Goal: Transaction & Acquisition: Purchase product/service

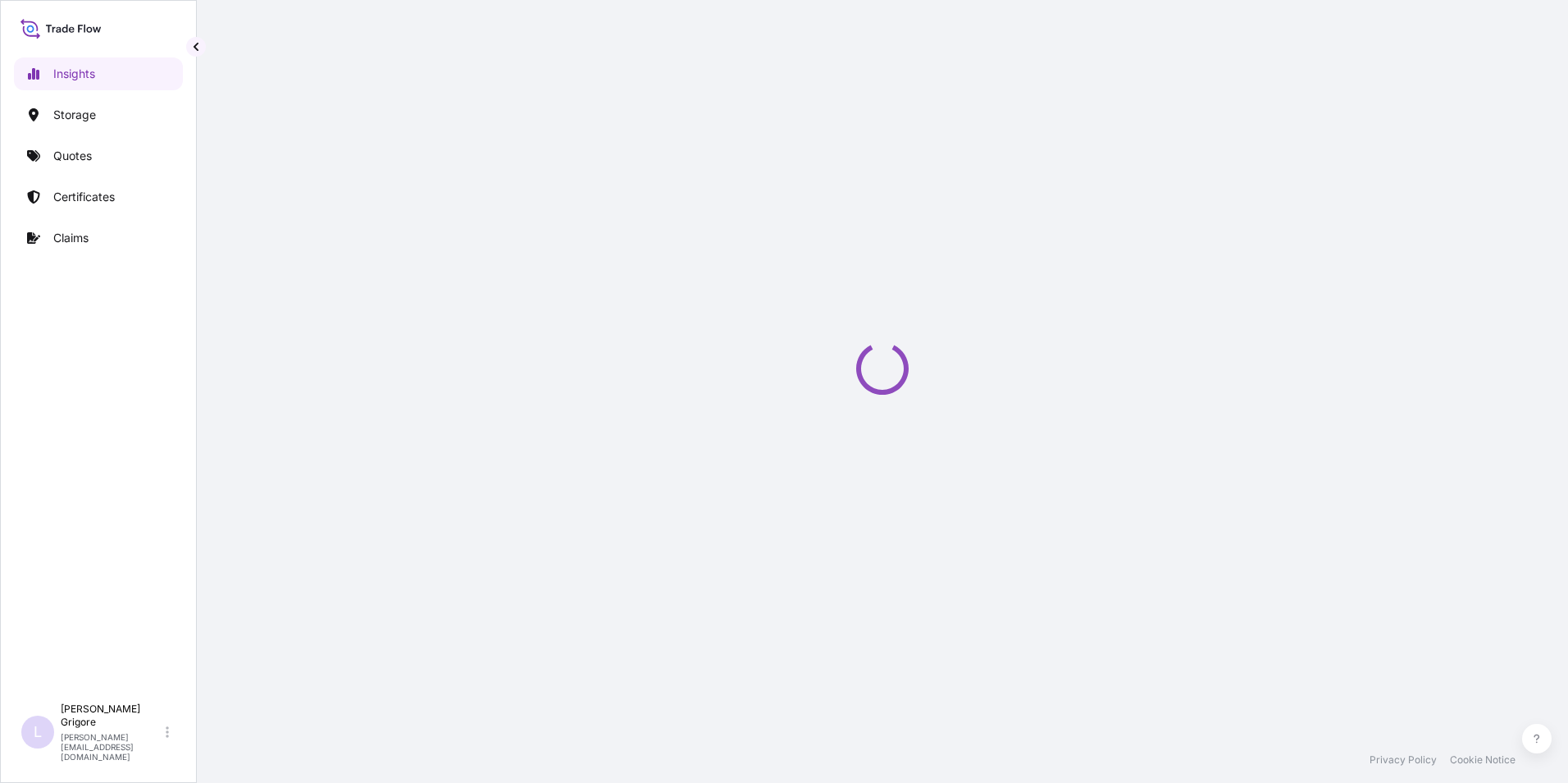
select select "2025"
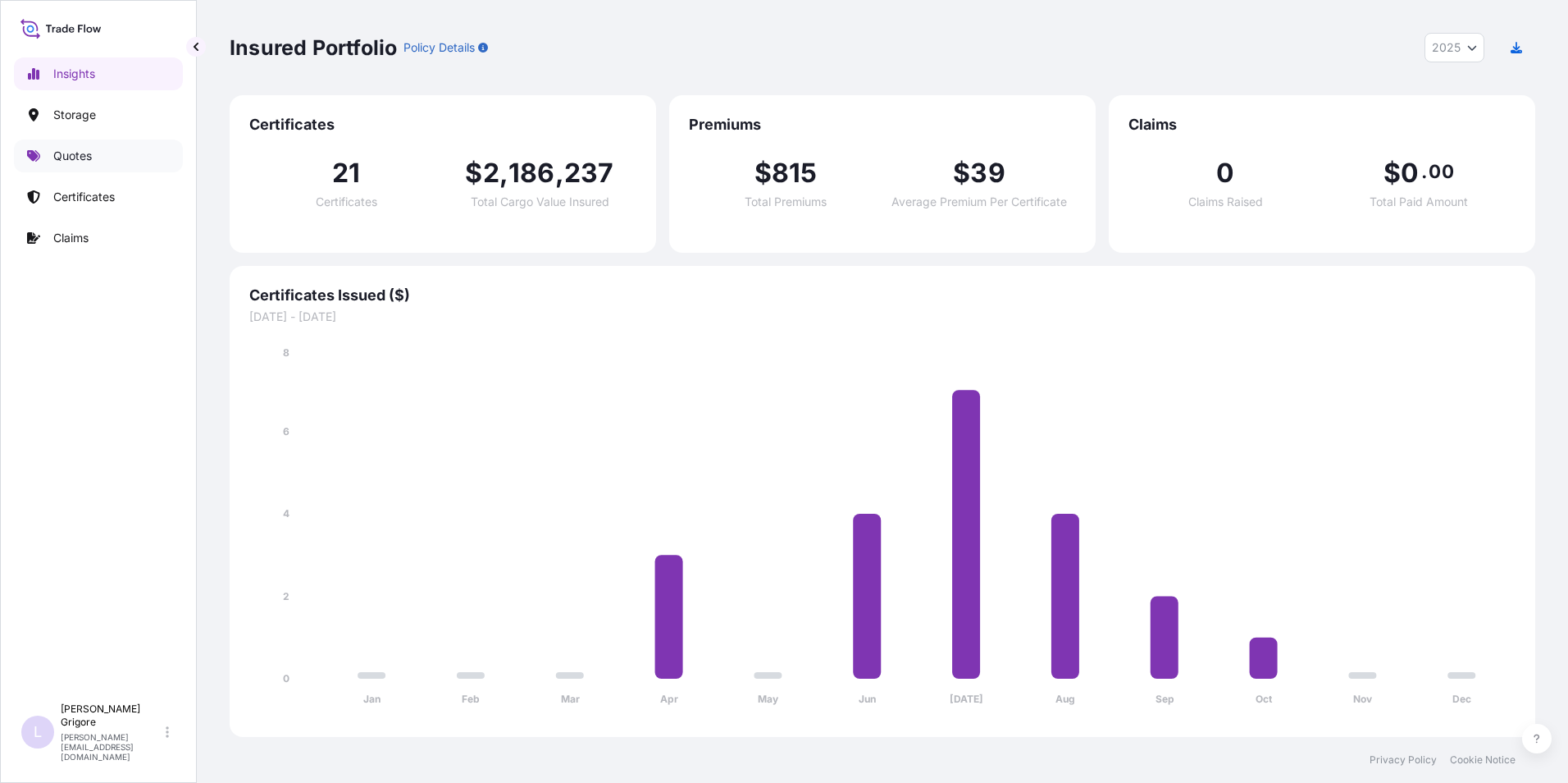
click at [70, 154] on p "Quotes" at bounding box center [72, 155] width 39 height 17
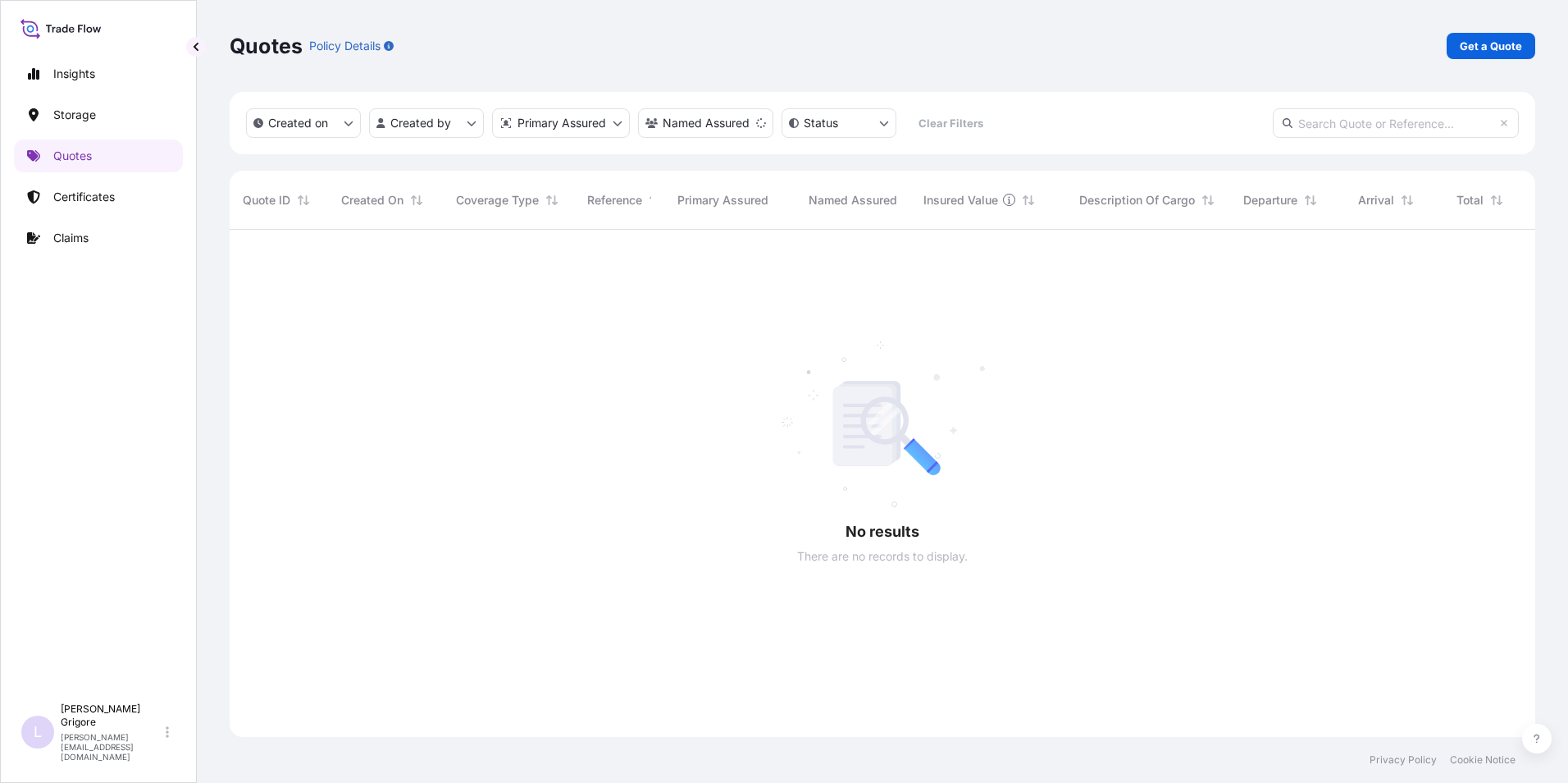
scroll to position [553, 1294]
click at [72, 151] on p "Quotes" at bounding box center [72, 155] width 39 height 17
click at [1500, 45] on p "Get a Quote" at bounding box center [1490, 46] width 63 height 17
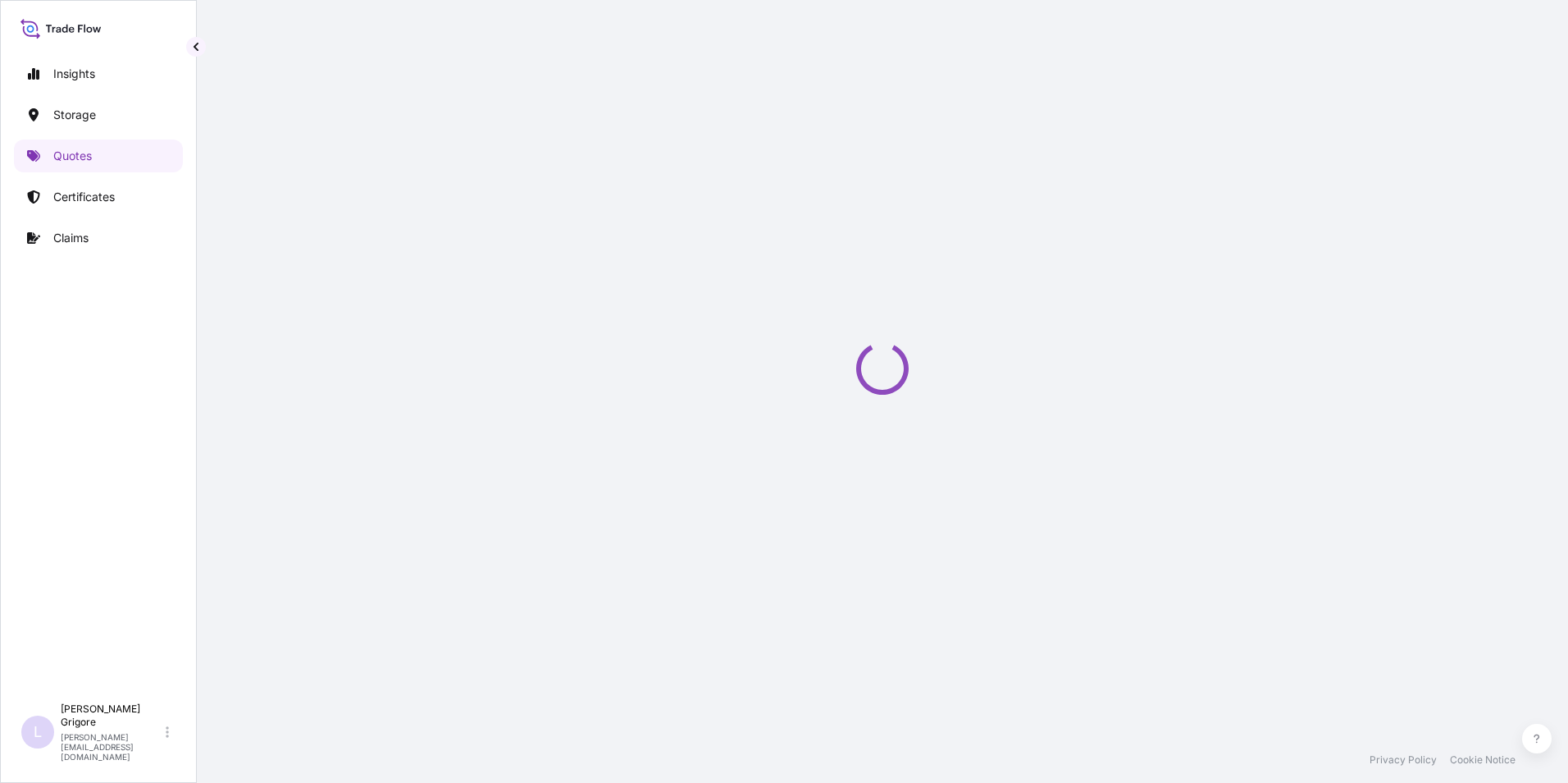
select select "Water"
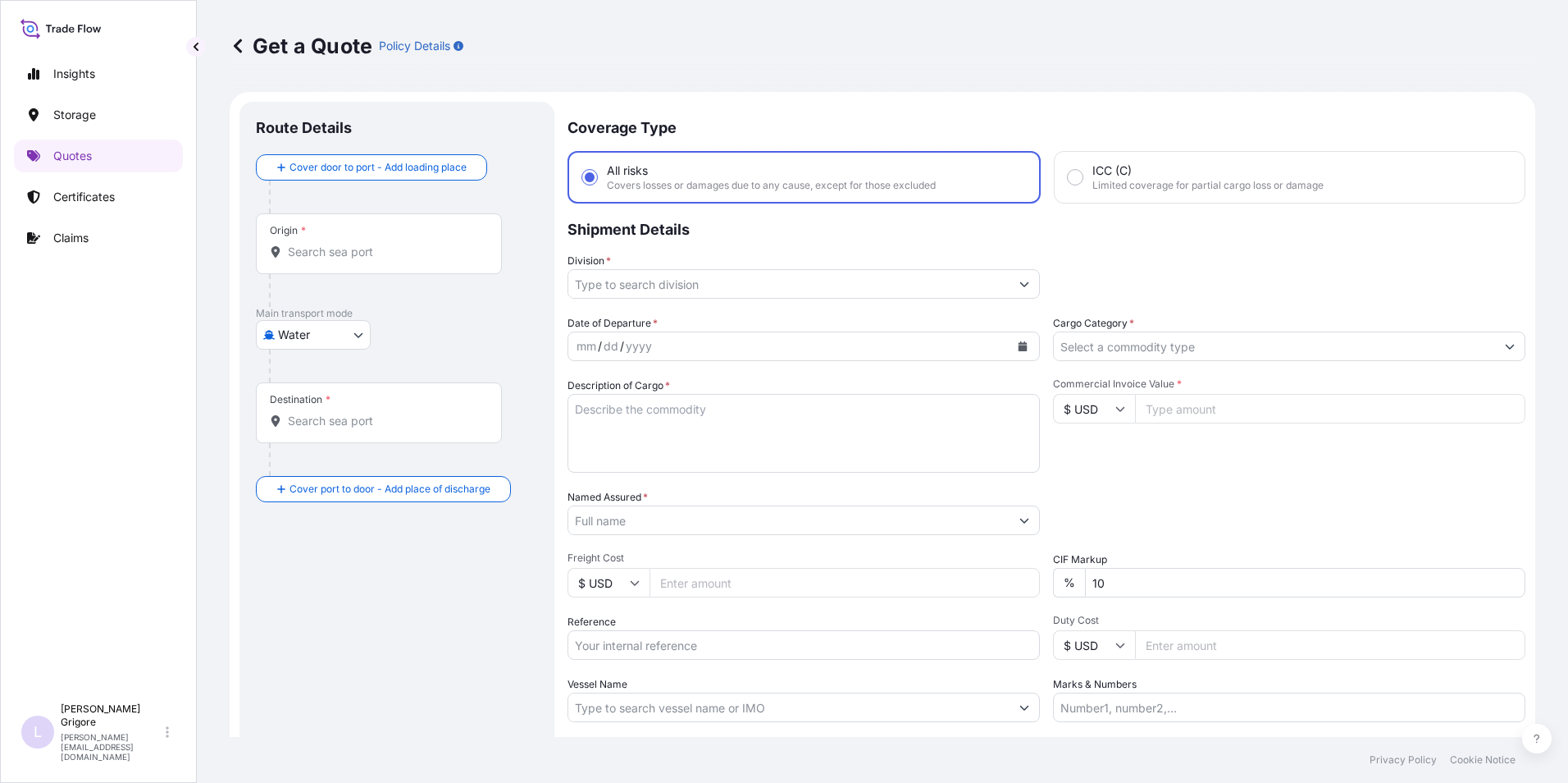
scroll to position [26, 0]
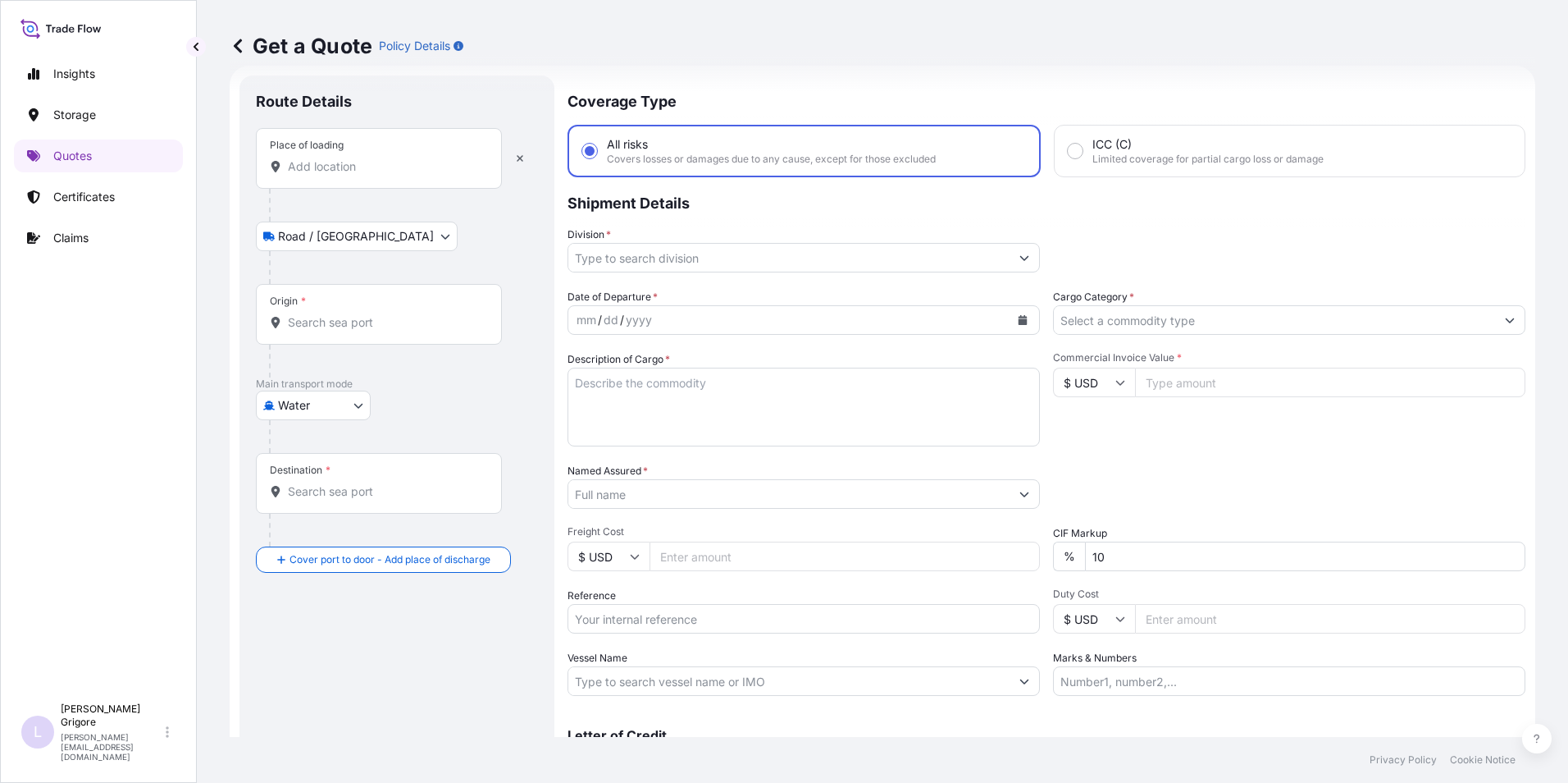
click at [354, 164] on input "Place of loading" at bounding box center [384, 166] width 193 height 17
click at [325, 177] on div "Place of loading" at bounding box center [379, 158] width 246 height 61
click at [325, 175] on input "Place of loading" at bounding box center [384, 166] width 193 height 17
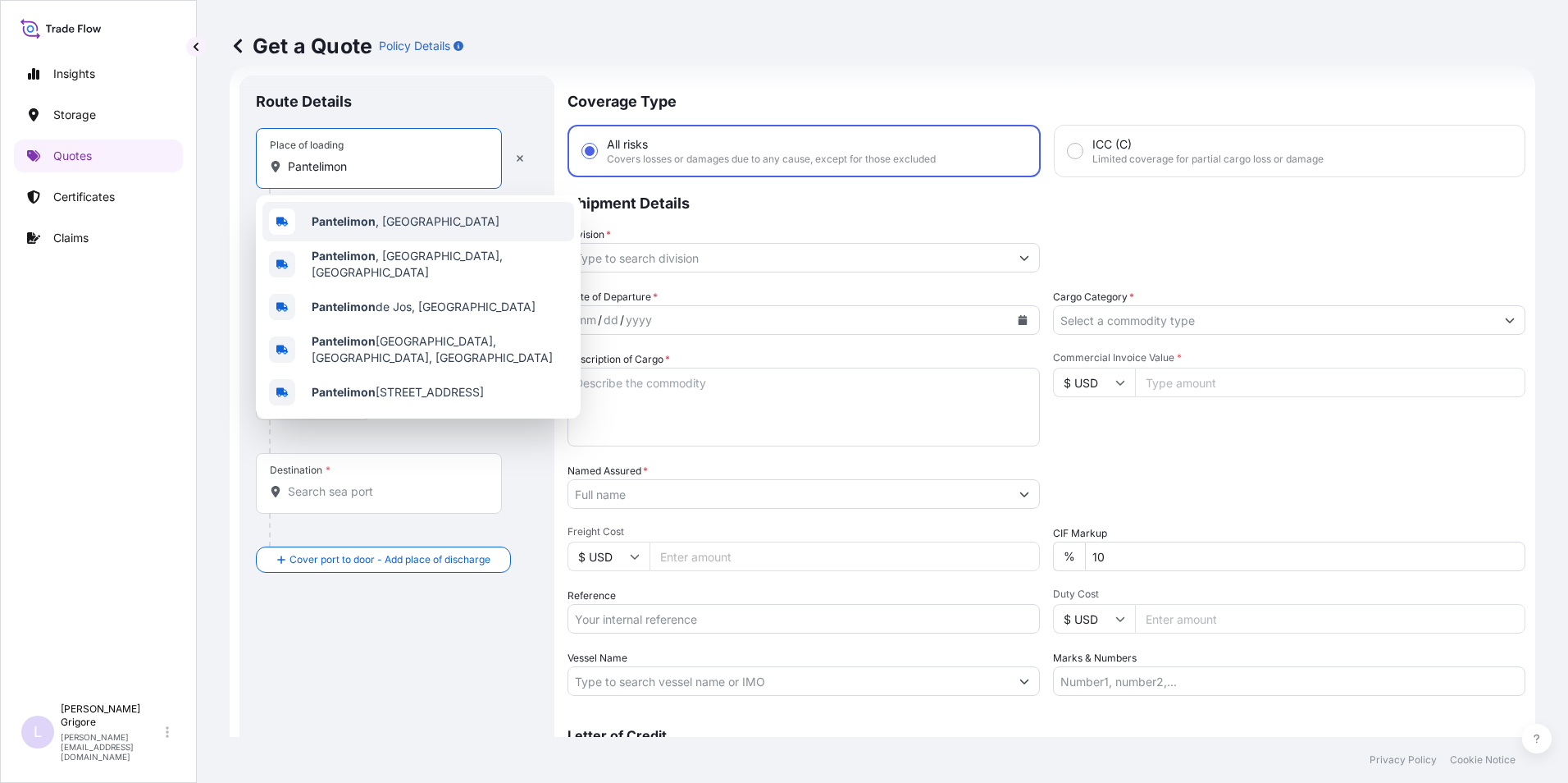
click at [358, 221] on b "Pantelimon" at bounding box center [343, 222] width 64 height 14
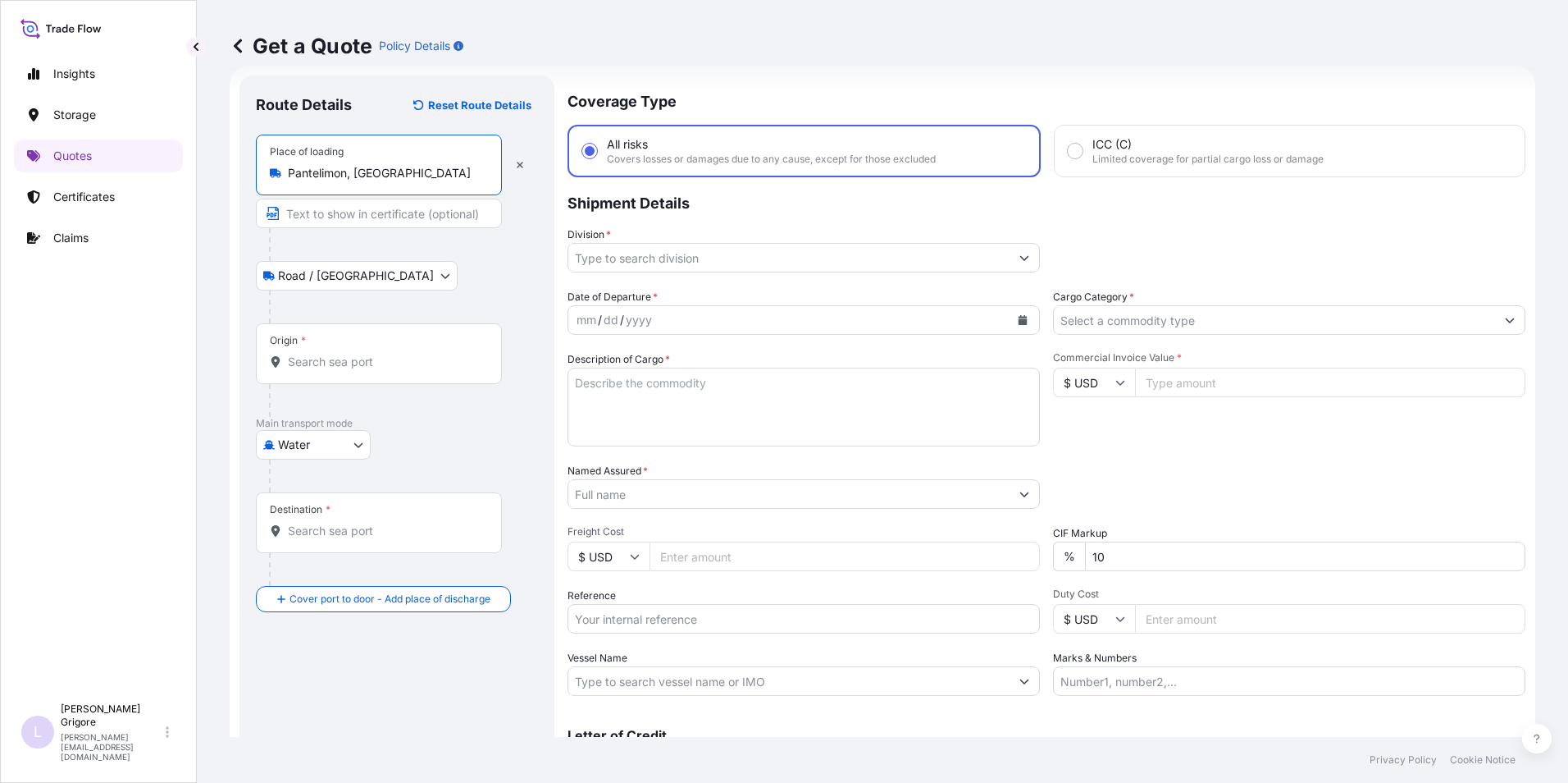
type input "Pantelimon, [GEOGRAPHIC_DATA]"
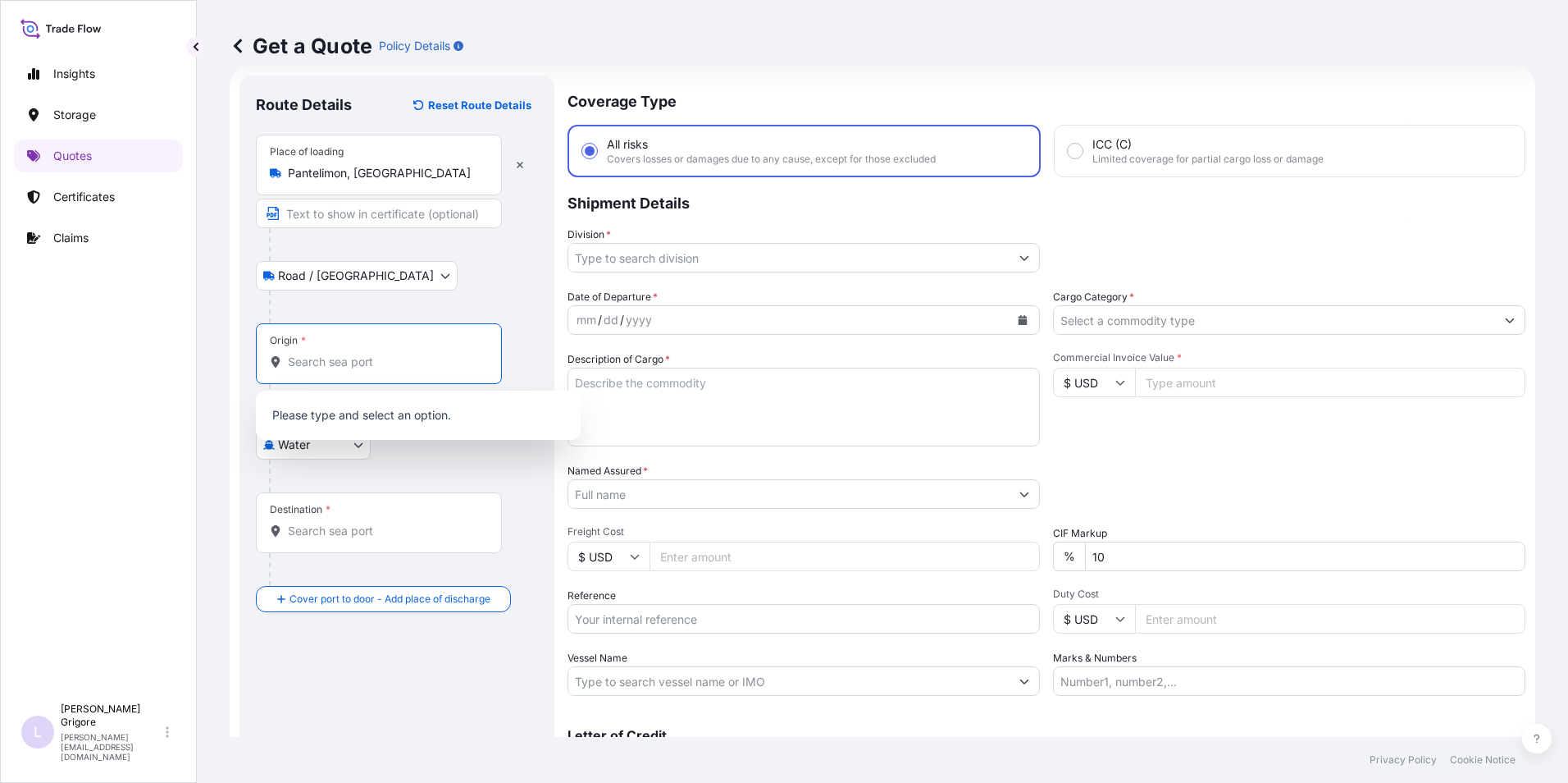
click at [329, 356] on input "Origin *" at bounding box center [384, 362] width 193 height 17
click at [373, 469] on div at bounding box center [403, 475] width 269 height 33
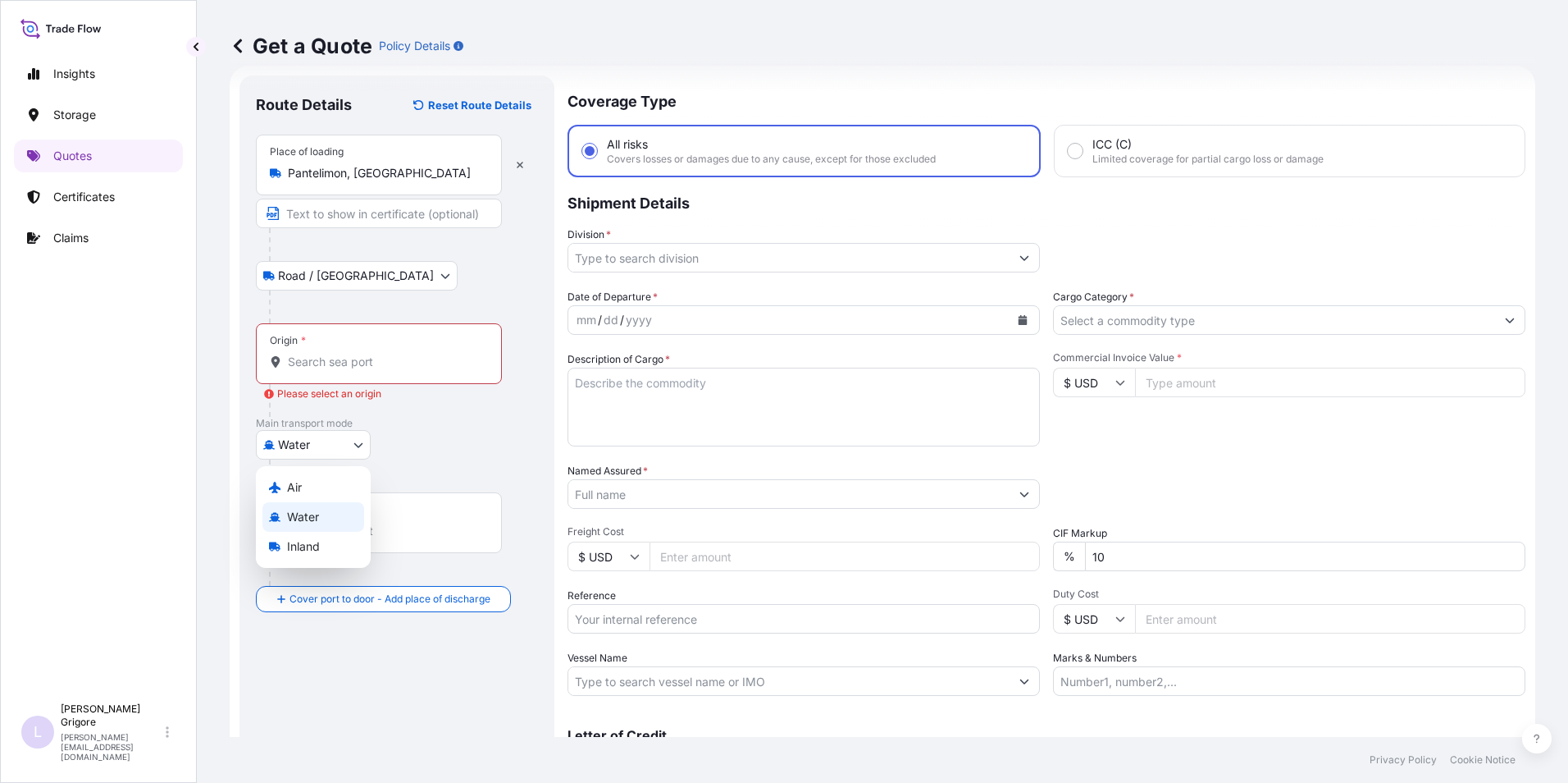
click at [355, 447] on body "0 options available. Insights Storage Quotes Certificates Claims L Laura Grigor…" at bounding box center [784, 391] width 1568 height 783
click at [306, 543] on span "Inland" at bounding box center [303, 546] width 33 height 17
select select "Inland"
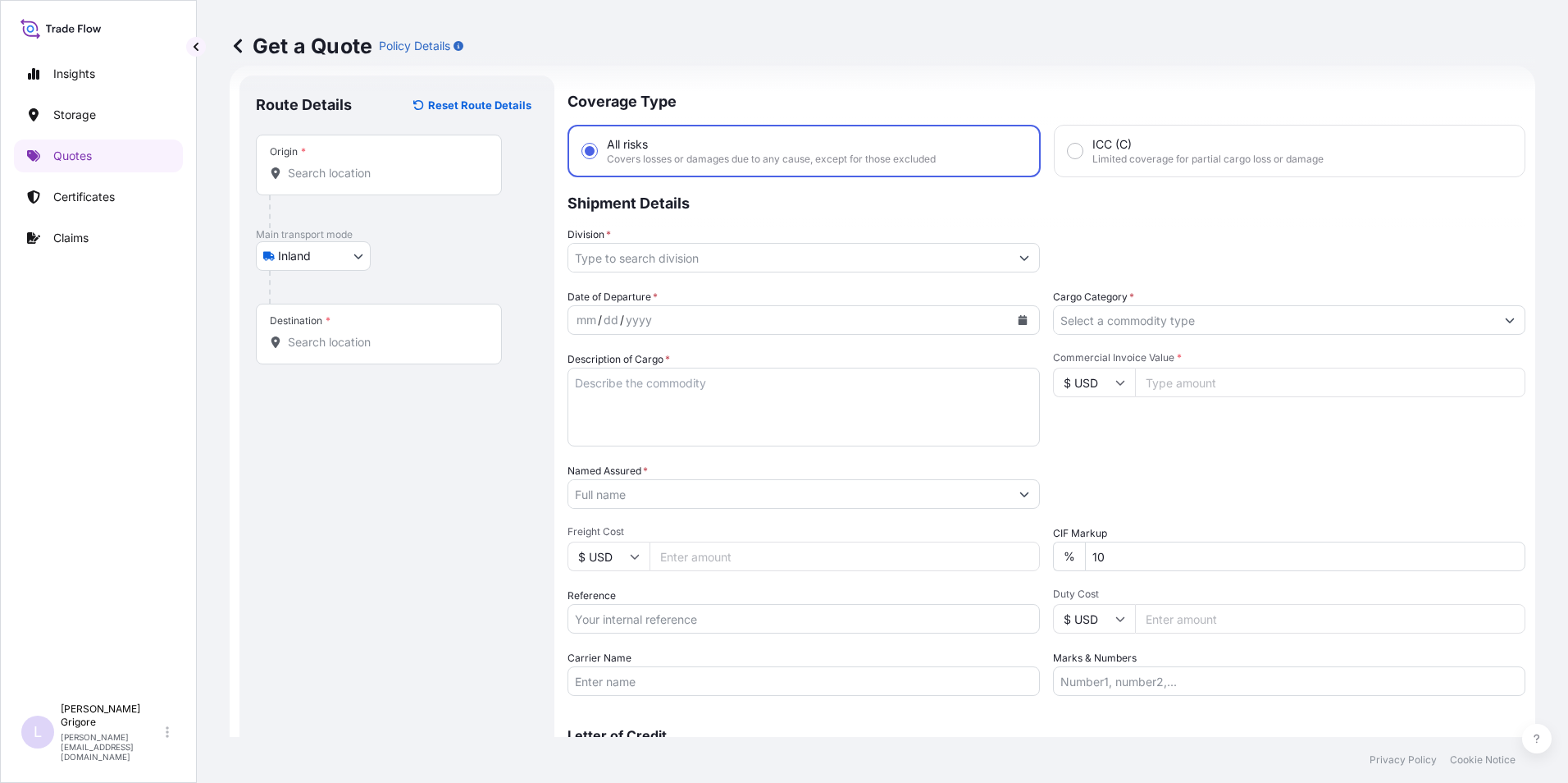
click at [430, 234] on p "Main transport mode" at bounding box center [397, 234] width 282 height 13
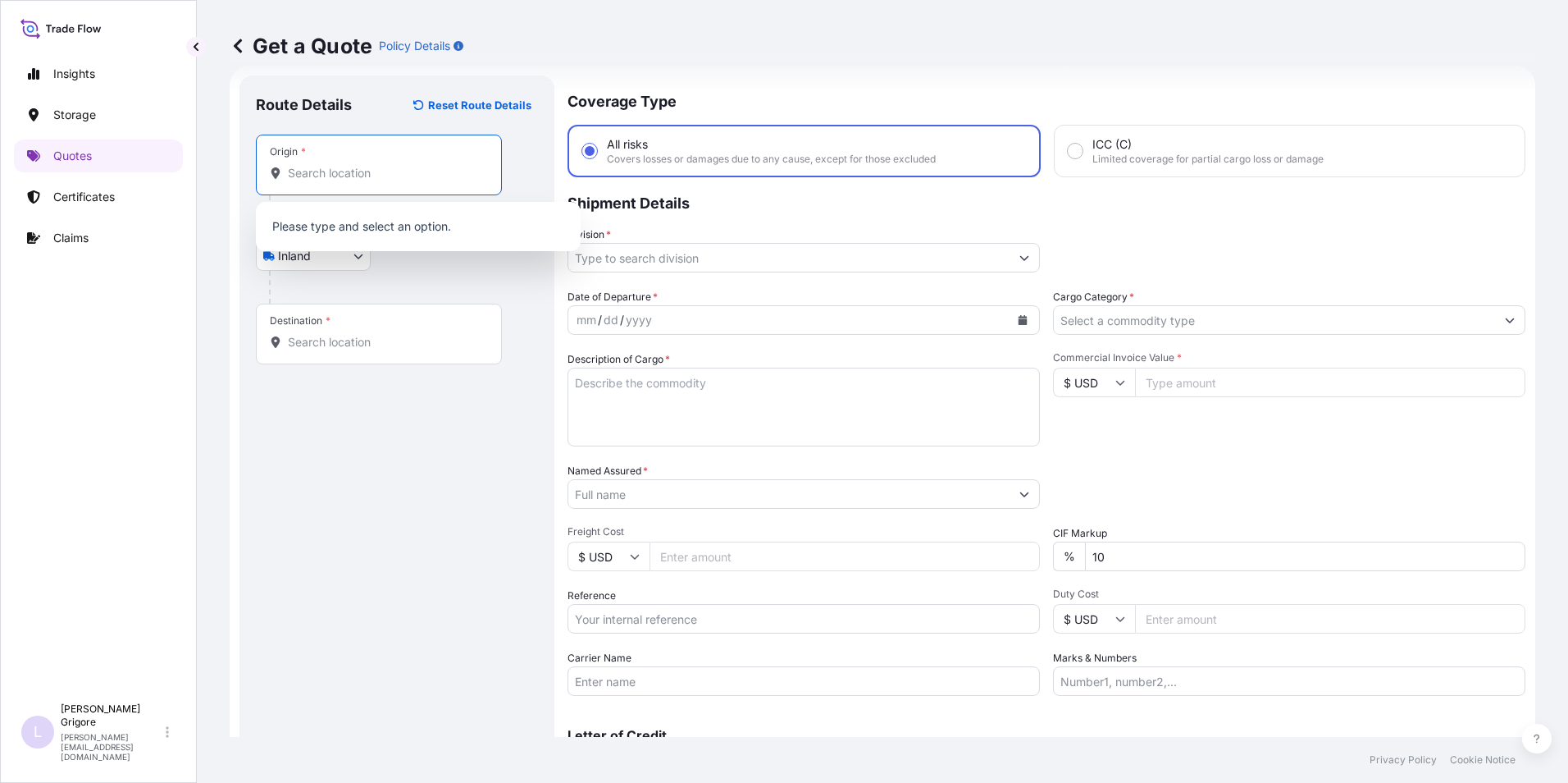
click at [398, 178] on input "Origin *" at bounding box center [384, 173] width 193 height 17
click at [331, 168] on input "Origin *" at bounding box center [384, 173] width 193 height 17
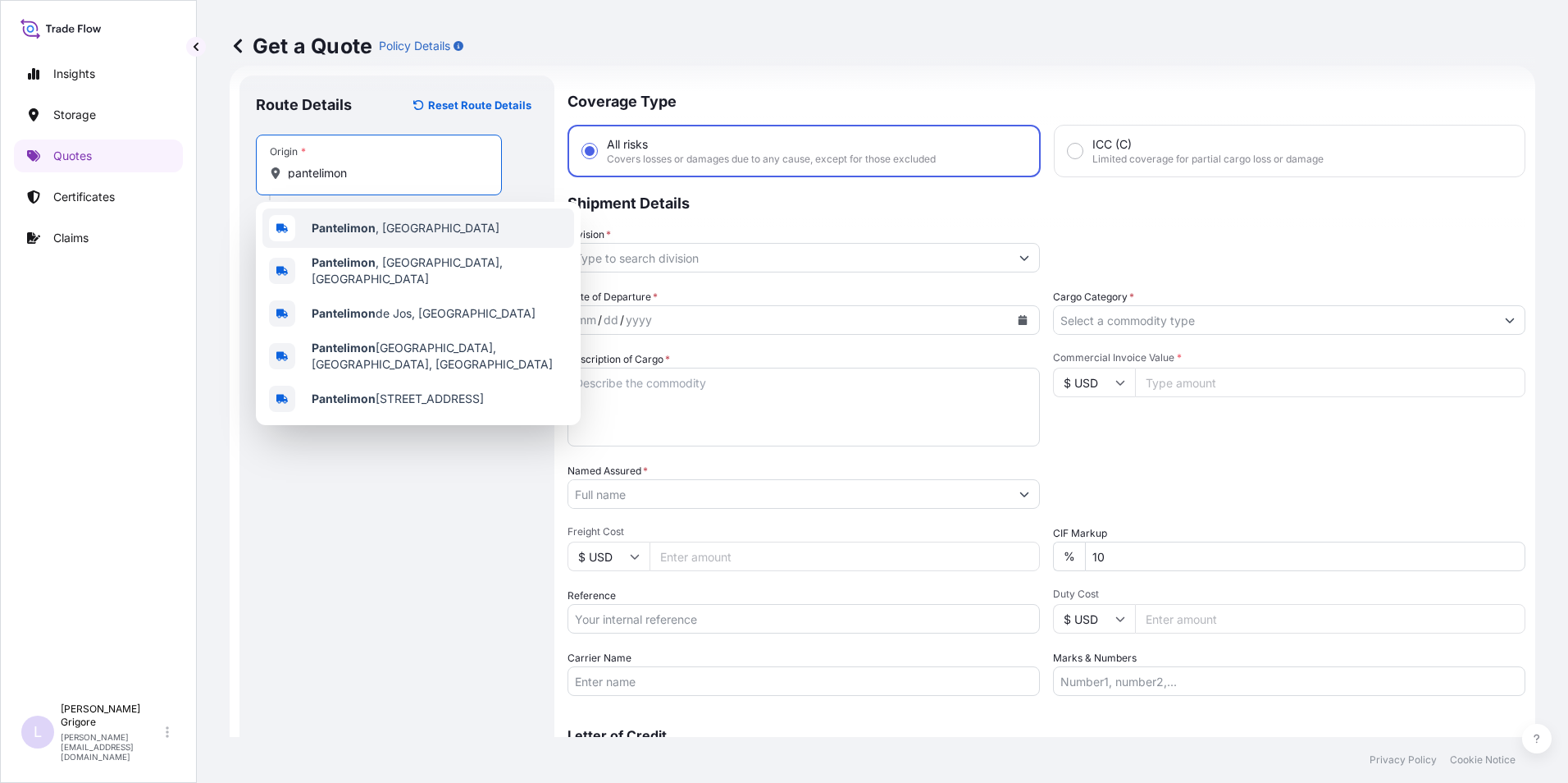
click at [391, 225] on span "Pantelimon , Romania" at bounding box center [405, 228] width 188 height 17
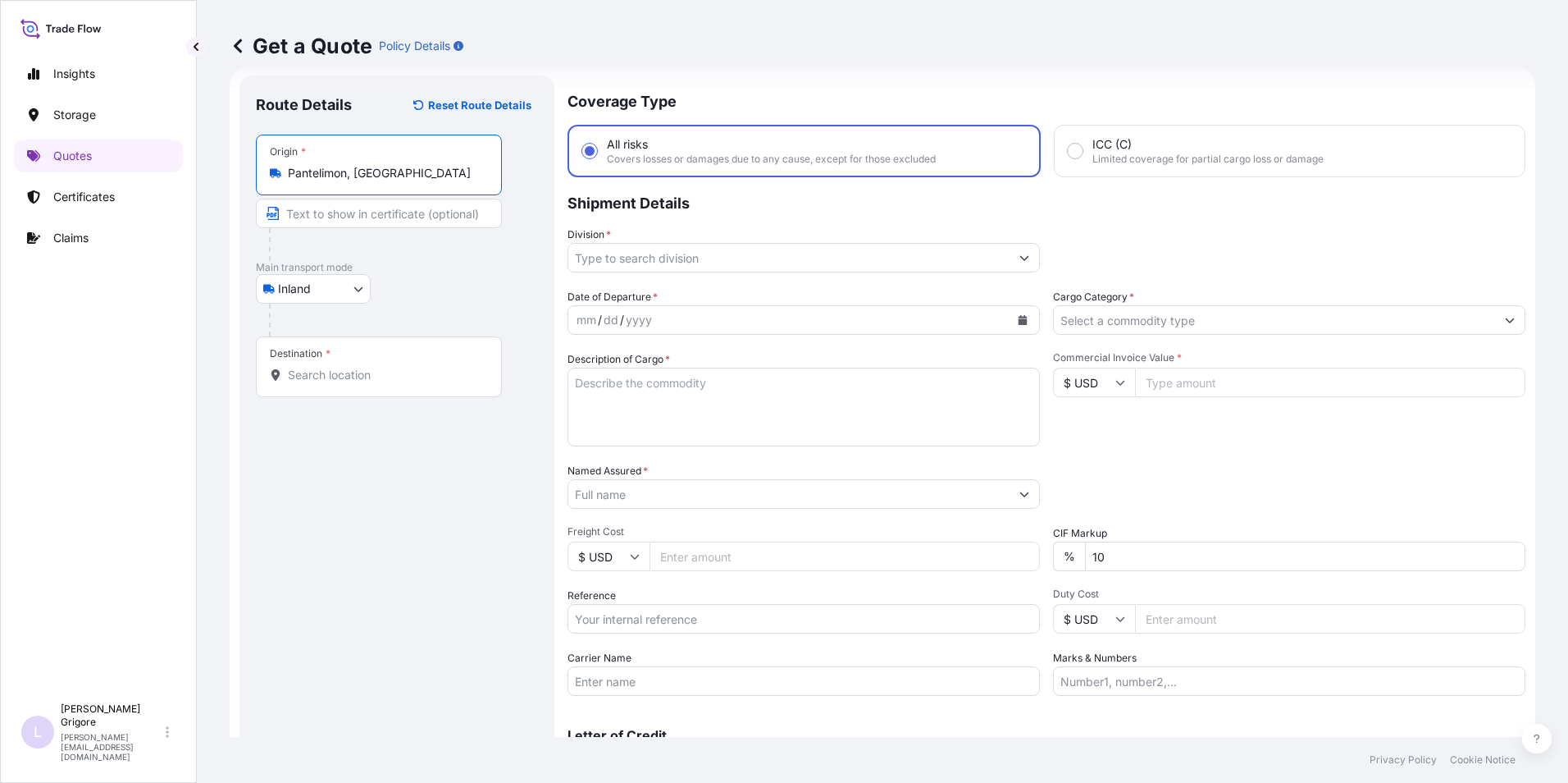
type input "Pantelimon, [GEOGRAPHIC_DATA]"
click at [391, 215] on input "Text to appear on certificate" at bounding box center [379, 213] width 246 height 29
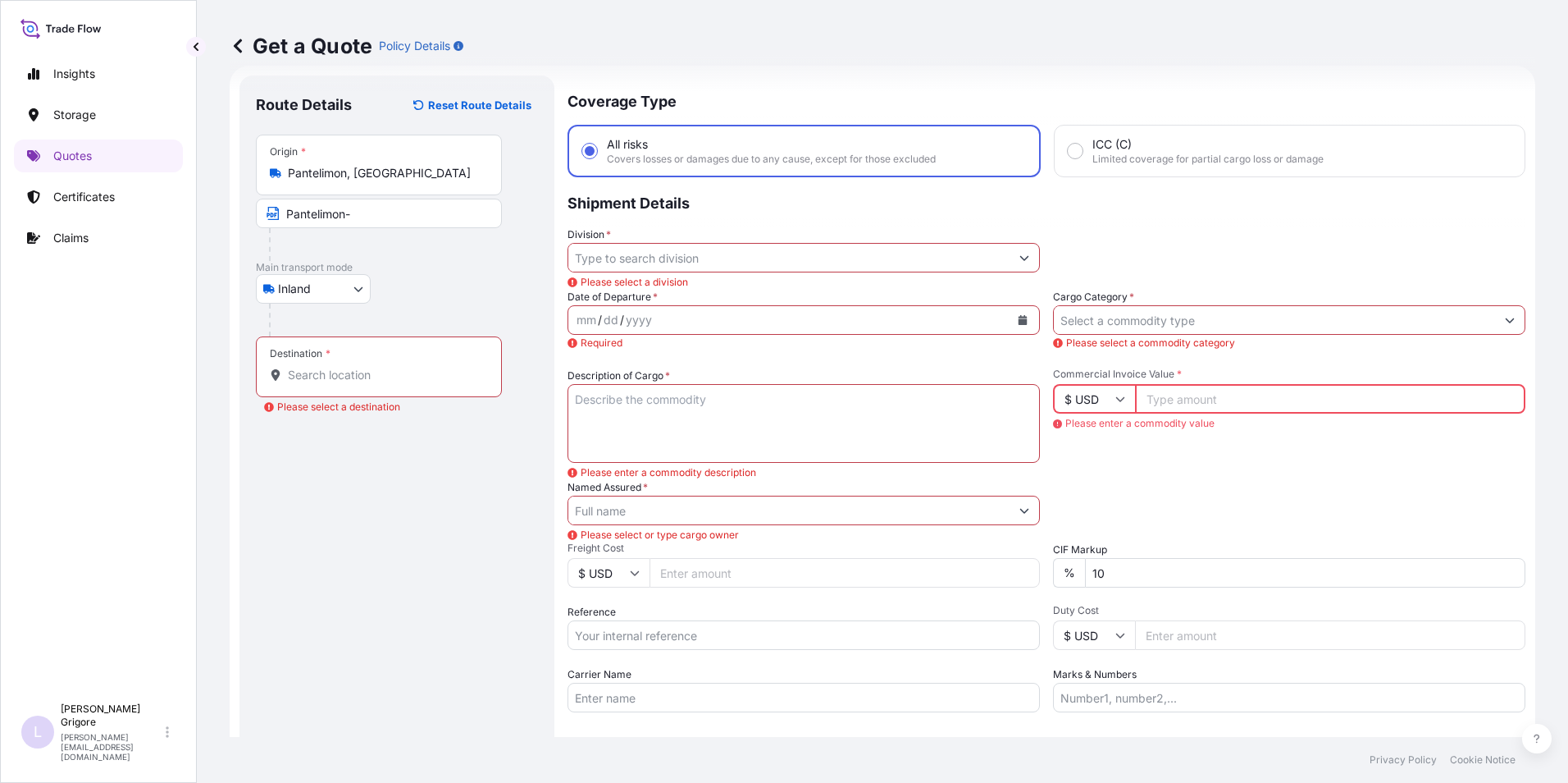
click at [420, 210] on input "Pantelimon-" at bounding box center [379, 213] width 246 height 29
type input "Pantelimon-Ruse (BG)"
click at [331, 376] on input "Destination * Please select a destination" at bounding box center [384, 374] width 193 height 17
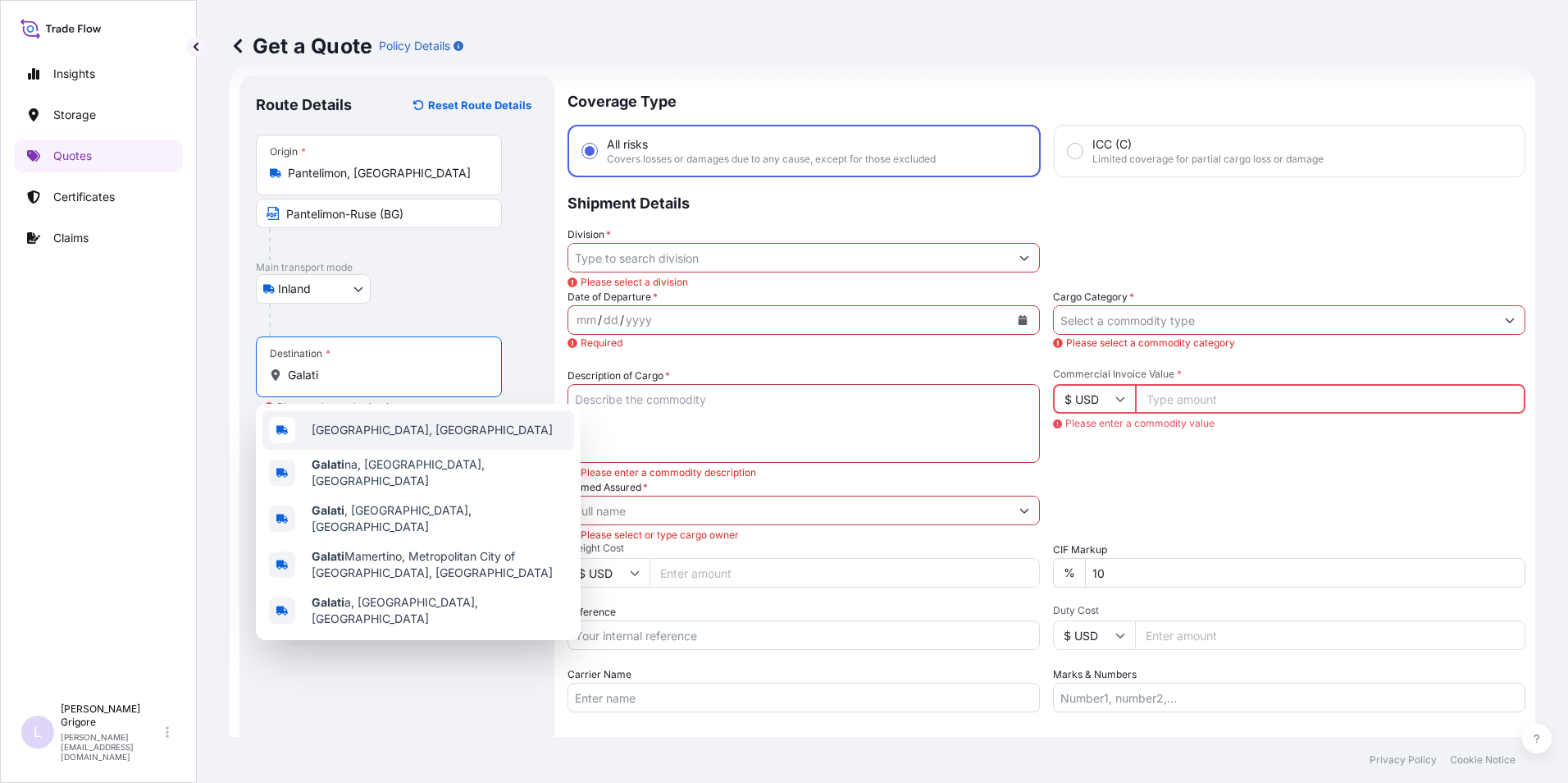
click at [353, 419] on div "[GEOGRAPHIC_DATA], [GEOGRAPHIC_DATA]" at bounding box center [417, 430] width 311 height 40
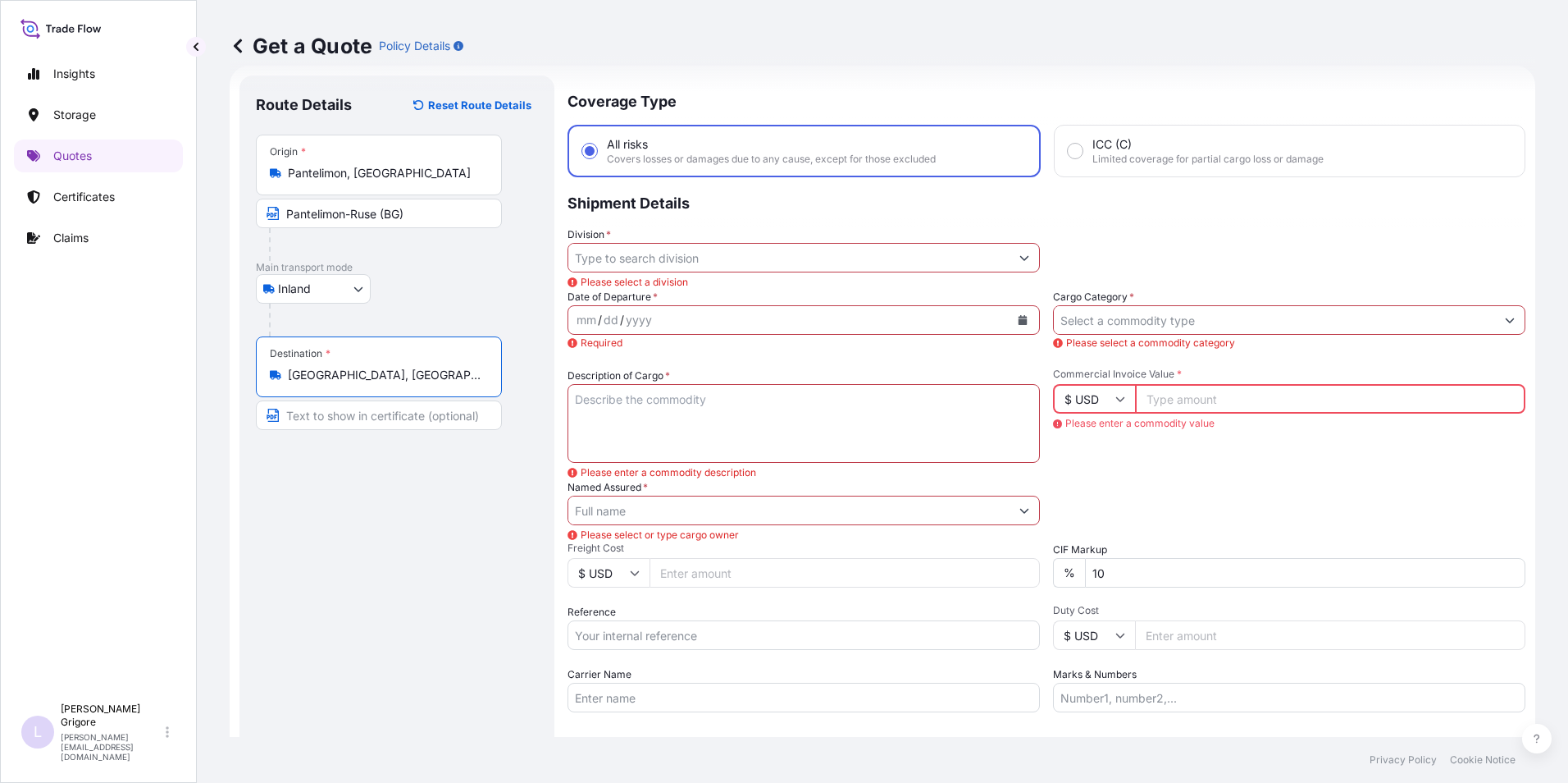
type input "[GEOGRAPHIC_DATA], [GEOGRAPHIC_DATA]"
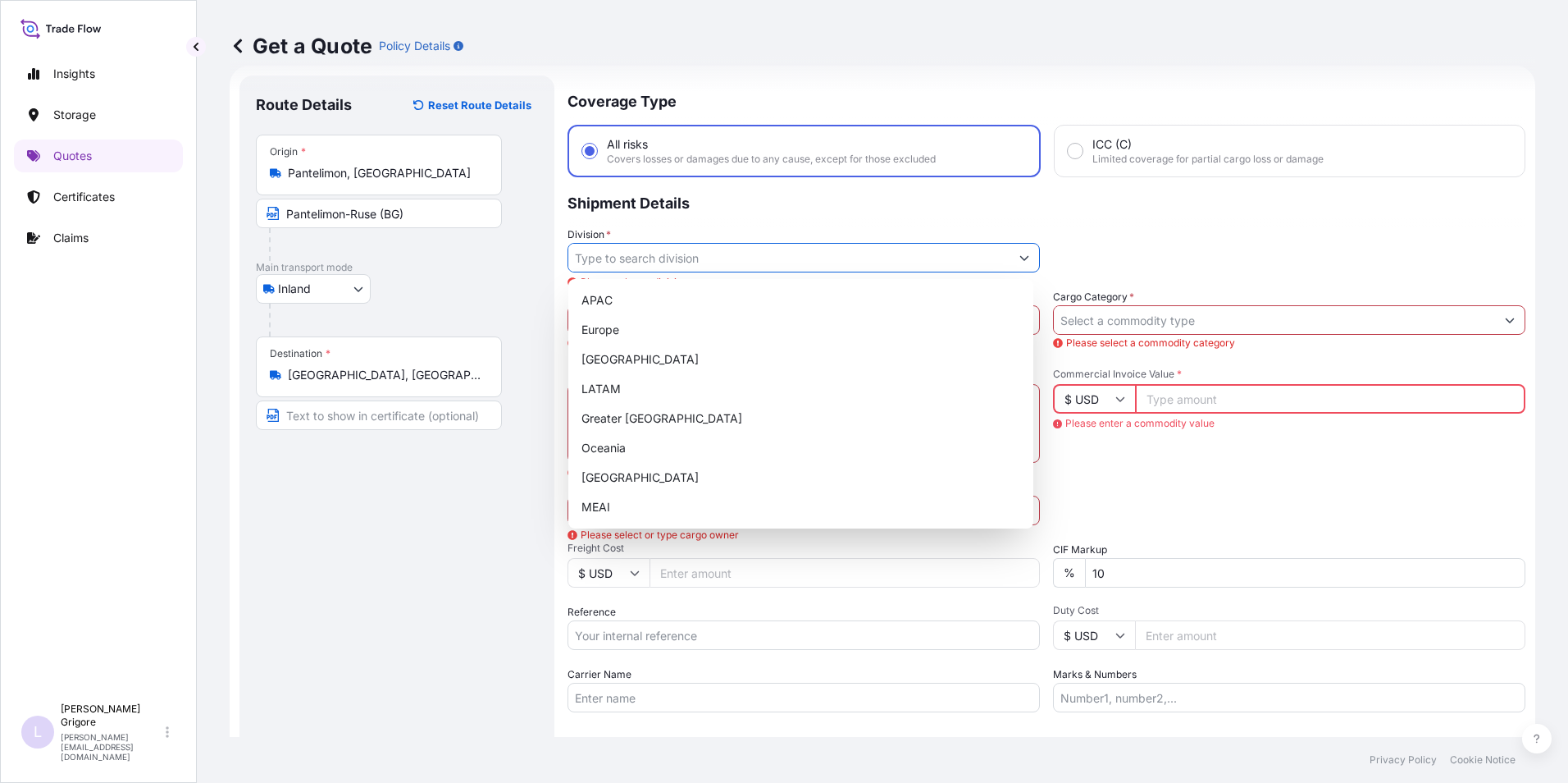
click at [737, 267] on input "Division *" at bounding box center [789, 257] width 441 height 29
click at [673, 328] on div "Europe" at bounding box center [800, 329] width 452 height 29
type input "Europe"
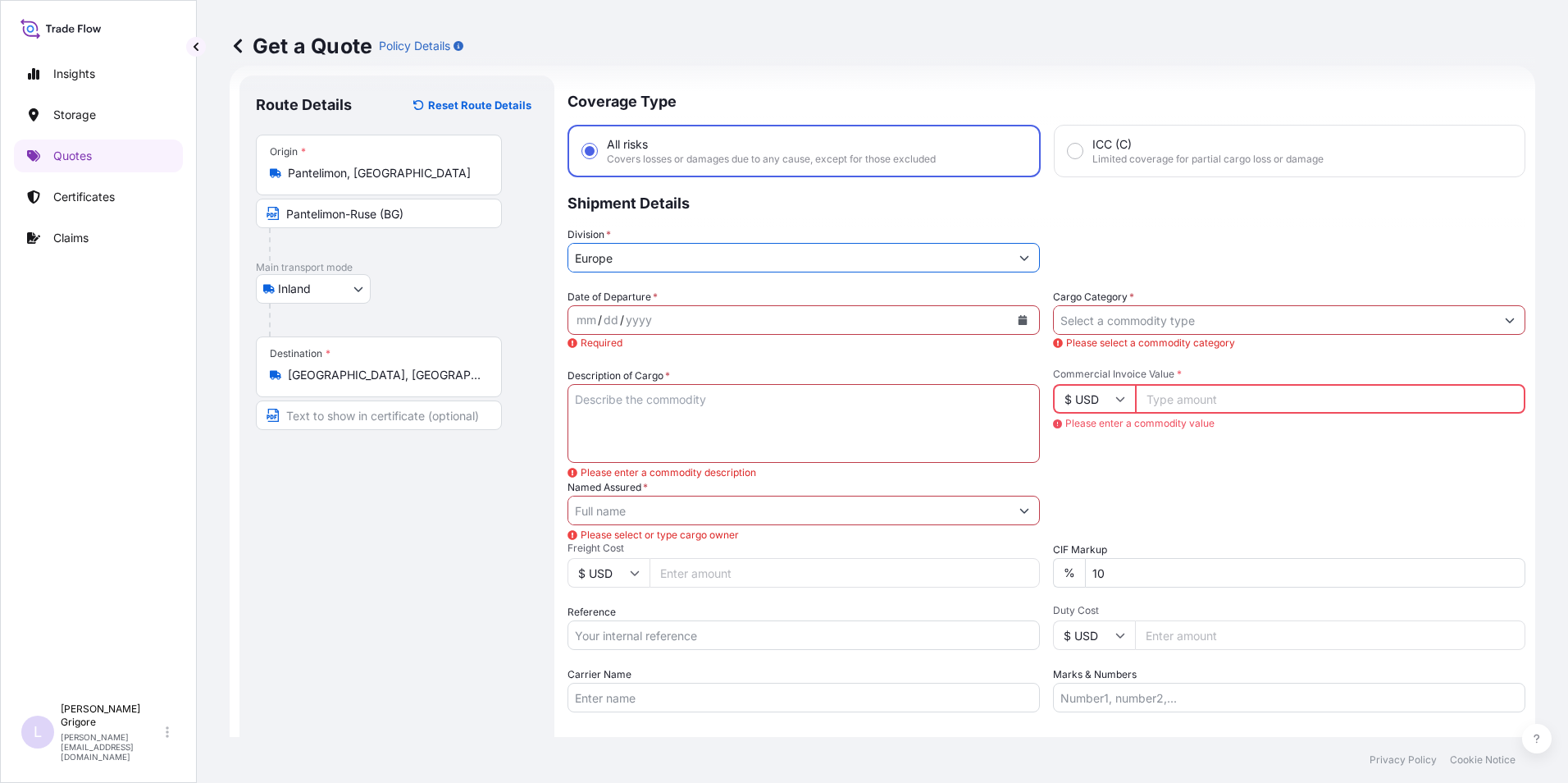
click at [672, 315] on div "mm / dd / yyyy" at bounding box center [789, 320] width 441 height 29
click at [575, 310] on div "mm" at bounding box center [586, 320] width 23 height 19
click at [1022, 319] on button "Calendar" at bounding box center [1023, 320] width 26 height 26
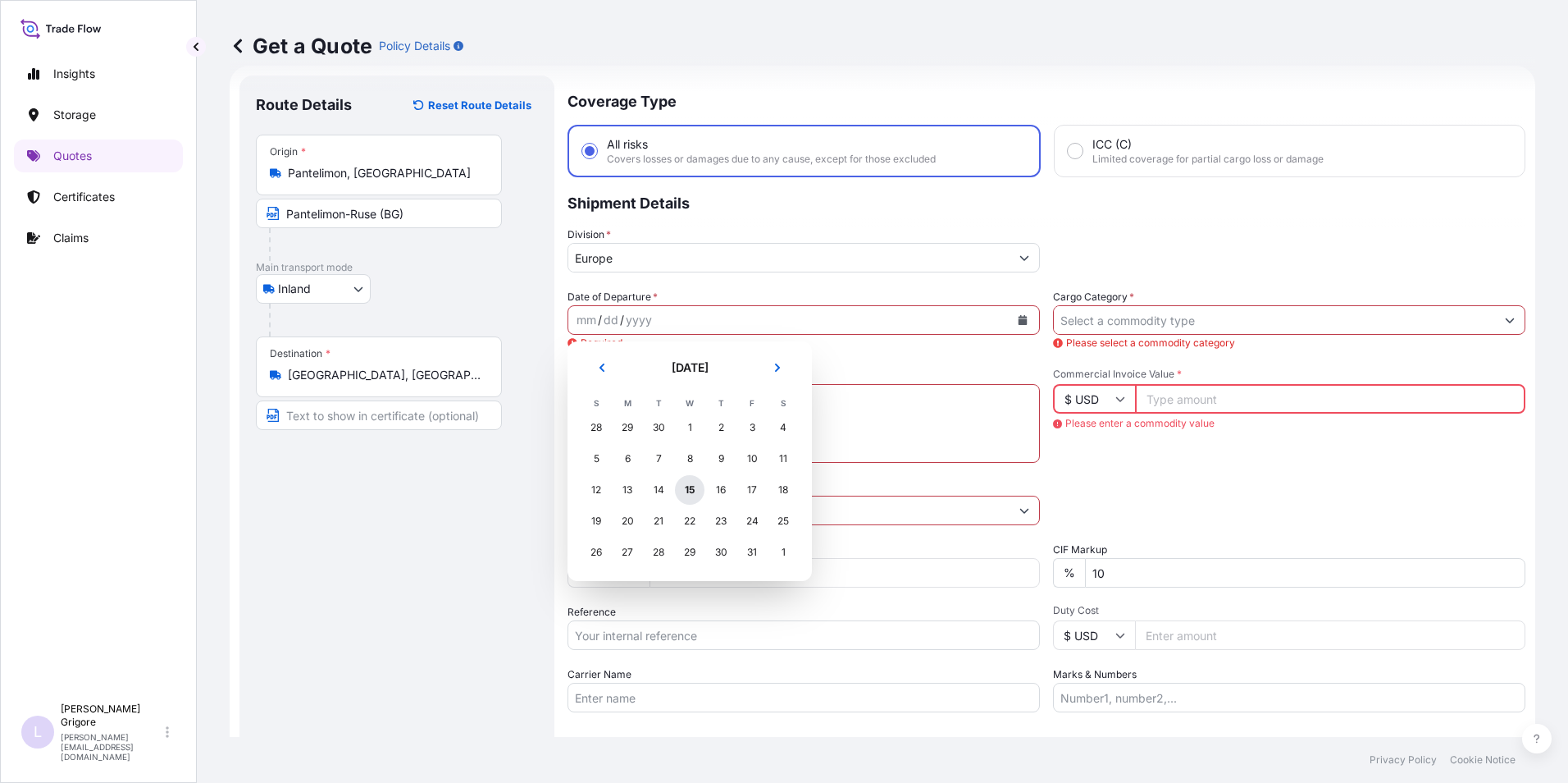
click at [688, 487] on div "15" at bounding box center [689, 489] width 29 height 29
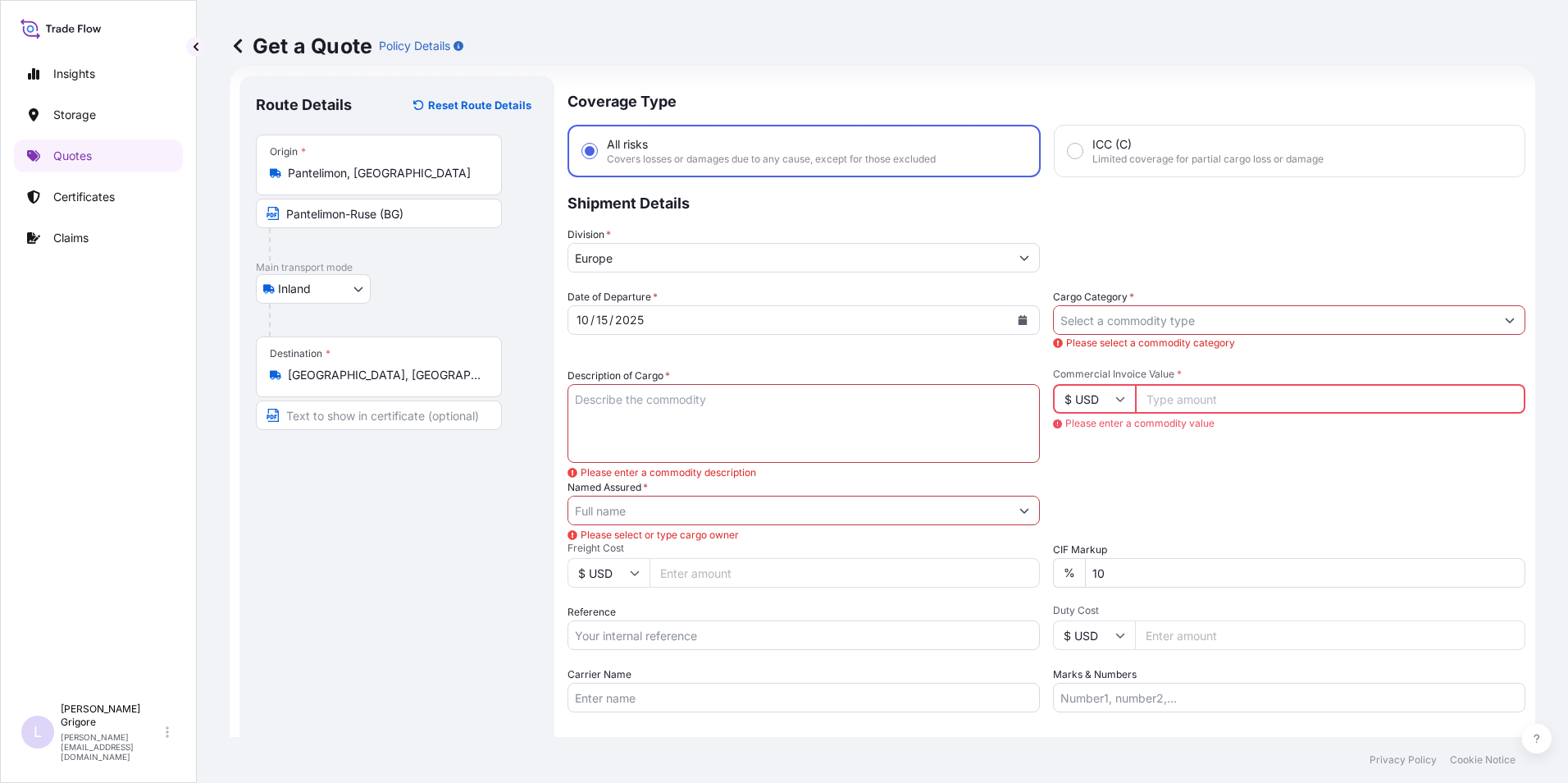
click at [617, 689] on input "Carrier Name" at bounding box center [803, 696] width 472 height 29
paste input "ANDREEA TRANS GOLD C & A S.R.L."
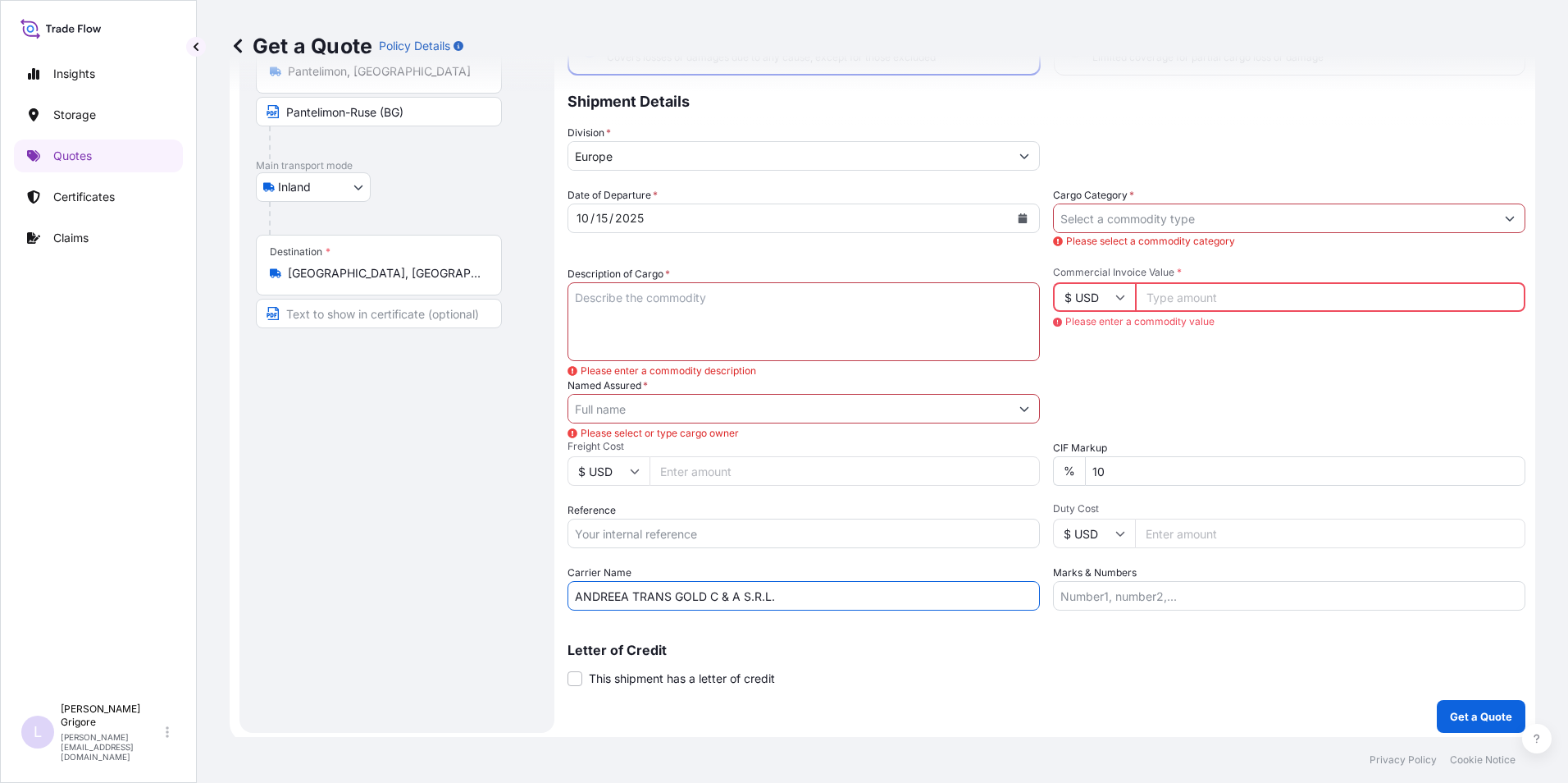
scroll to position [133, 0]
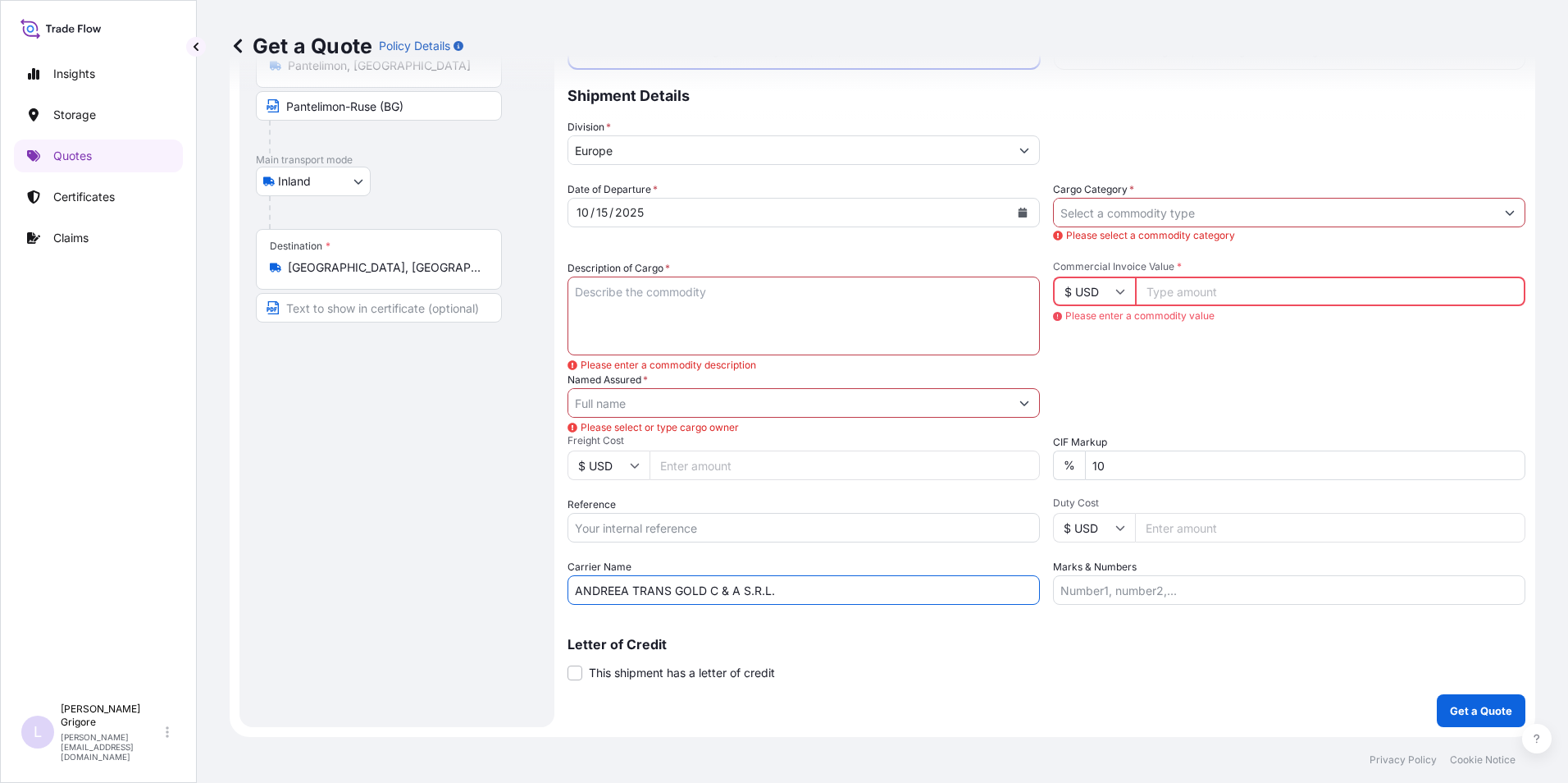
type input "ANDREEA TRANS GOLD C & A S.R.L."
click at [1152, 584] on input "Marks & Numbers" at bounding box center [1288, 589] width 472 height 29
paste input "AUTO: B108ATG / B288RGA"
type input "AUTO: B108ATG / B288RGA"
click at [1115, 294] on icon at bounding box center [1120, 290] width 10 height 10
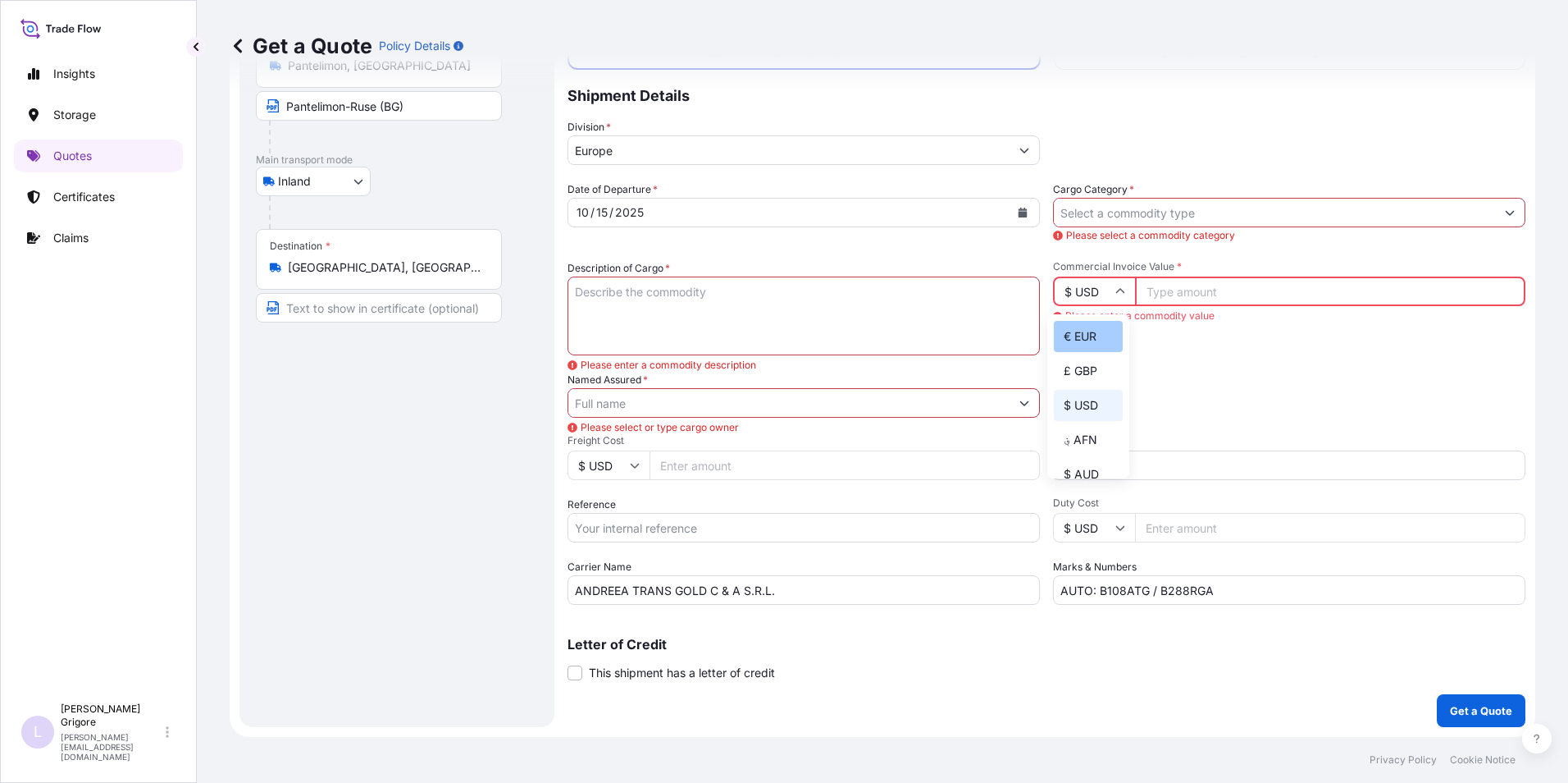
click at [1090, 344] on div "€ EUR" at bounding box center [1088, 335] width 69 height 31
type input "€ EUR"
click at [1196, 290] on input "Commercial Invoice Value *" at bounding box center [1330, 290] width 390 height 29
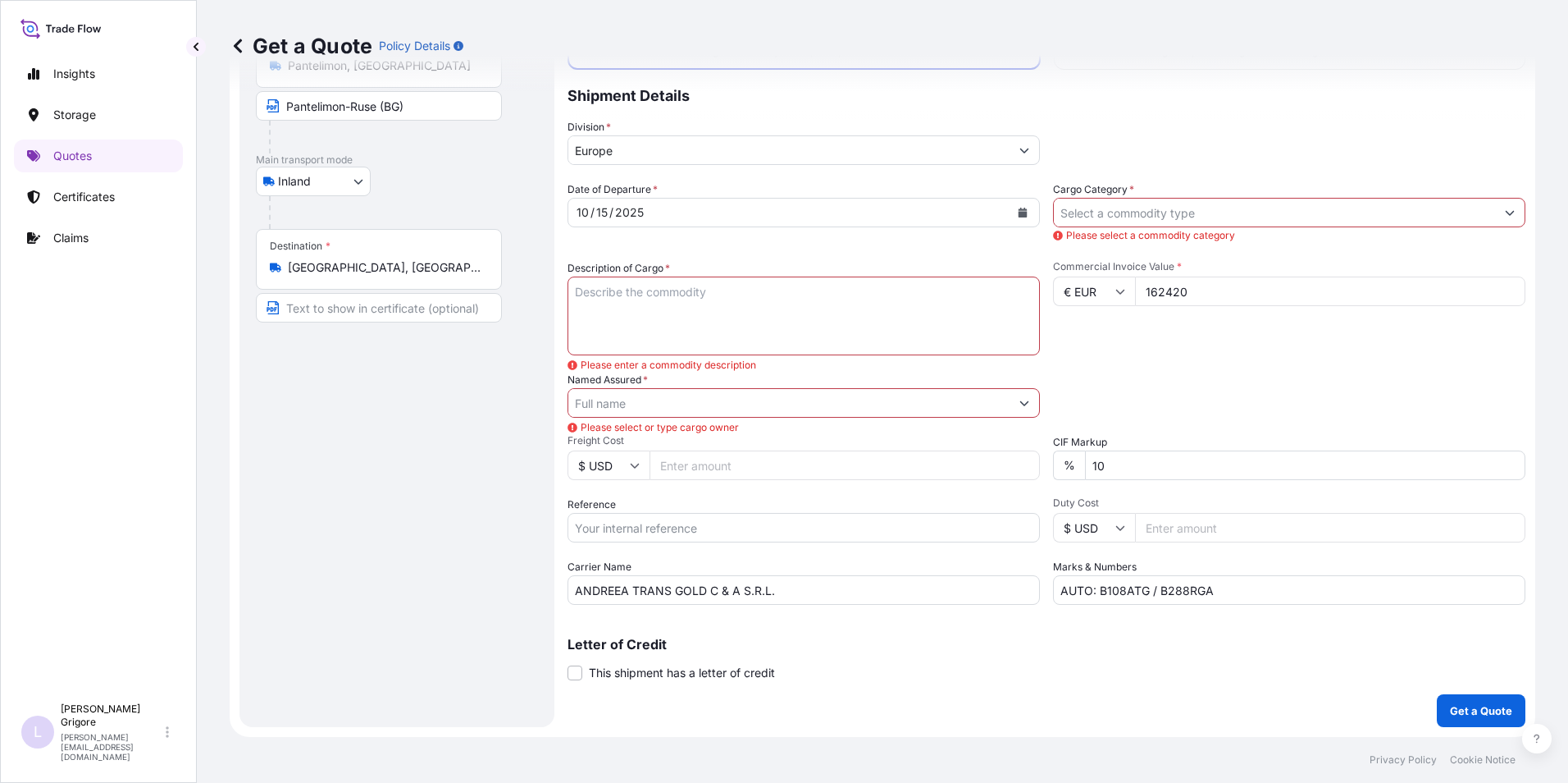
type input "162420"
click at [1115, 523] on icon at bounding box center [1120, 527] width 10 height 10
click at [1259, 583] on input "AUTO: B108ATG / B288RGA" at bounding box center [1288, 589] width 472 height 29
click at [606, 463] on input "$ USD" at bounding box center [608, 464] width 82 height 29
click at [605, 508] on div "€ EUR" at bounding box center [609, 509] width 69 height 31
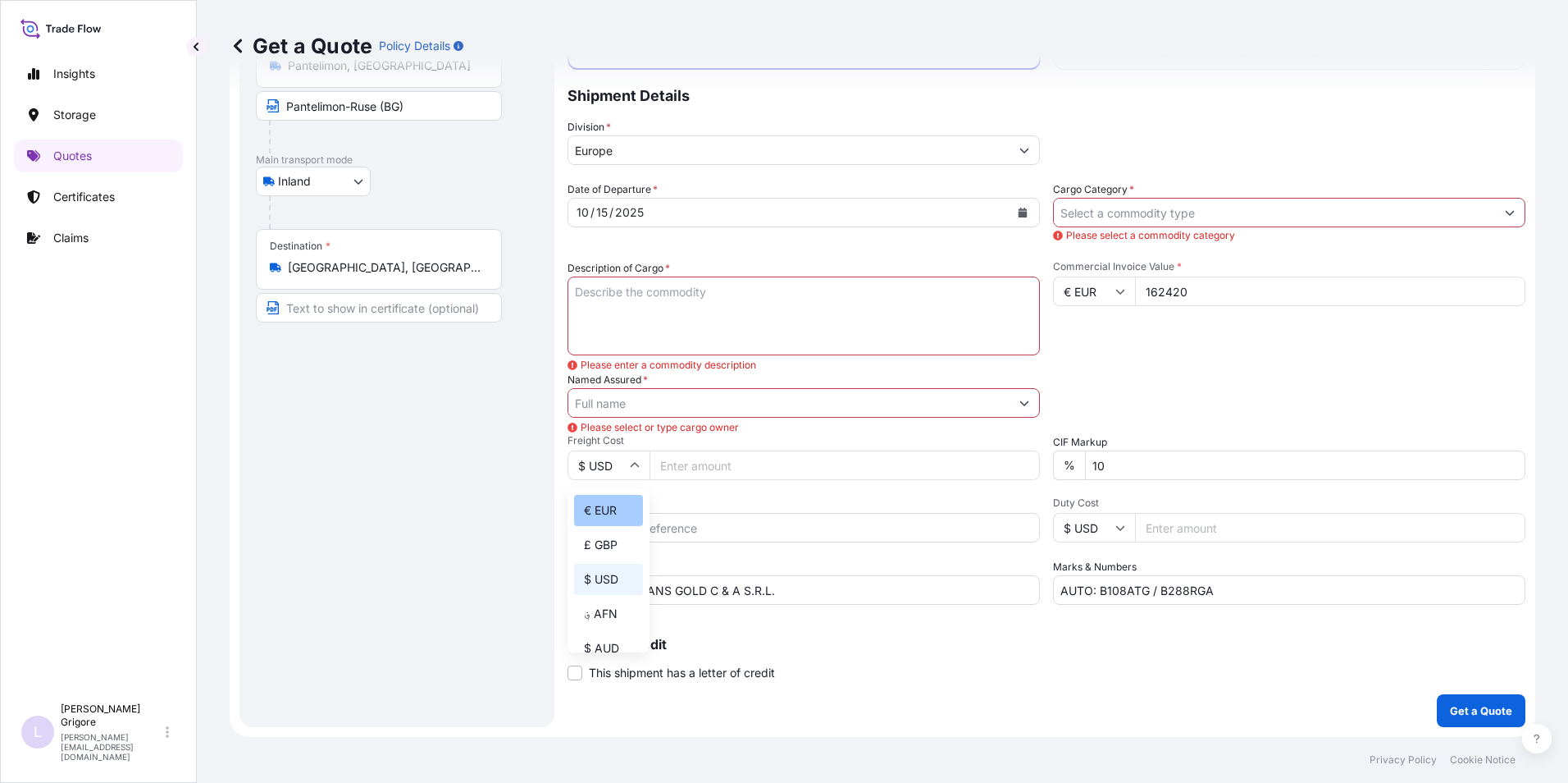
type input "€ EUR"
click at [697, 455] on input "Freight Cost" at bounding box center [844, 464] width 390 height 29
type input "900"
click at [922, 426] on div "Date of Departure * 10 / 15 / 2025 Cargo Category * Please select a commodity c…" at bounding box center [1046, 393] width 957 height 424
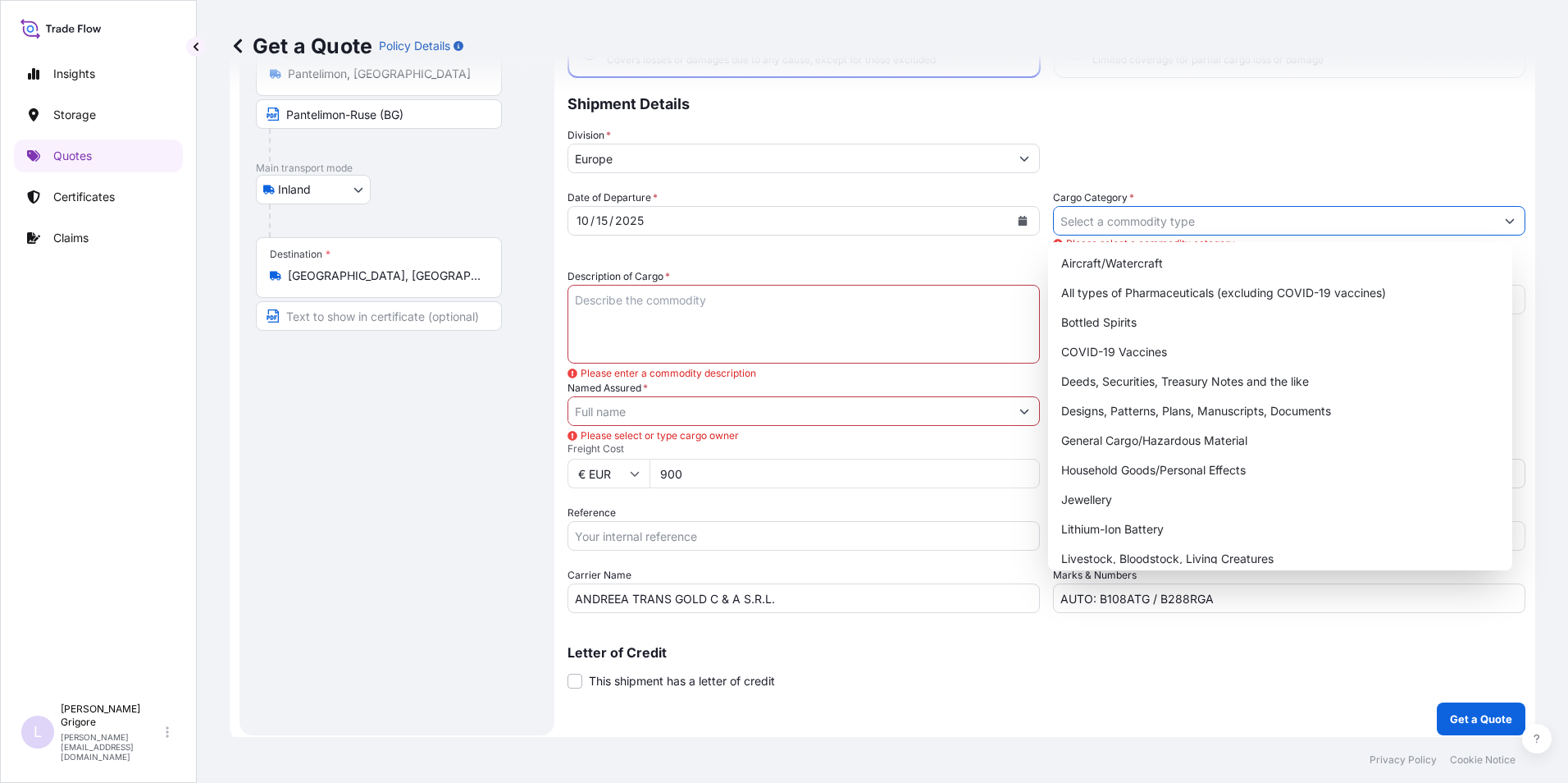
click at [1157, 222] on input "Cargo Category *" at bounding box center [1274, 220] width 441 height 29
click at [1158, 441] on div "General Cargo/Hazardous Material" at bounding box center [1280, 440] width 452 height 29
type input "General Cargo/Hazardous Material"
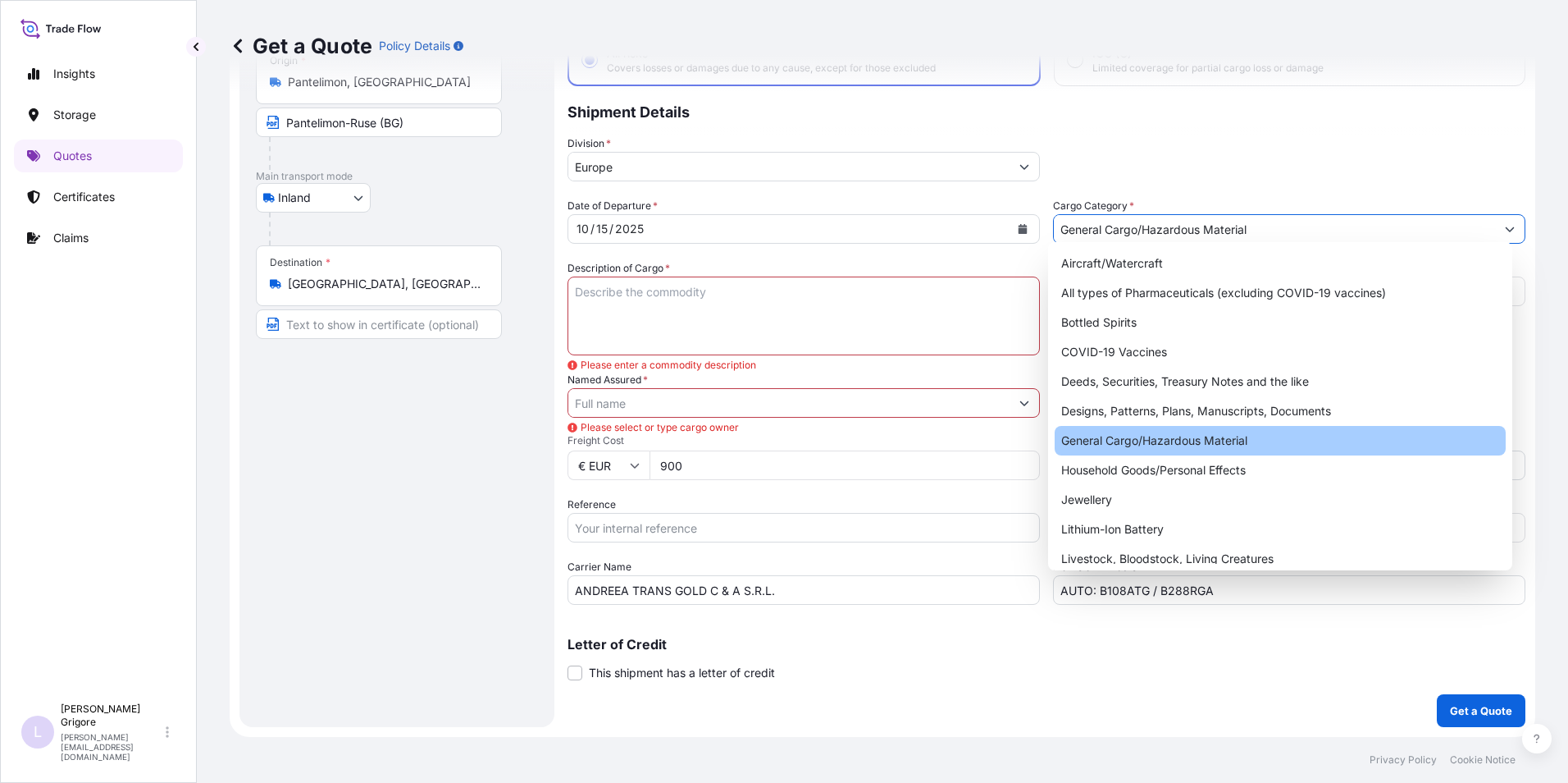
scroll to position [117, 0]
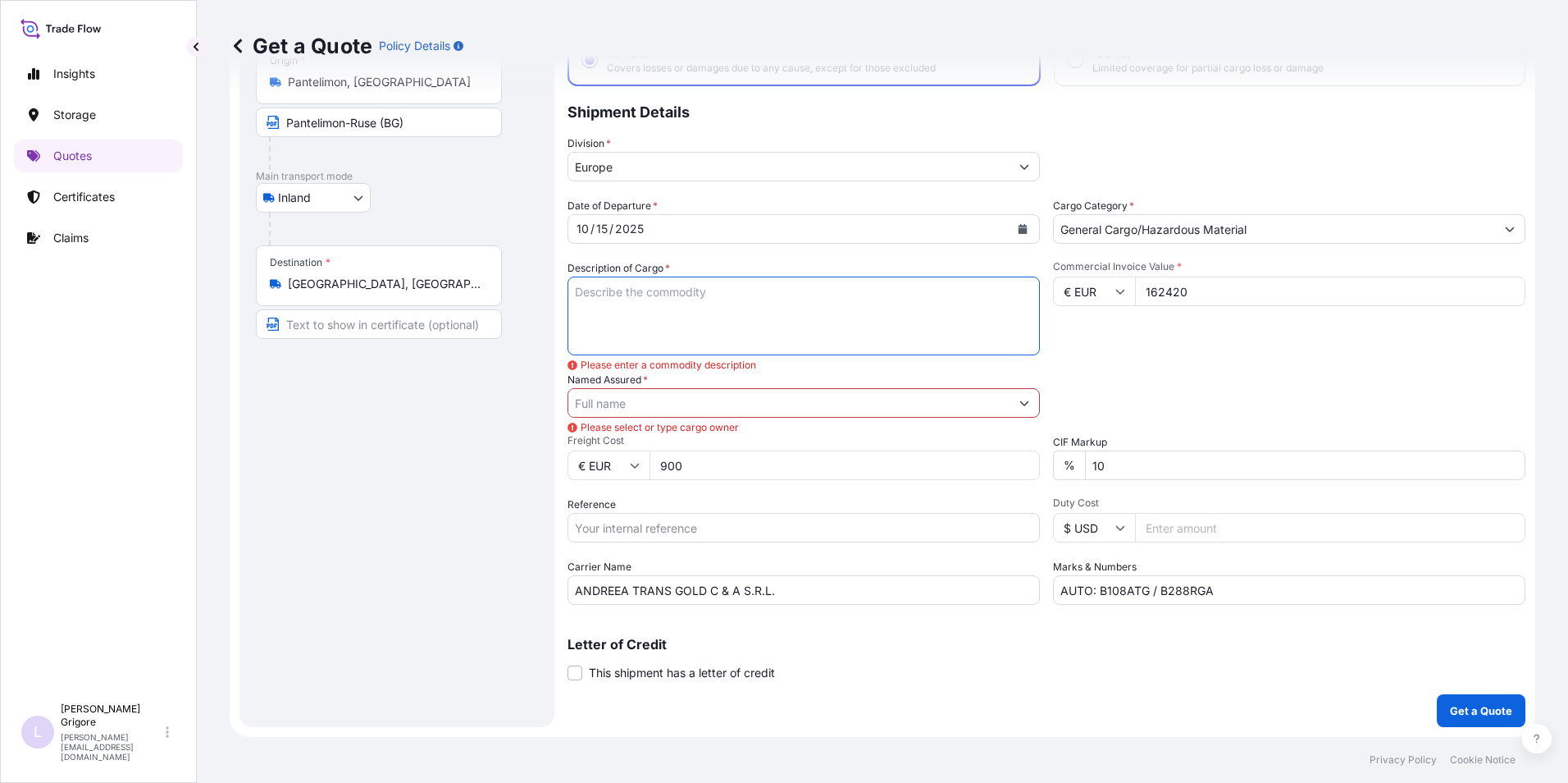
click at [650, 296] on textarea "Description of Cargo *" at bounding box center [803, 315] width 472 height 79
click at [632, 296] on textarea "Description of Cargo *" at bounding box center [803, 315] width 472 height 79
click at [572, 290] on textarea "84411070; 847989997" at bounding box center [803, 315] width 472 height 79
drag, startPoint x: 699, startPoint y: 293, endPoint x: 725, endPoint y: 292, distance: 26.0
click at [703, 292] on textarea "84411070; 847989997" at bounding box center [803, 315] width 472 height 79
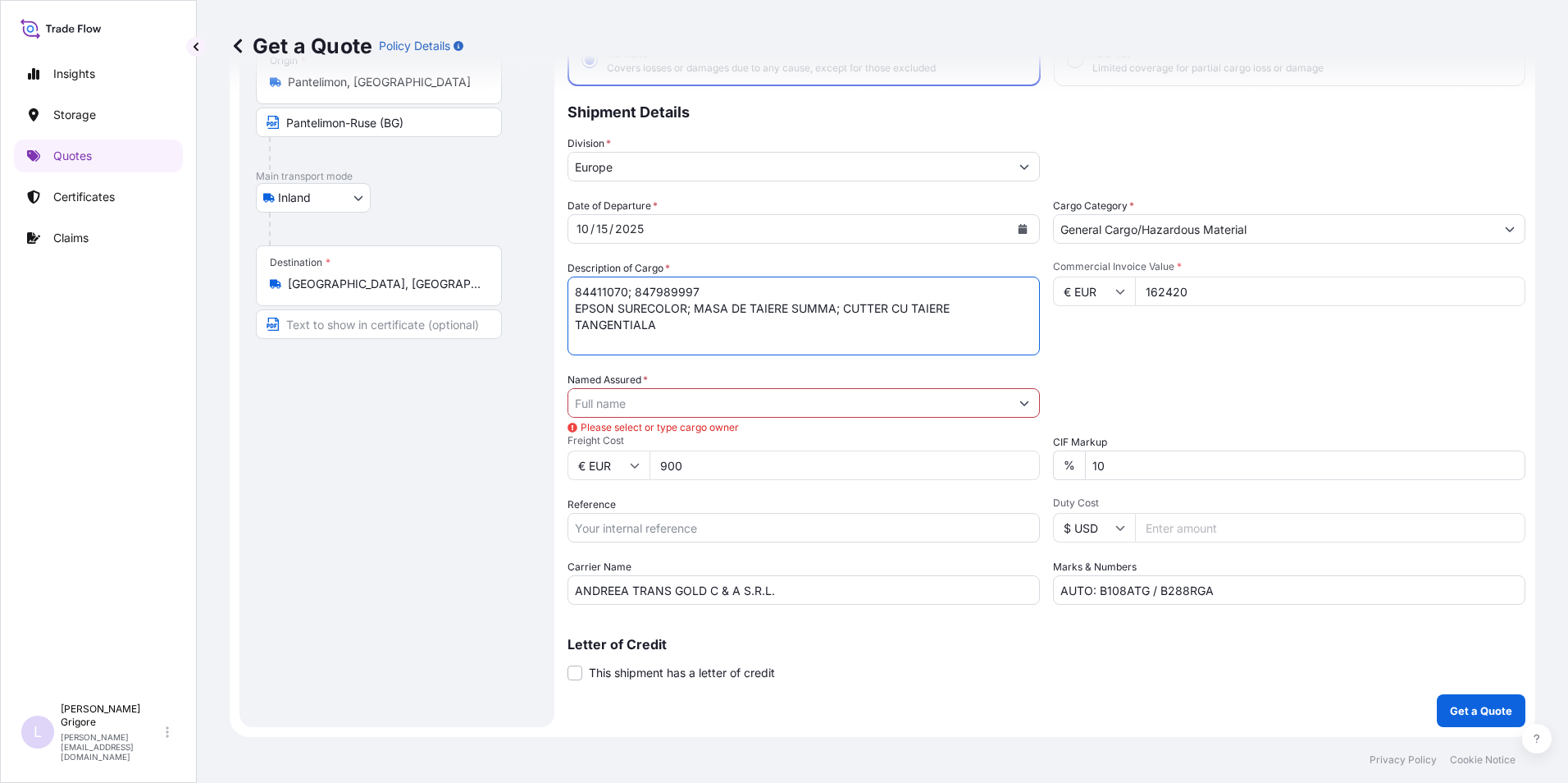
click at [626, 396] on input "Named Assured *" at bounding box center [789, 403] width 441 height 29
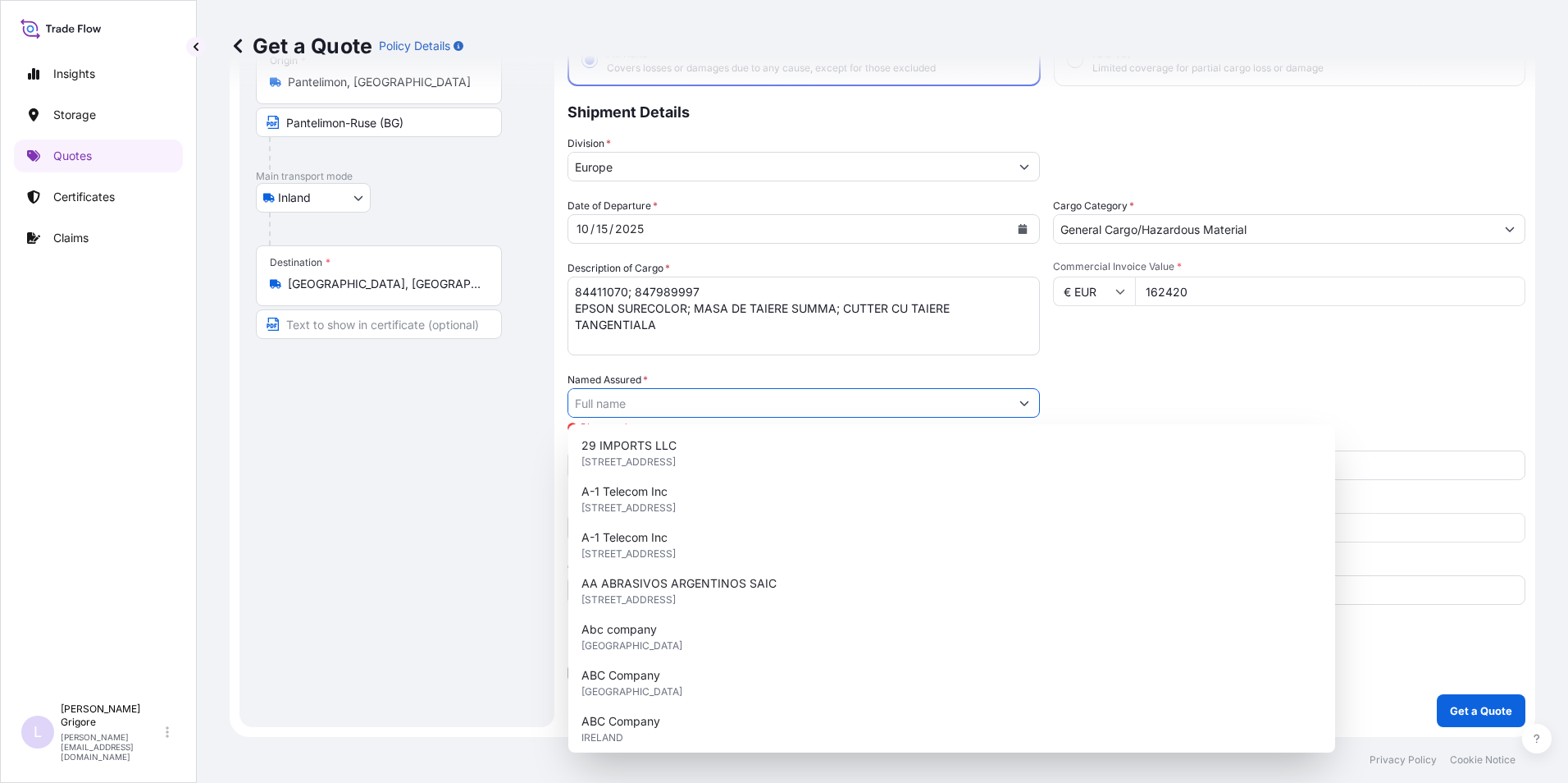
click at [690, 326] on textarea "84411070; 847989997 EPSON SURECOLOR; MASA DE TAIERE SUMMA; CUTTER CU TAIERE TAN…" at bounding box center [803, 315] width 472 height 79
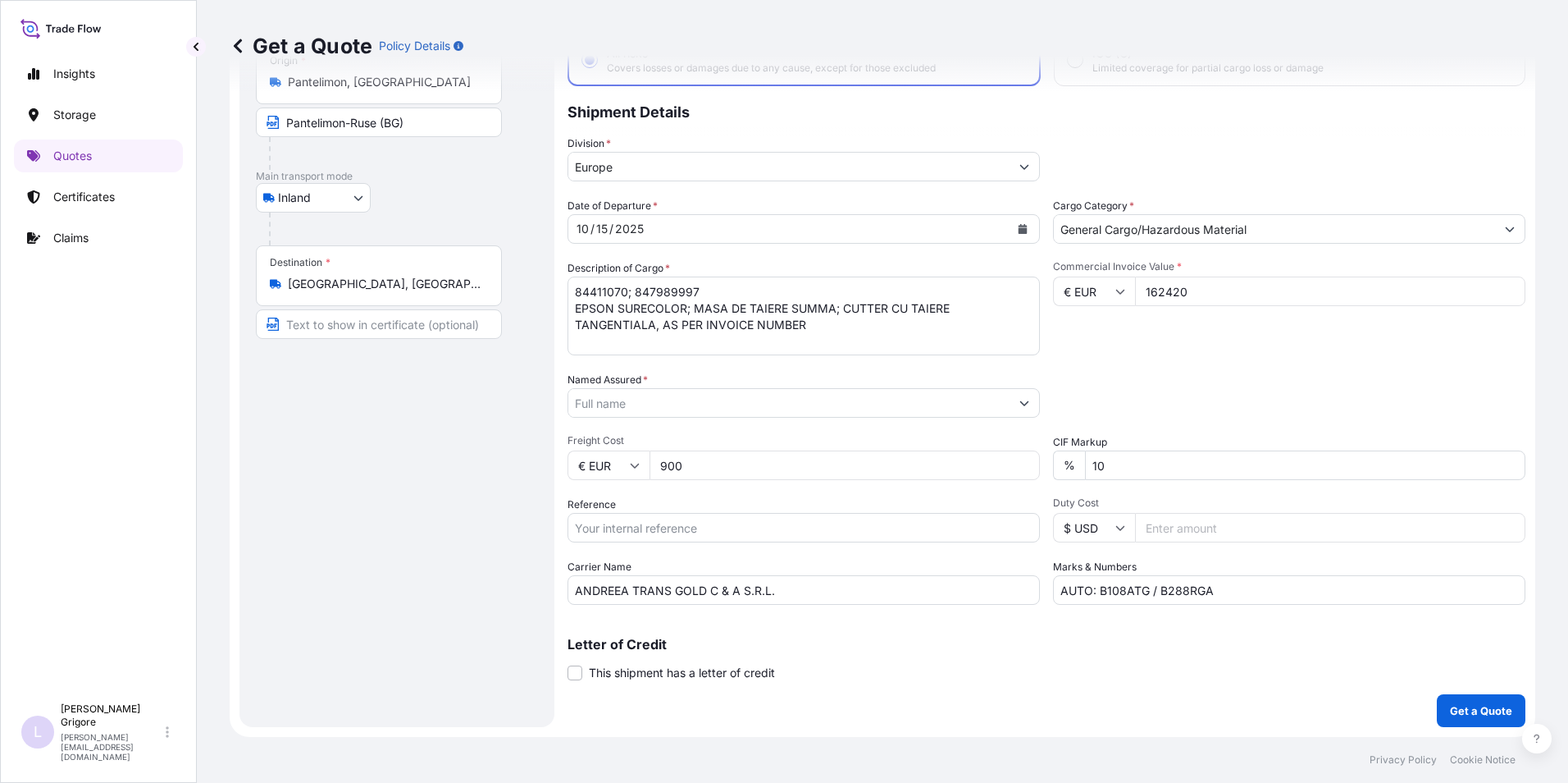
click at [829, 319] on textarea "84411070; 847989997 EPSON SURECOLOR; MASA DE TAIERE SUMMA; CUTTER CU TAIERE TAN…" at bounding box center [803, 315] width 472 height 79
type textarea "84411070; 847989997 EPSON SURECOLOR; MASA DE TAIERE SUMMA; CUTTER CU TAIERE TAN…"
click at [662, 524] on input "Reference" at bounding box center [803, 527] width 472 height 29
click at [688, 523] on input "Reference" at bounding box center [803, 527] width 472 height 29
paste input "RO1011001840"
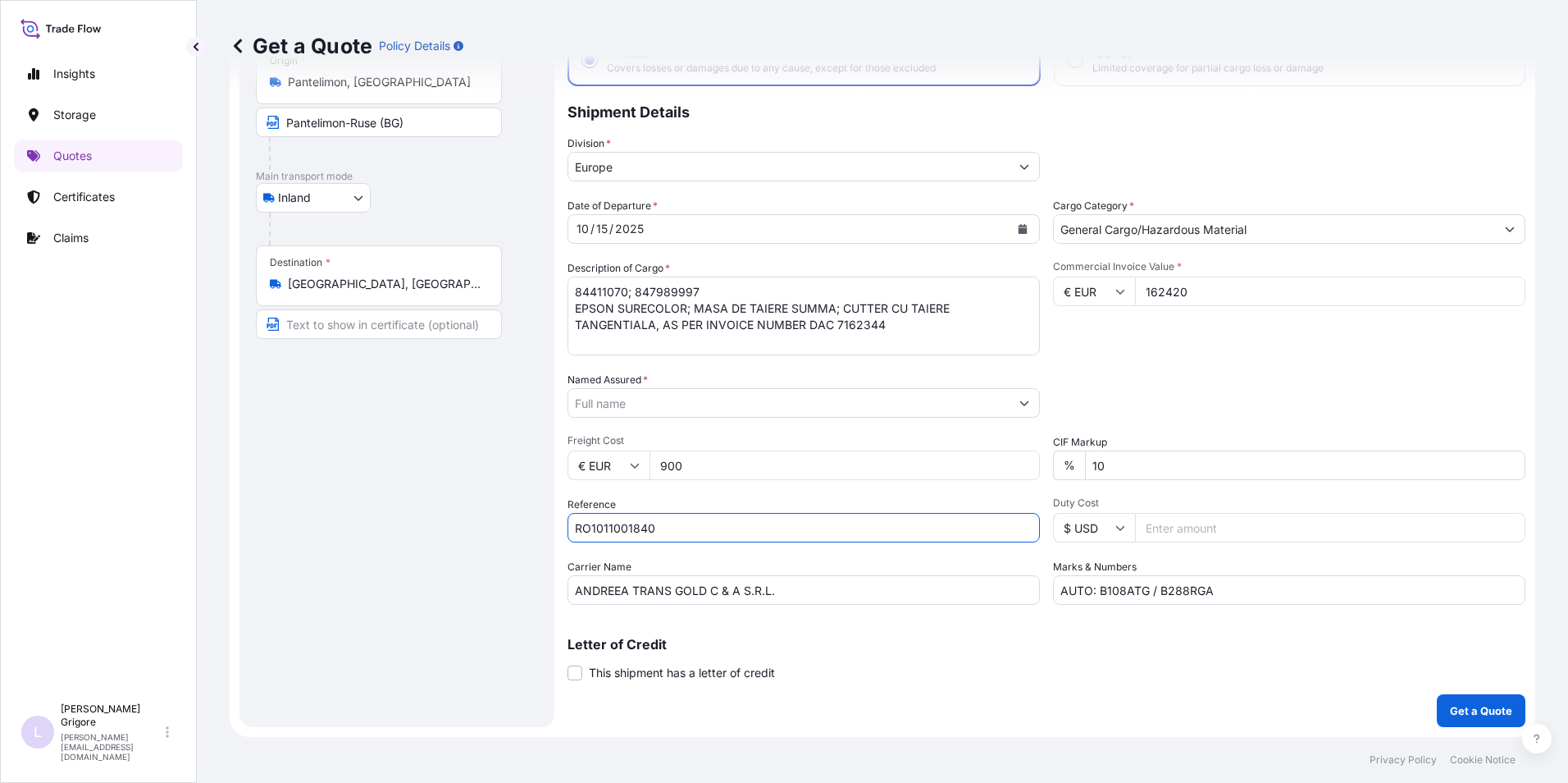
type input "RO1011001840"
click at [671, 392] on input "Named Assured *" at bounding box center [789, 403] width 441 height 29
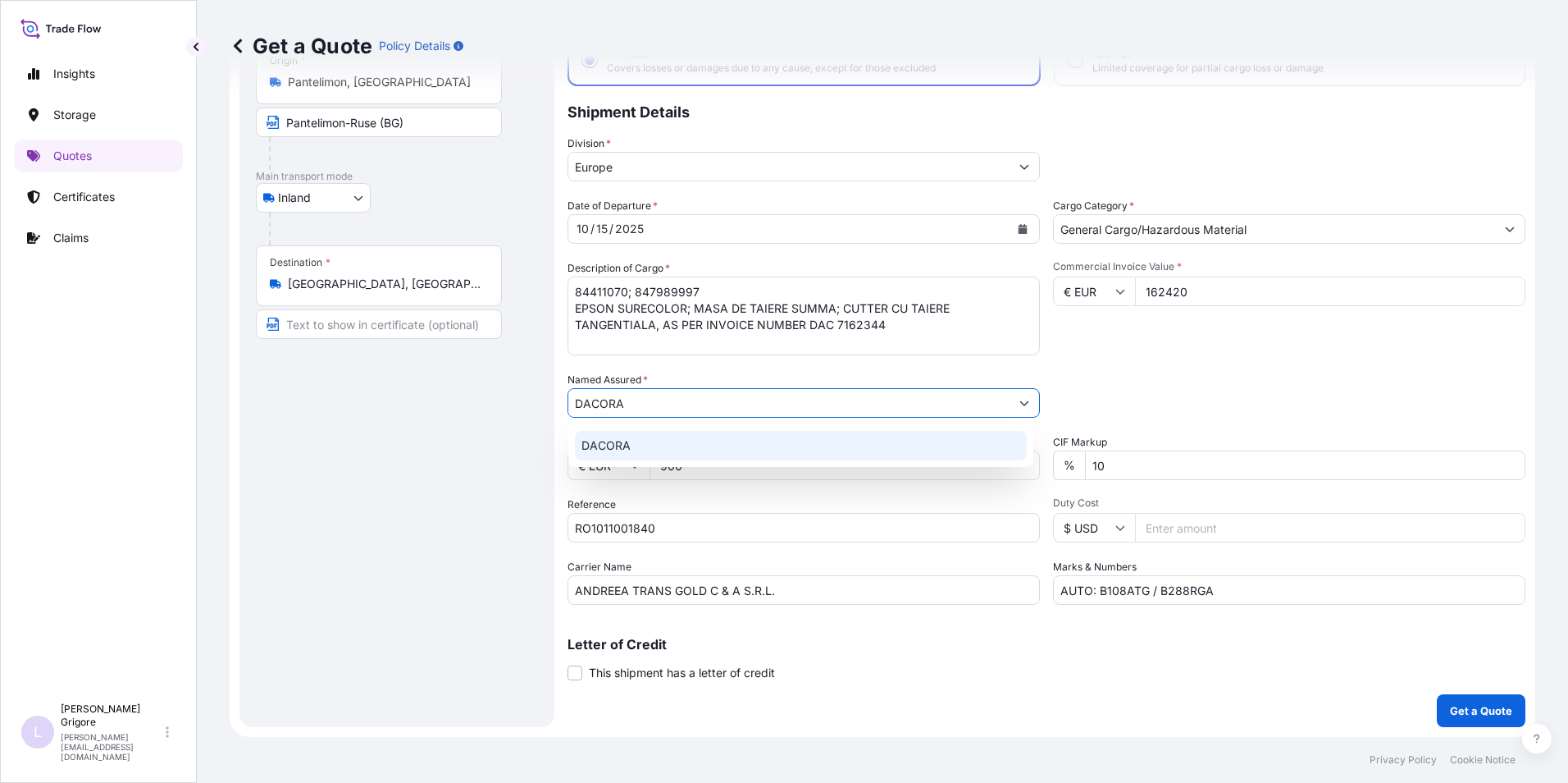
click at [748, 452] on div "DACORA" at bounding box center [800, 445] width 452 height 29
click at [642, 407] on input "DACORA" at bounding box center [789, 403] width 441 height 29
click at [725, 444] on span "Add new "DACORA PRINT"" at bounding box center [656, 445] width 150 height 17
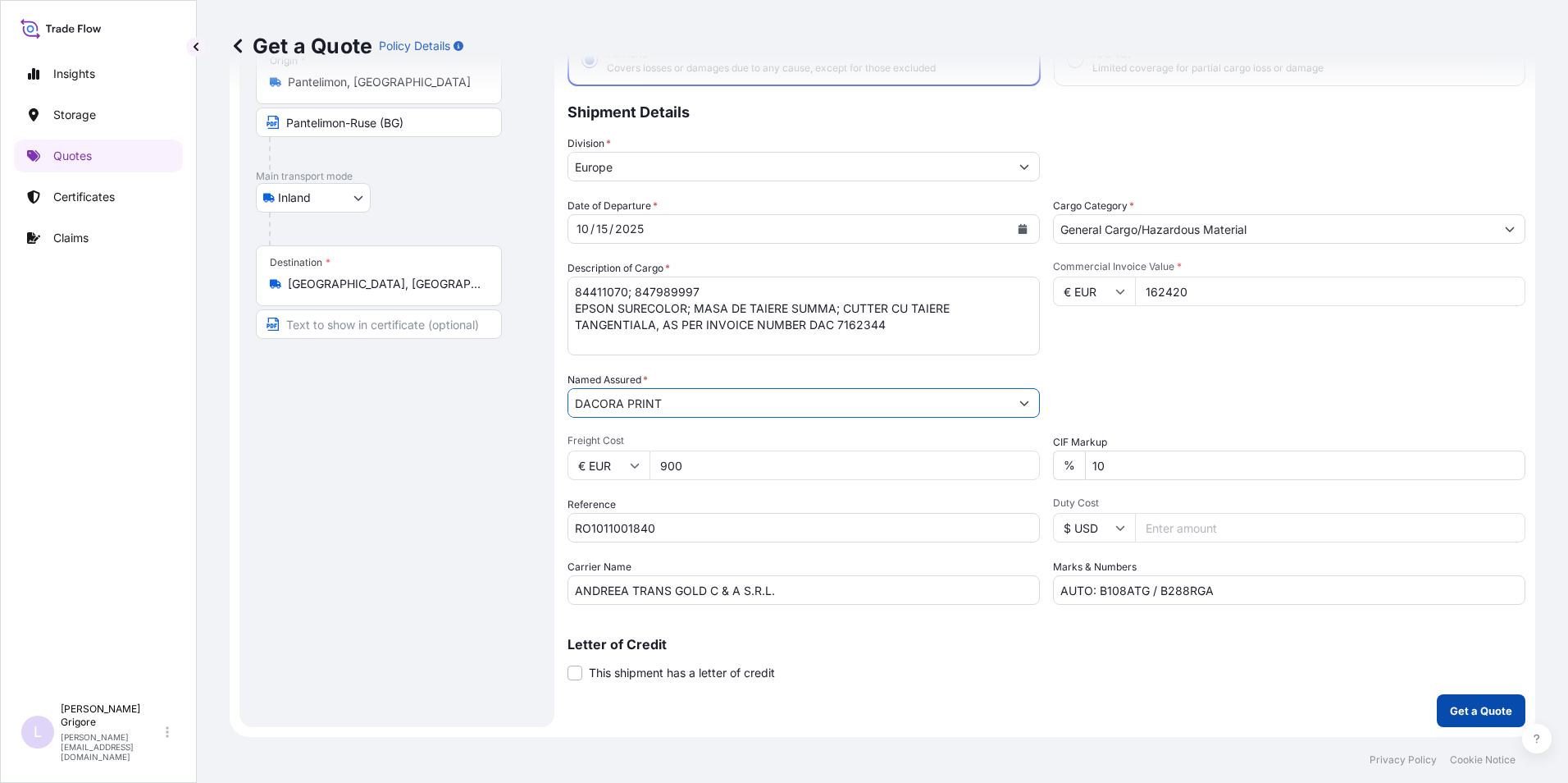
type input "DACORA PRINT"
click at [1450, 708] on p "Get a Quote" at bounding box center [1481, 710] width 63 height 17
click at [1450, 707] on p "Get a Quote" at bounding box center [1481, 710] width 63 height 17
click at [1493, 704] on p "Get a Quote" at bounding box center [1481, 710] width 63 height 17
click at [1207, 374] on div "Packing Category Type to search a container mode Please select a primary mode o…" at bounding box center [1288, 395] width 472 height 46
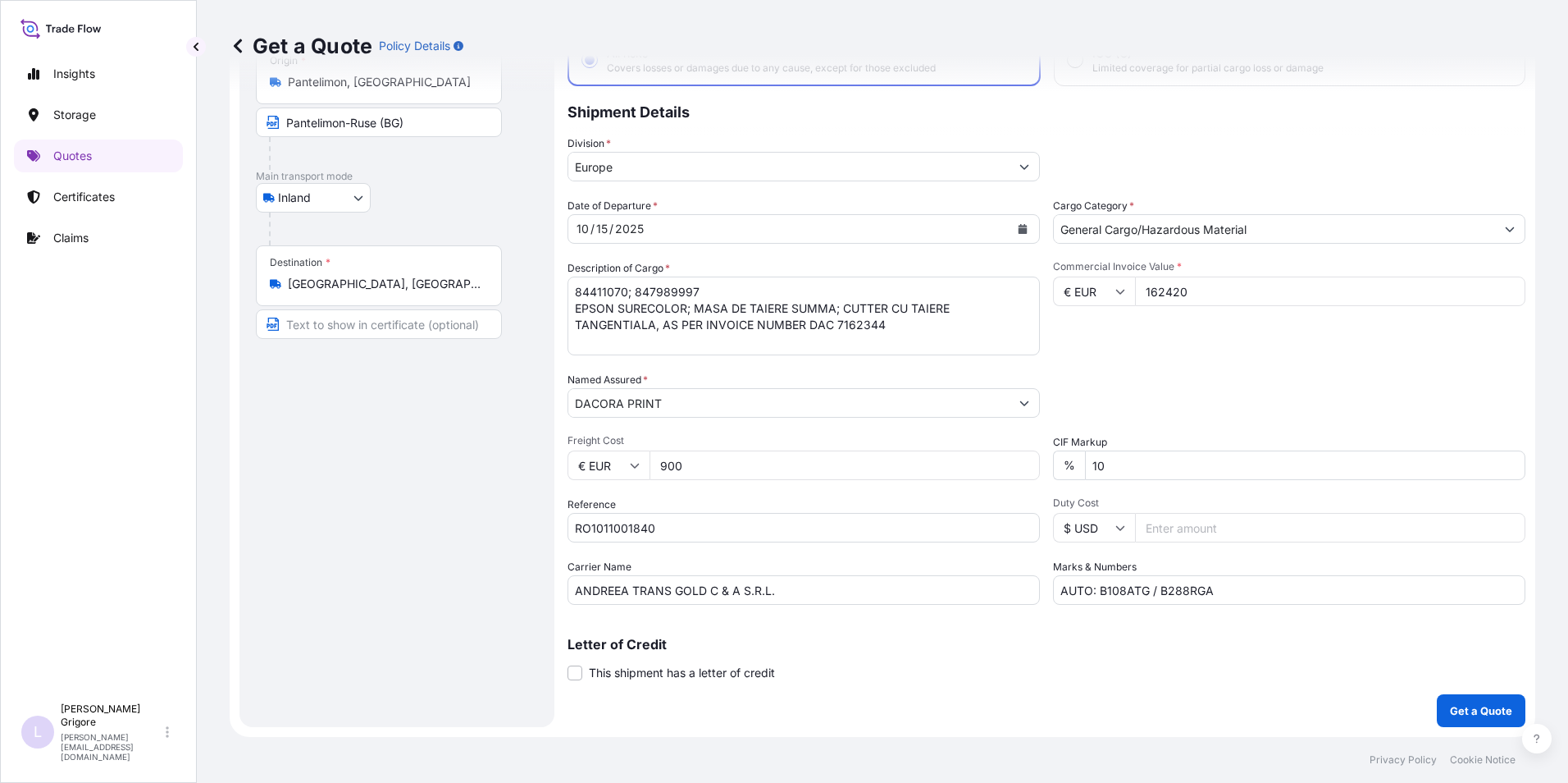
scroll to position [0, 0]
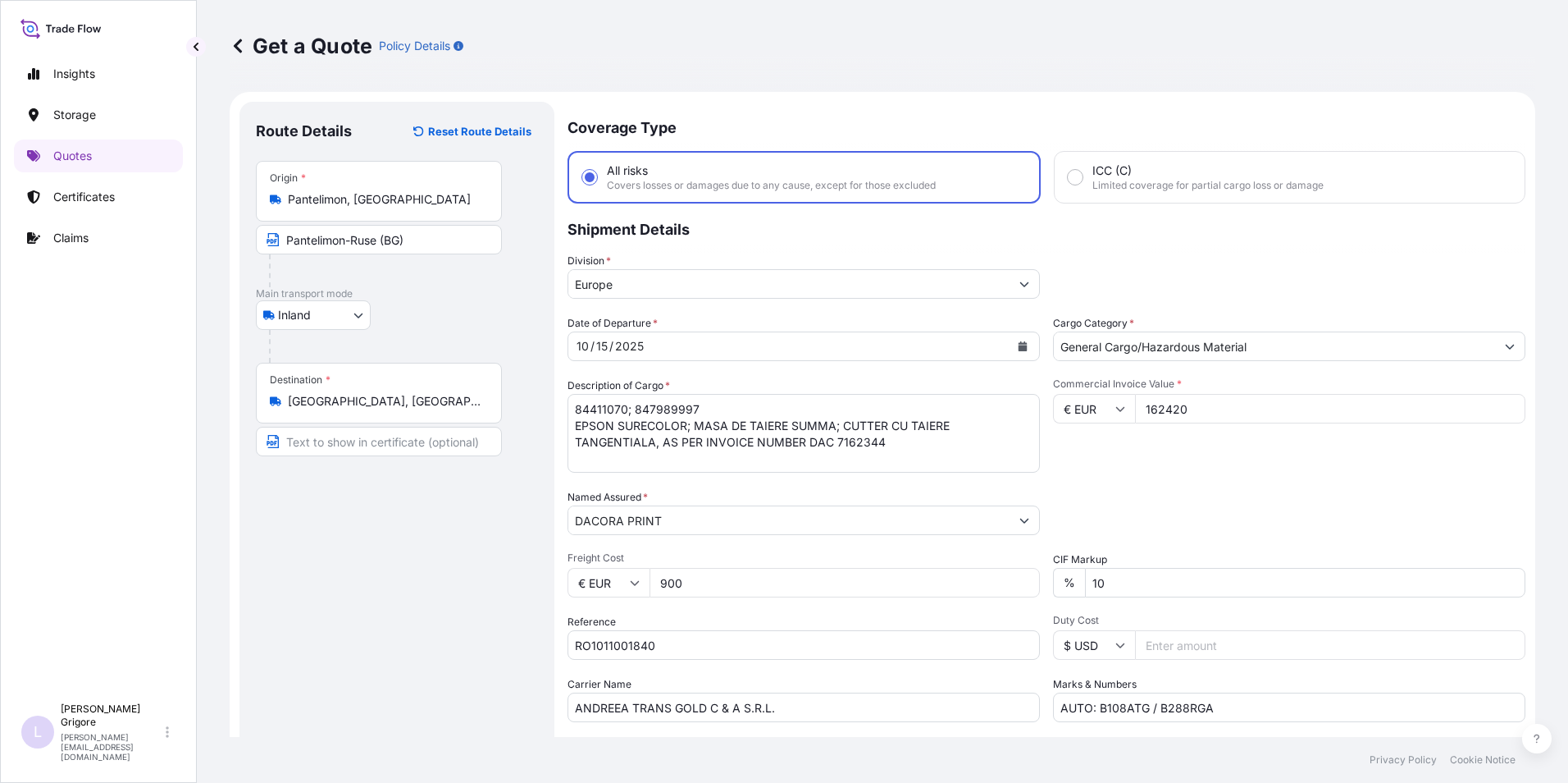
click at [1073, 178] on input "ICC (C) Limited coverage for partial cargo loss or damage" at bounding box center [1075, 177] width 15 height 15
radio input "true"
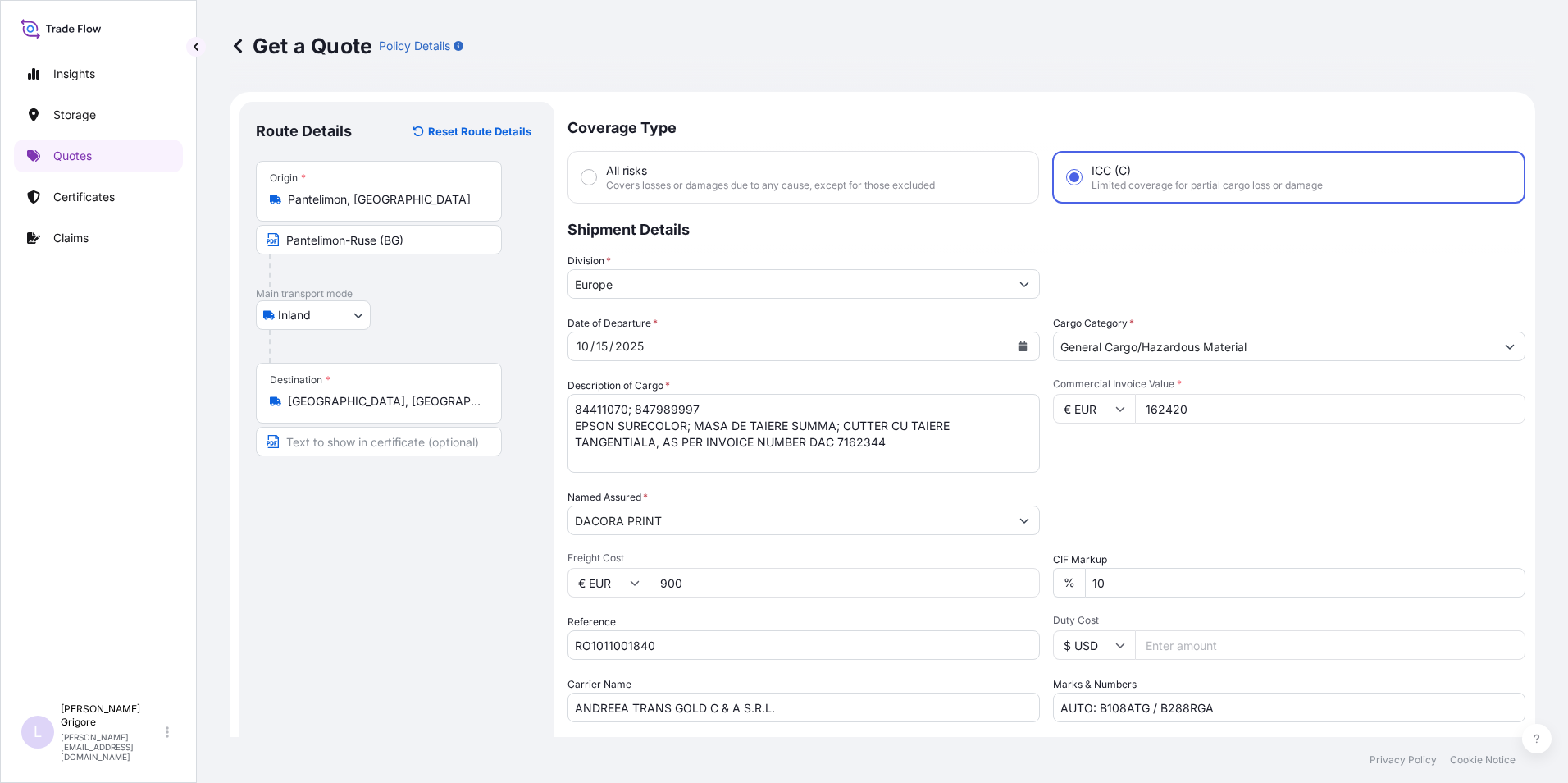
click at [579, 179] on div "All risks Covers losses or damages due to any cause, except for those excluded" at bounding box center [803, 177] width 471 height 52
radio input "true"
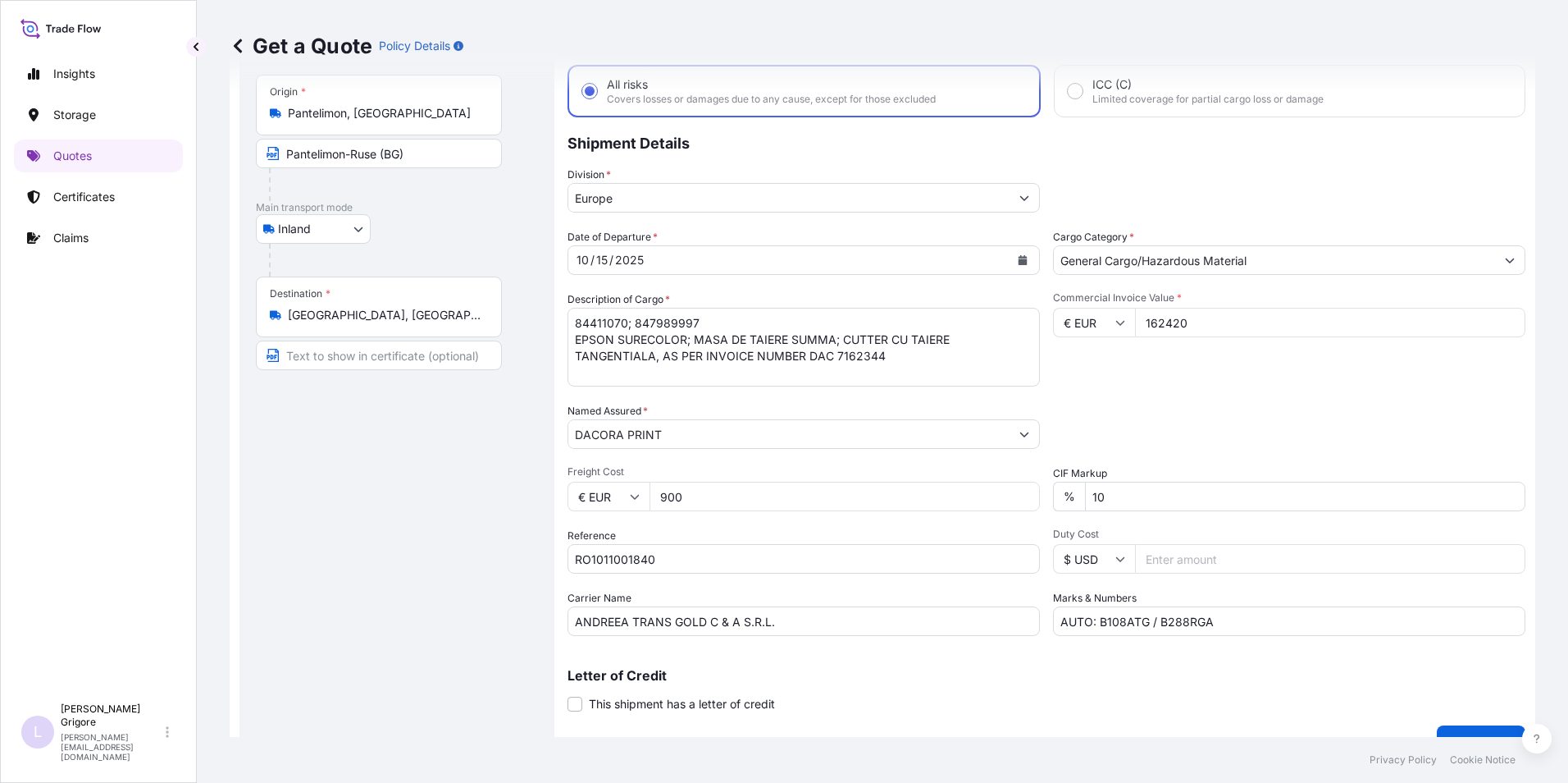
scroll to position [117, 0]
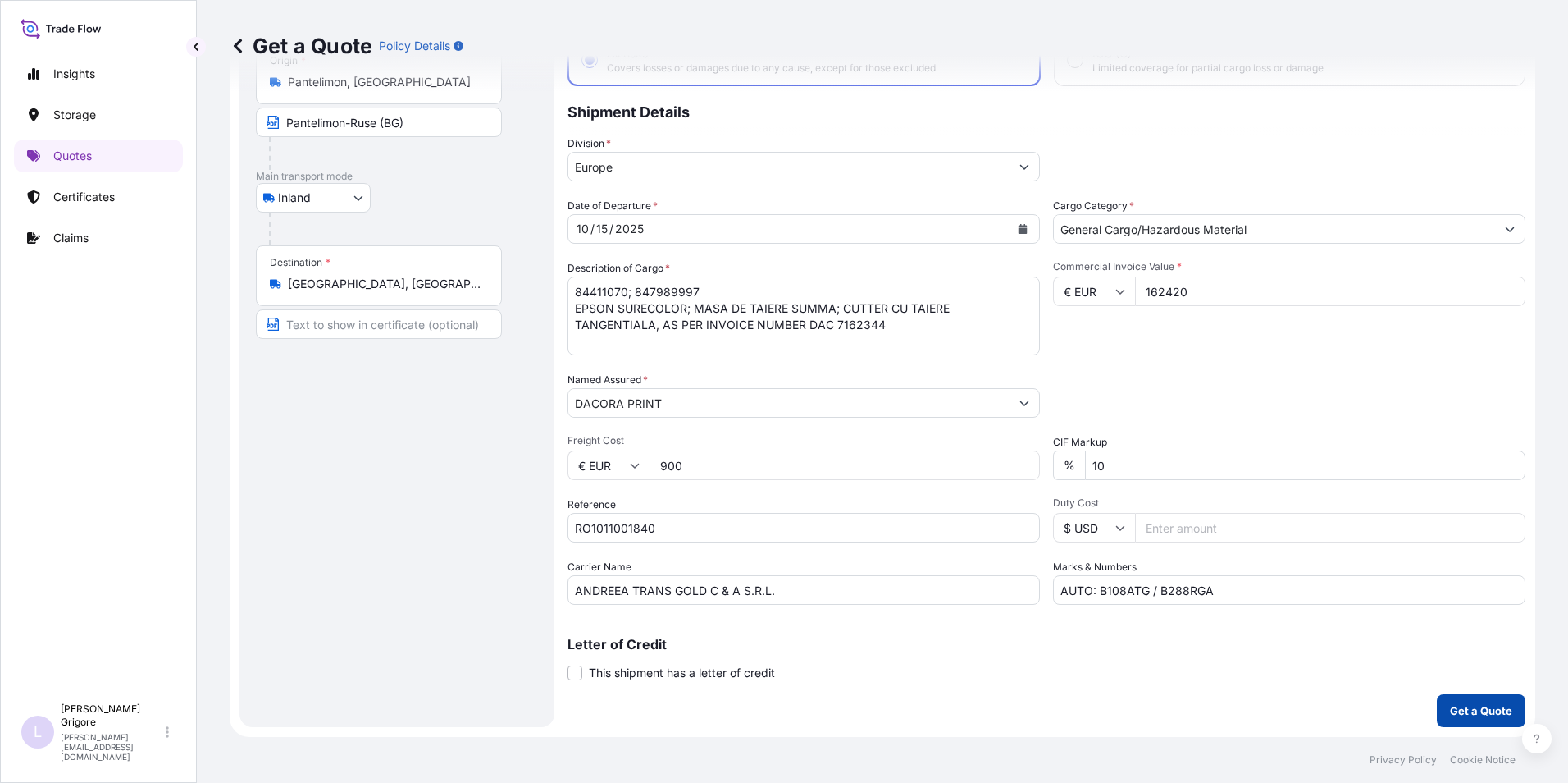
click at [1487, 717] on p "Get a Quote" at bounding box center [1481, 710] width 63 height 17
click at [1479, 706] on p "Get a Quote" at bounding box center [1481, 710] width 63 height 17
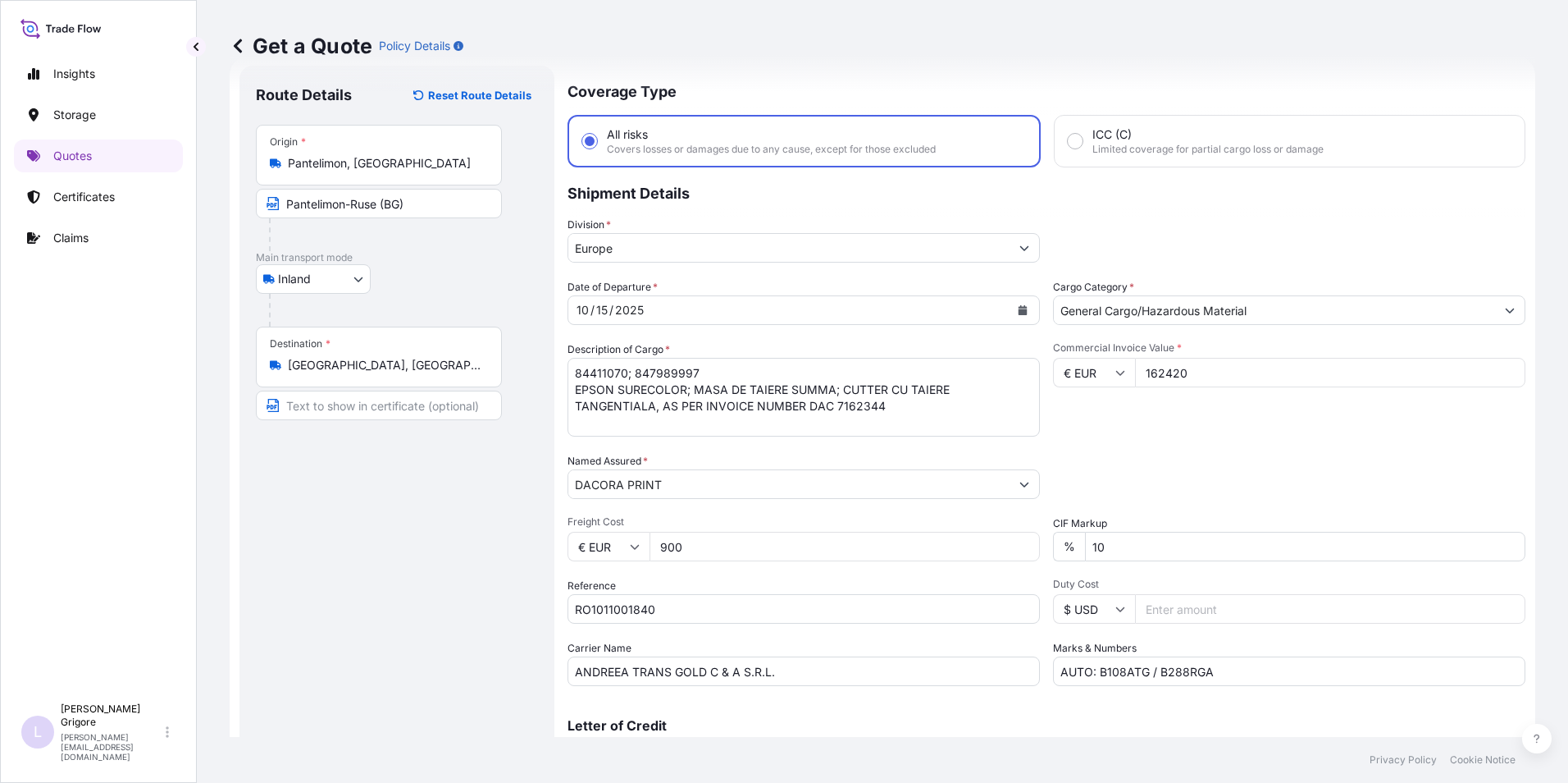
scroll to position [0, 0]
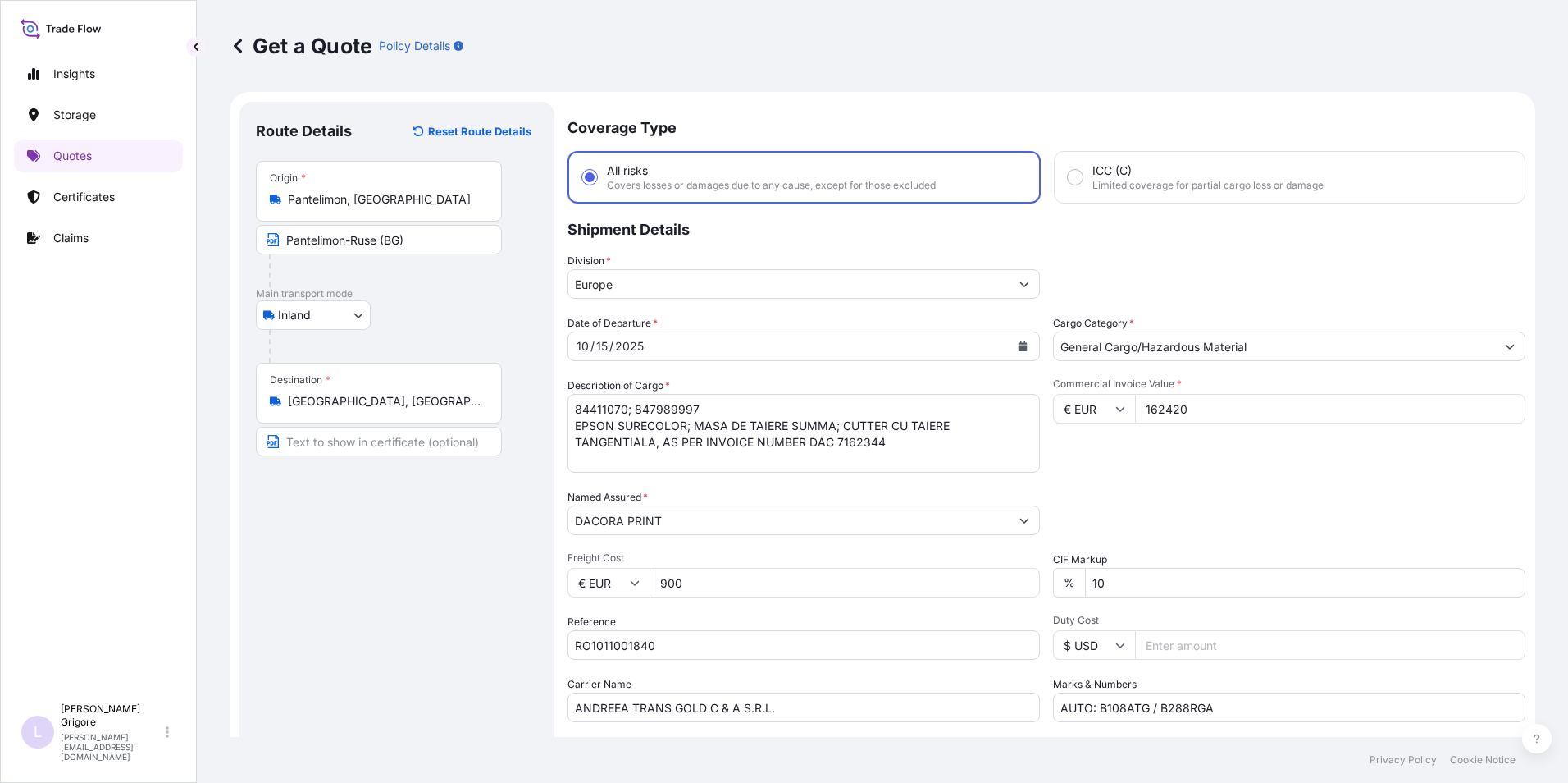
click at [874, 541] on div "Date of Departure * 10 / 15 / 2025 Cargo Category * General Cargo/Hazardous Mat…" at bounding box center [1046, 518] width 957 height 407
click at [874, 534] on div "DACORA PRINT" at bounding box center [803, 519] width 472 height 29
click at [875, 517] on input "DACORA PRINT" at bounding box center [789, 519] width 441 height 29
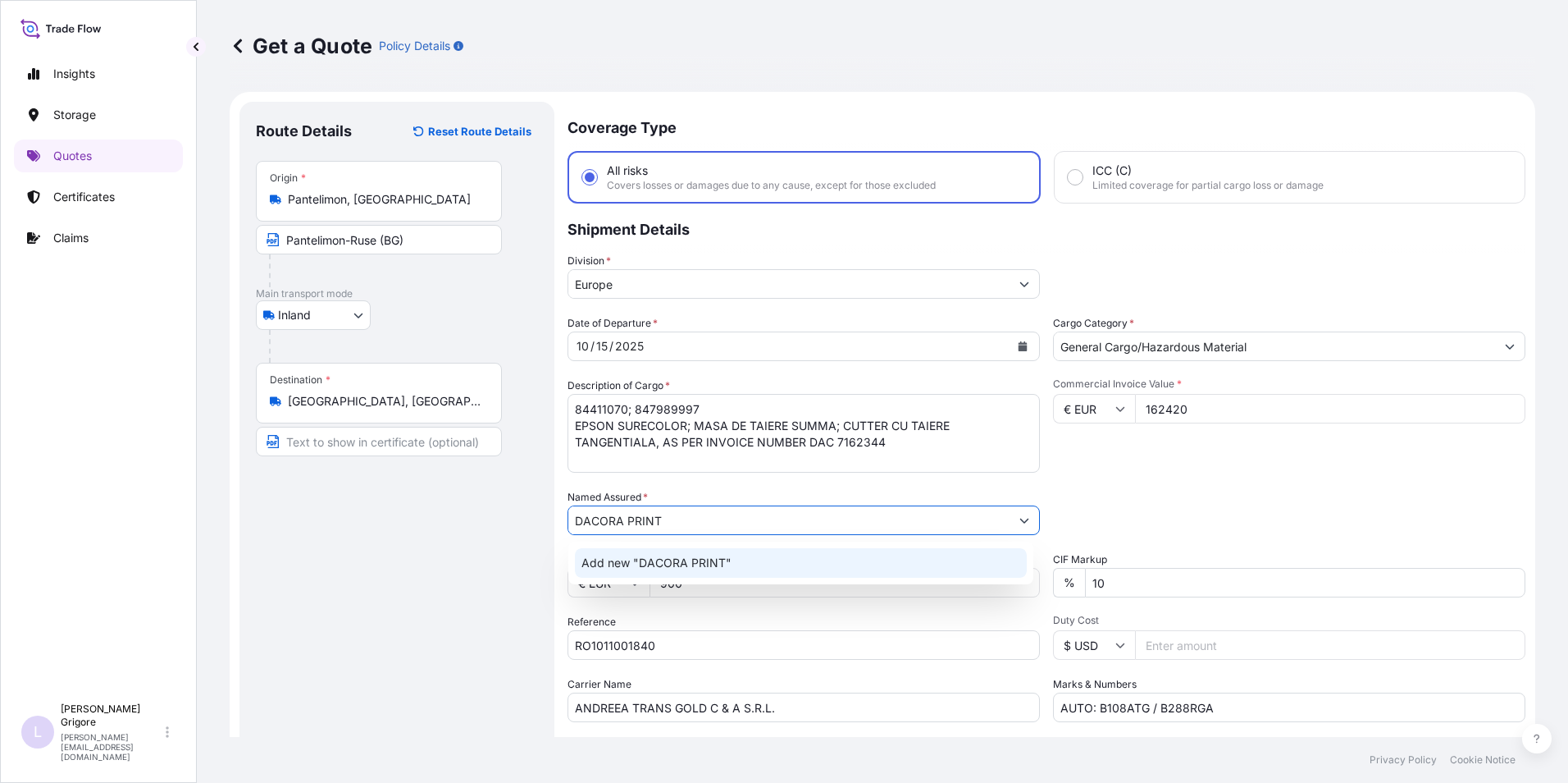
click at [719, 558] on span "Add new "DACORA PRINT"" at bounding box center [656, 562] width 150 height 17
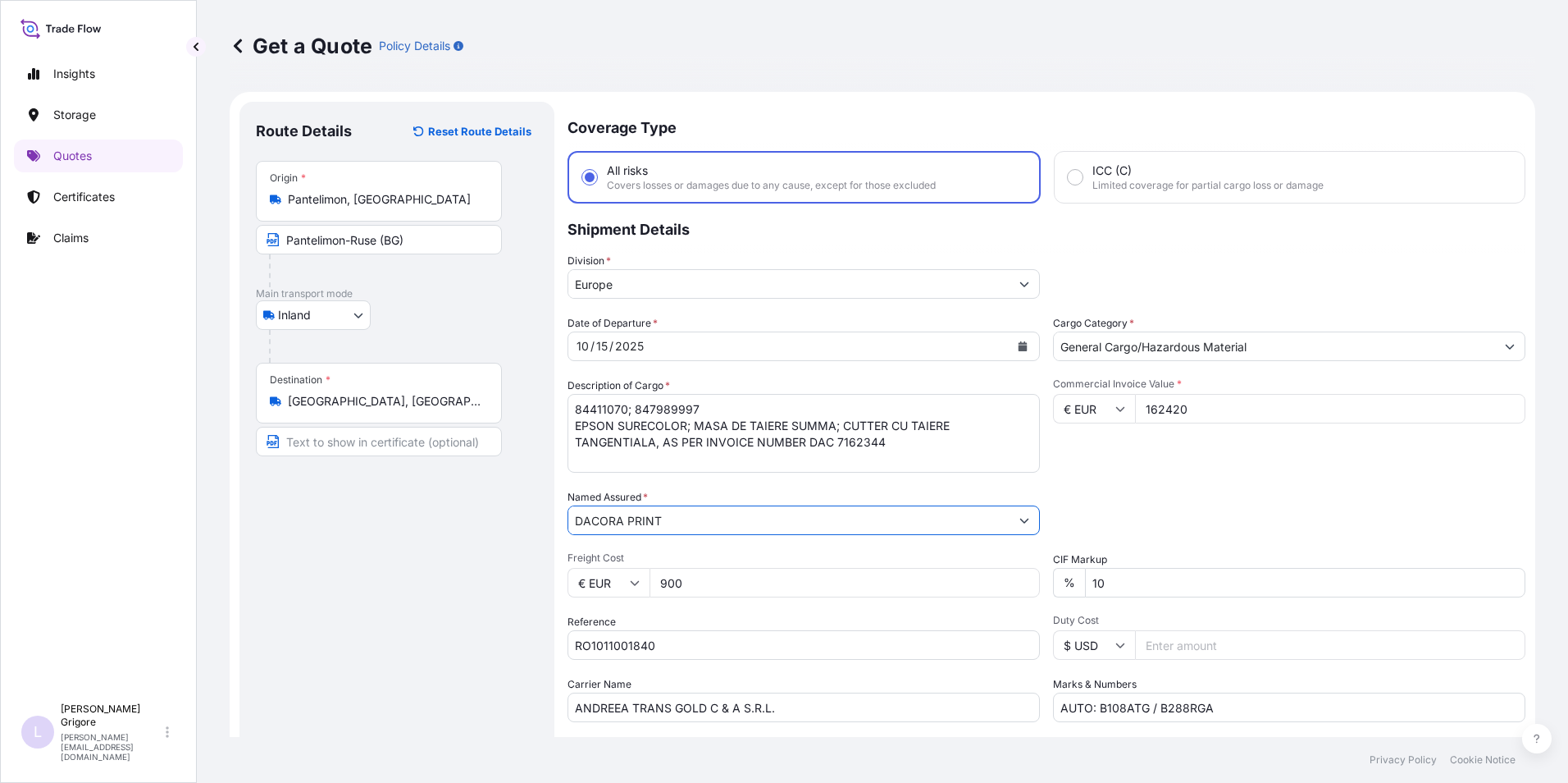
click at [847, 546] on div "Date of Departure * 10 / 15 / 2025 Cargo Category * General Cargo/Hazardous Mat…" at bounding box center [1046, 518] width 957 height 407
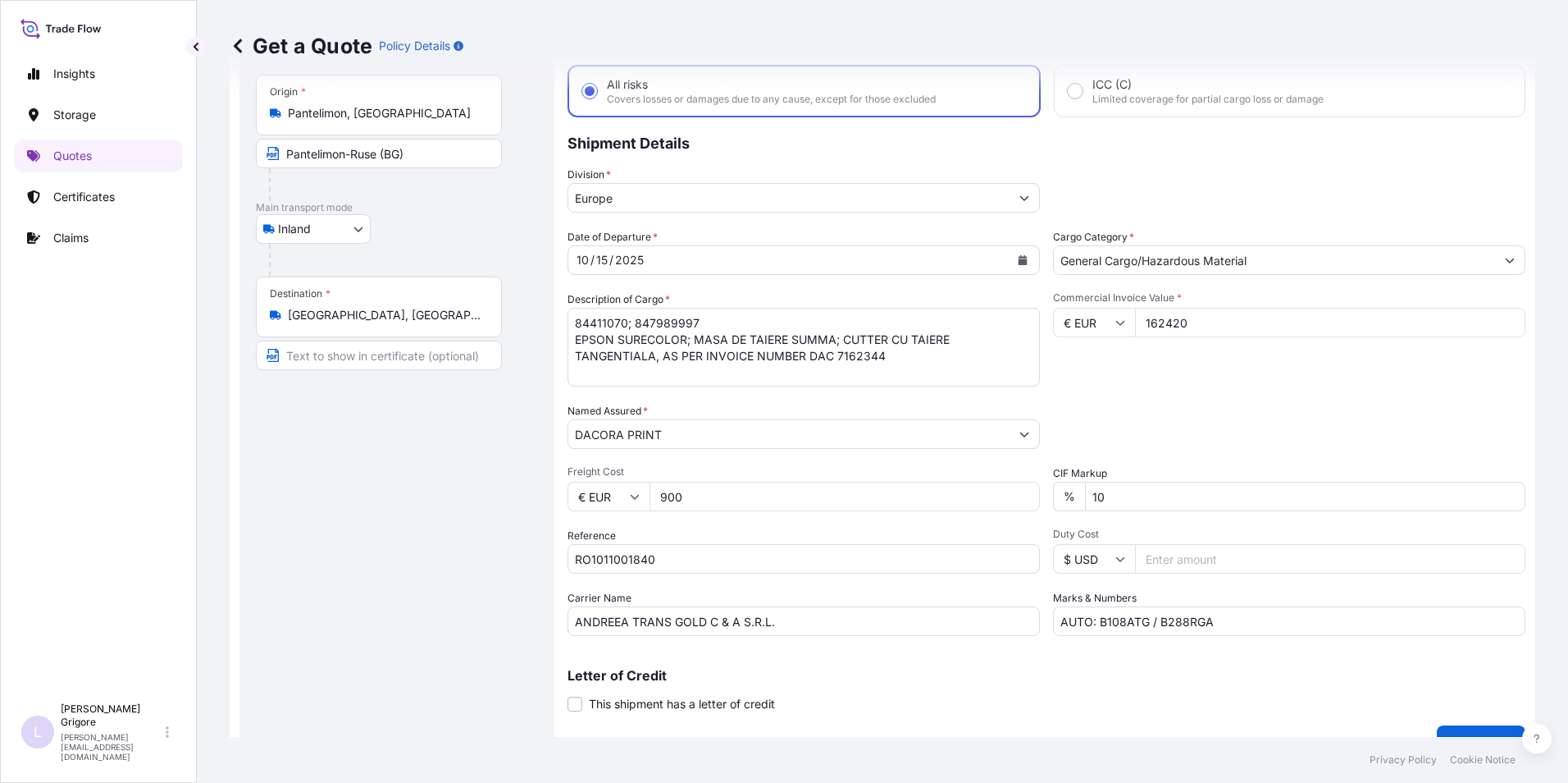
scroll to position [117, 0]
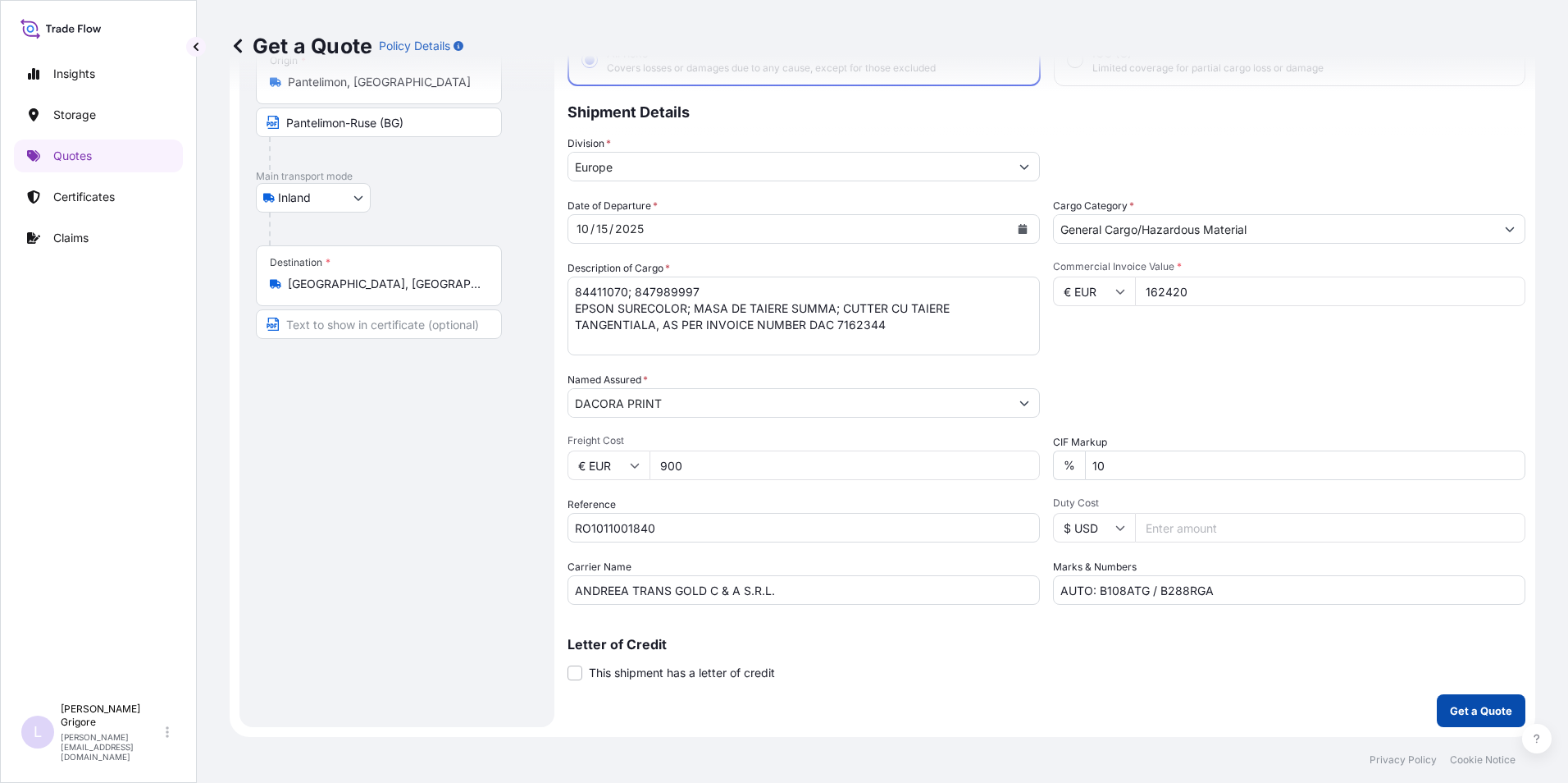
click at [1487, 708] on p "Get a Quote" at bounding box center [1481, 710] width 63 height 17
click at [1160, 465] on input "10" at bounding box center [1304, 464] width 440 height 29
click at [1219, 403] on div "Packing Category Type to search a container mode Please select a primary mode o…" at bounding box center [1288, 395] width 472 height 46
click at [1448, 693] on div "Coverage Type All risks Covers losses or damages due to any cause, except for t…" at bounding box center [1046, 355] width 957 height 742
click at [1452, 708] on p "Get a Quote" at bounding box center [1481, 710] width 63 height 17
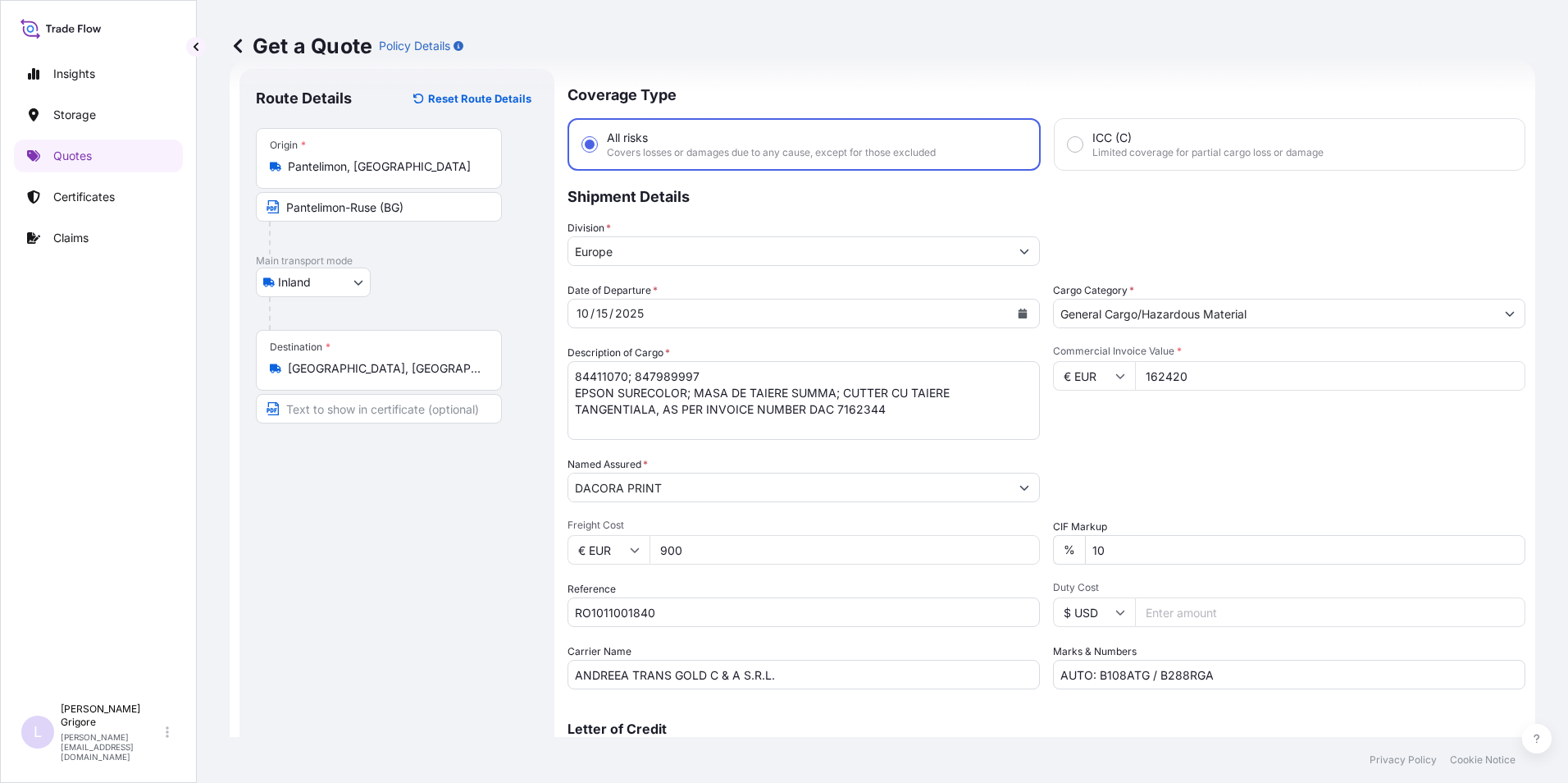
scroll to position [0, 0]
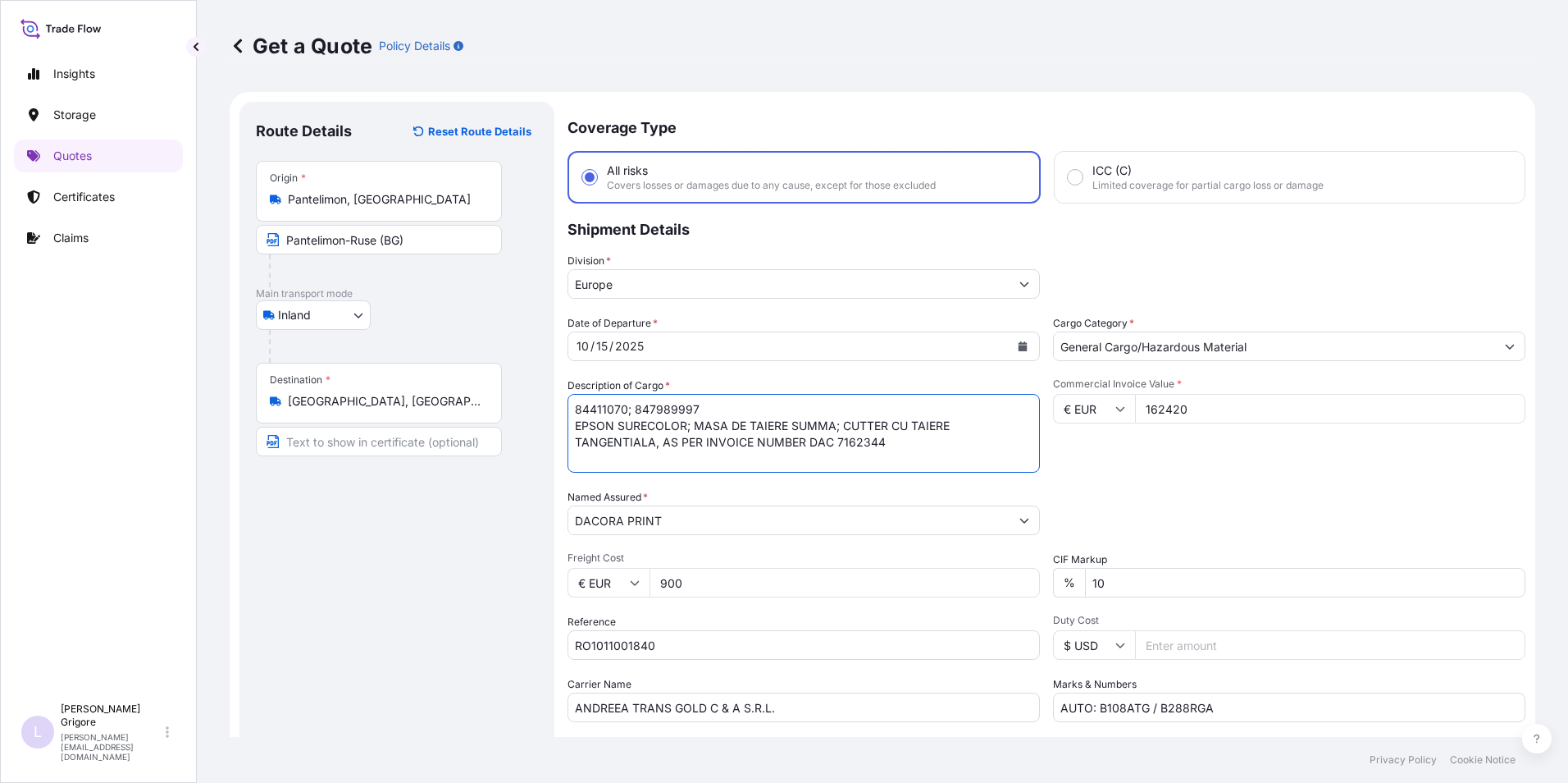
drag, startPoint x: 918, startPoint y: 442, endPoint x: 464, endPoint y: 413, distance: 454.9
click at [464, 413] on form "Route Details Reset Route Details Place of loading Road / Inland Road / Inland …" at bounding box center [882, 472] width 1305 height 762
drag, startPoint x: 663, startPoint y: 646, endPoint x: 329, endPoint y: 616, distance: 335.3
click at [330, 616] on form "Route Details Reset Route Details Place of loading Road / Inland Road / Inland …" at bounding box center [882, 472] width 1305 height 762
drag, startPoint x: 792, startPoint y: 710, endPoint x: 344, endPoint y: 693, distance: 448.3
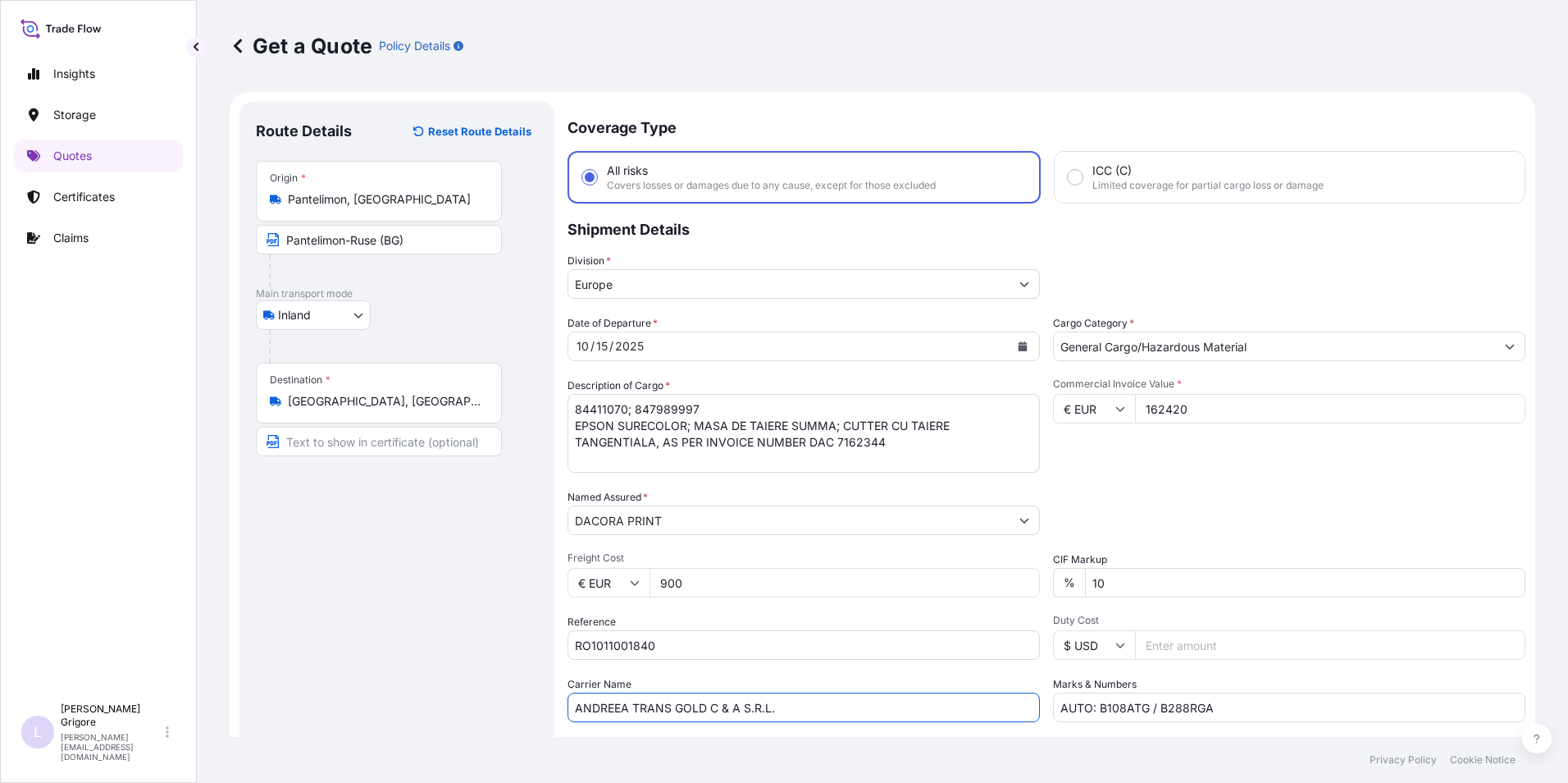
click at [348, 693] on form "Route Details Reset Route Details Place of loading Road / Inland Road / Inland …" at bounding box center [882, 472] width 1305 height 762
drag, startPoint x: 1204, startPoint y: 706, endPoint x: 836, endPoint y: 704, distance: 368.0
click at [837, 704] on div "Date of Departure * 10 / 15 / 2025 Cargo Category * General Cargo/Hazardous Mat…" at bounding box center [1046, 518] width 957 height 407
drag, startPoint x: 1197, startPoint y: 410, endPoint x: 1007, endPoint y: 410, distance: 190.0
click at [1007, 410] on div "Date of Departure * 10 / 15 / 2025 Cargo Category * General Cargo/Hazardous Mat…" at bounding box center [1046, 518] width 957 height 407
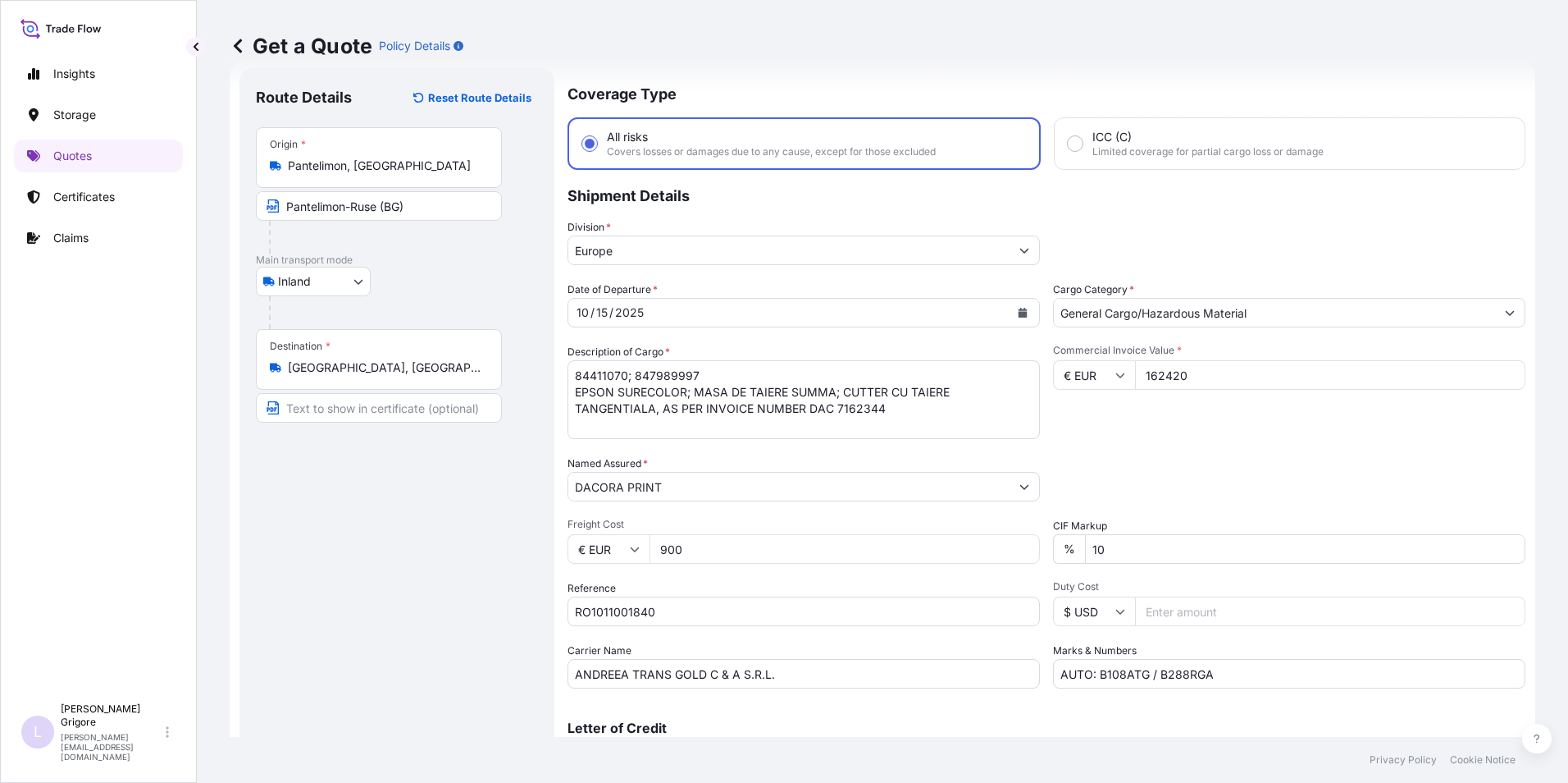
scroll to position [117, 0]
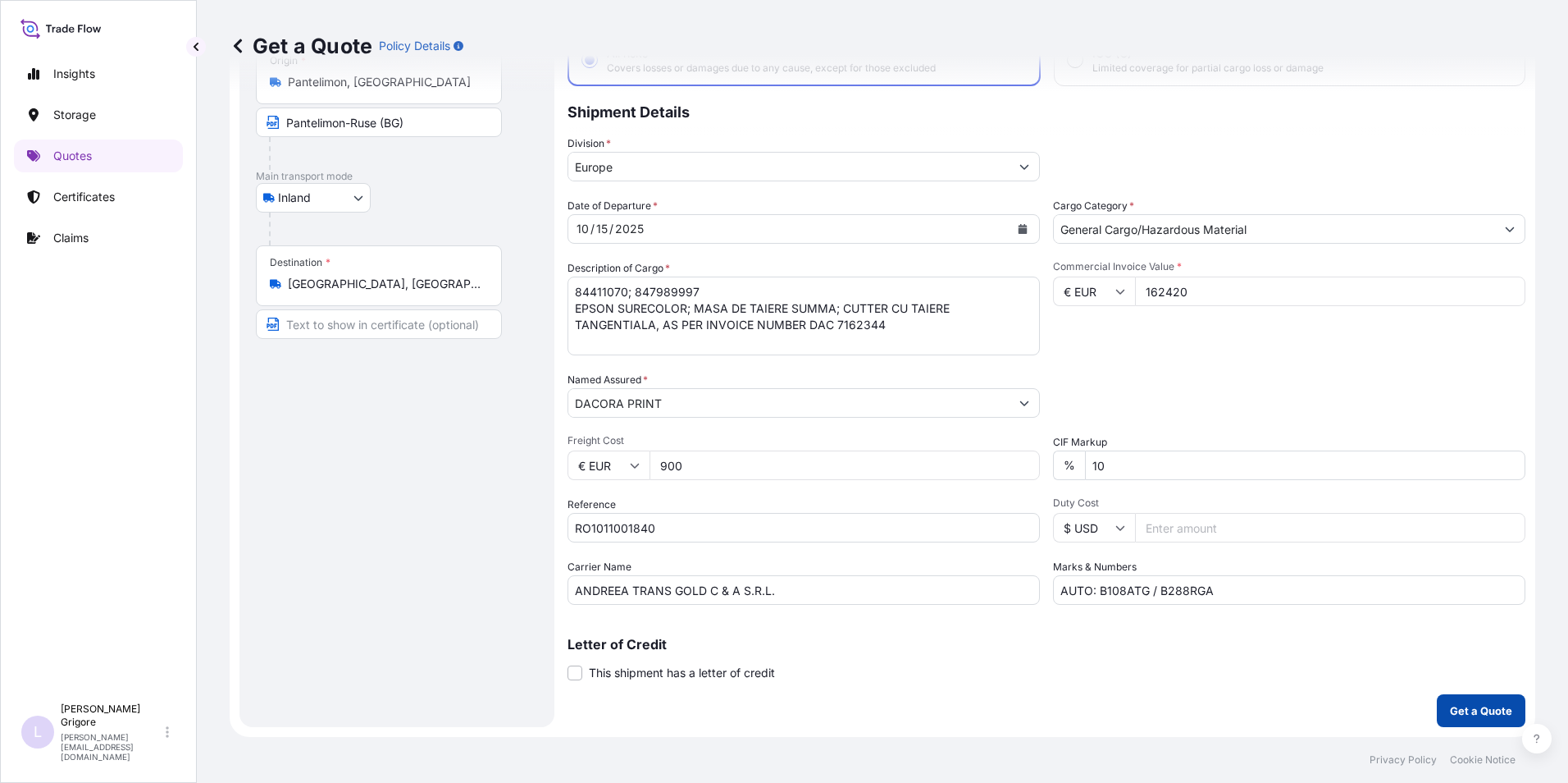
click at [1482, 720] on button "Get a Quote" at bounding box center [1481, 710] width 88 height 33
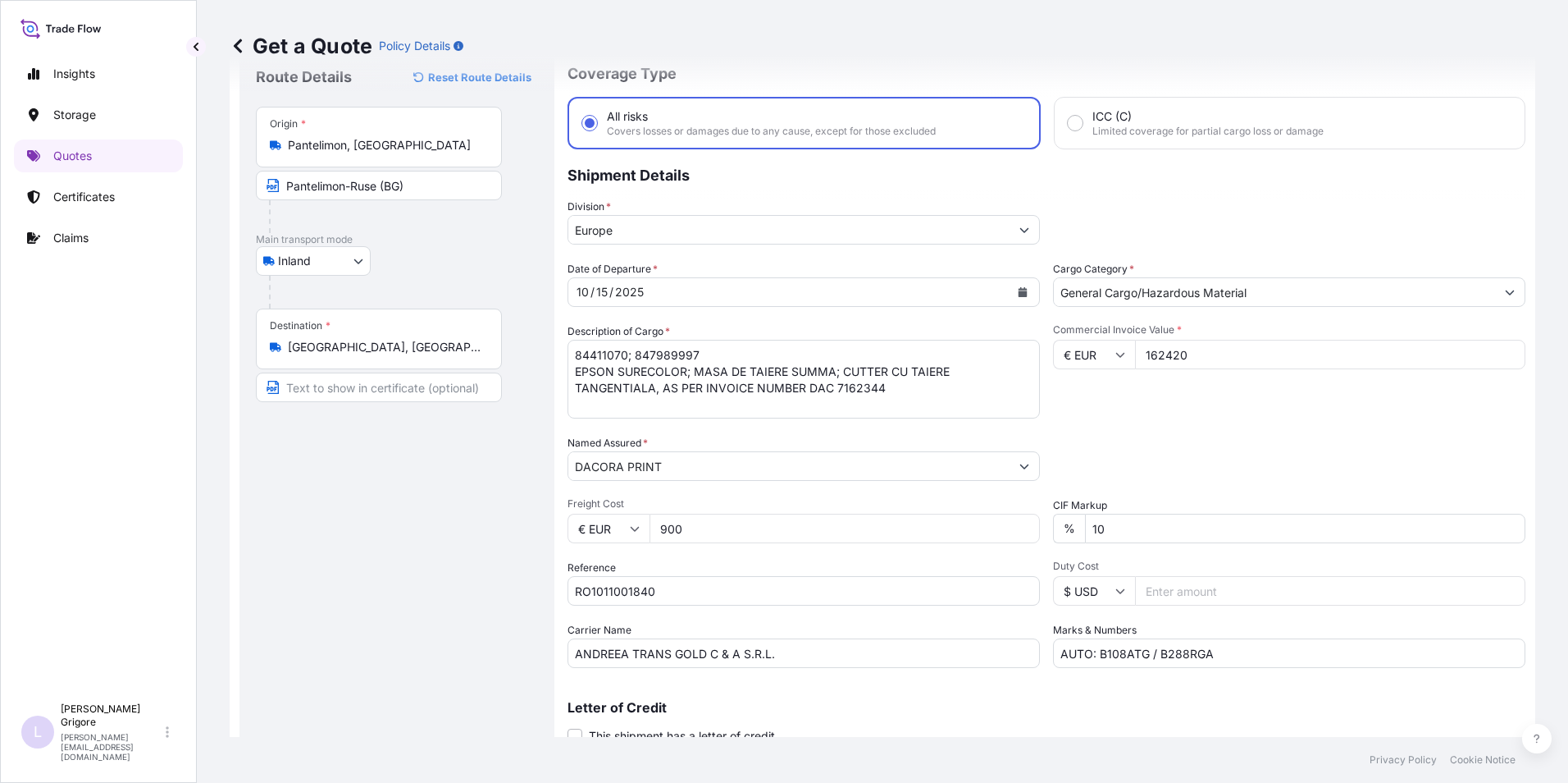
scroll to position [0, 0]
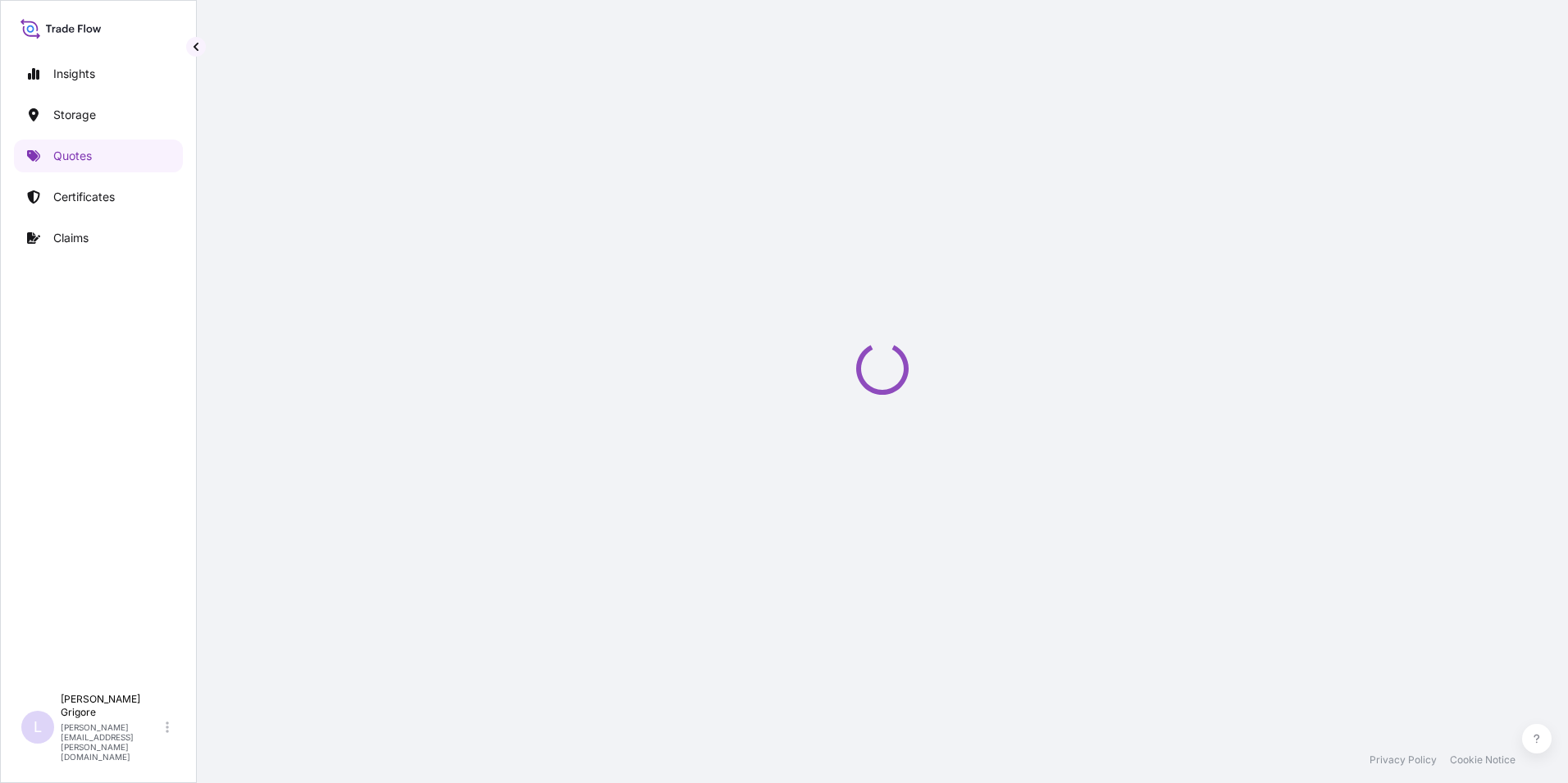
scroll to position [26, 0]
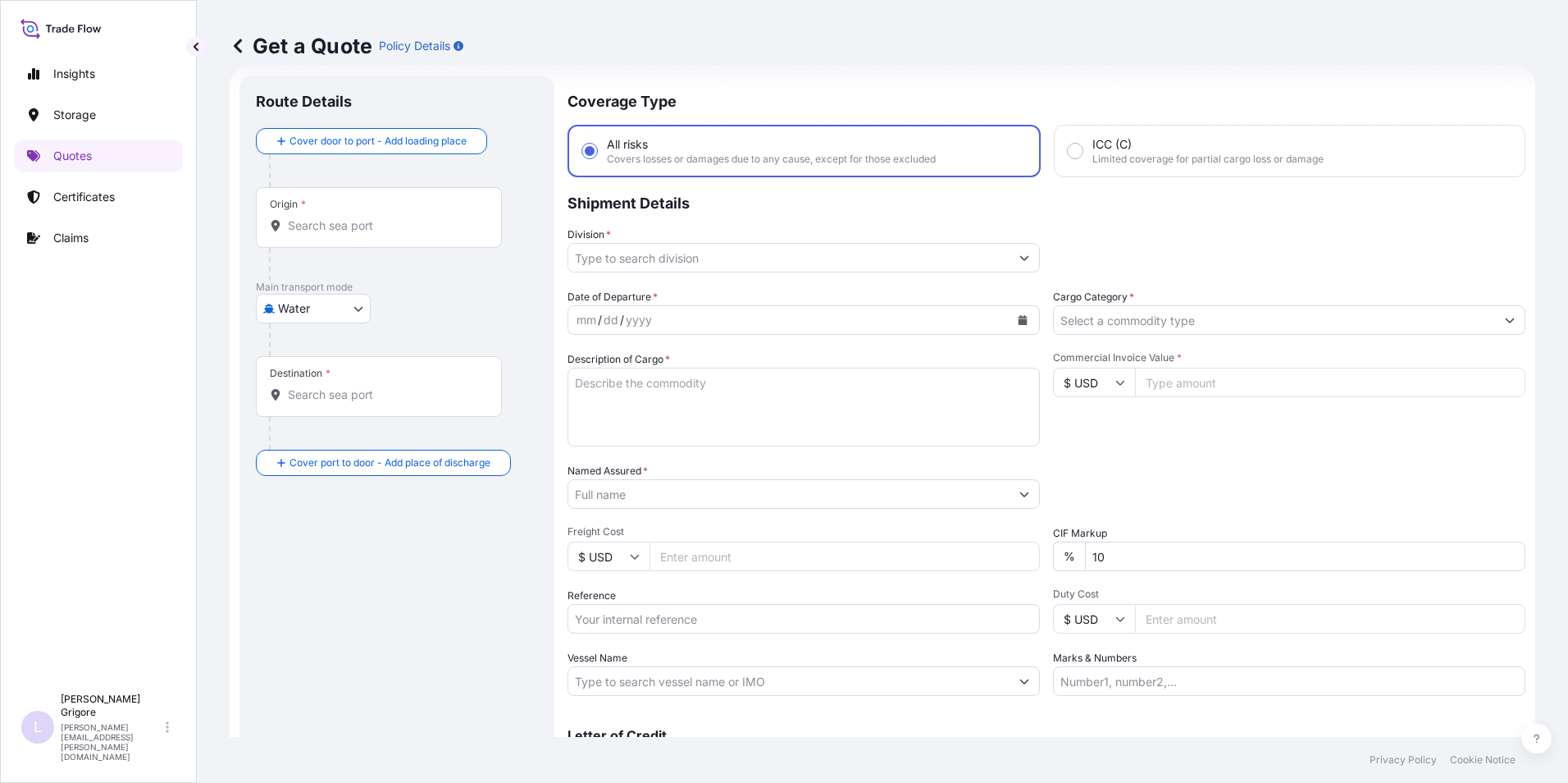
click at [323, 318] on body "Insights Storage Quotes Certificates Claims L [PERSON_NAME] [PERSON_NAME][EMAIL…" at bounding box center [784, 391] width 1568 height 783
click at [319, 407] on span "Inland" at bounding box center [303, 410] width 33 height 17
select select "Inland"
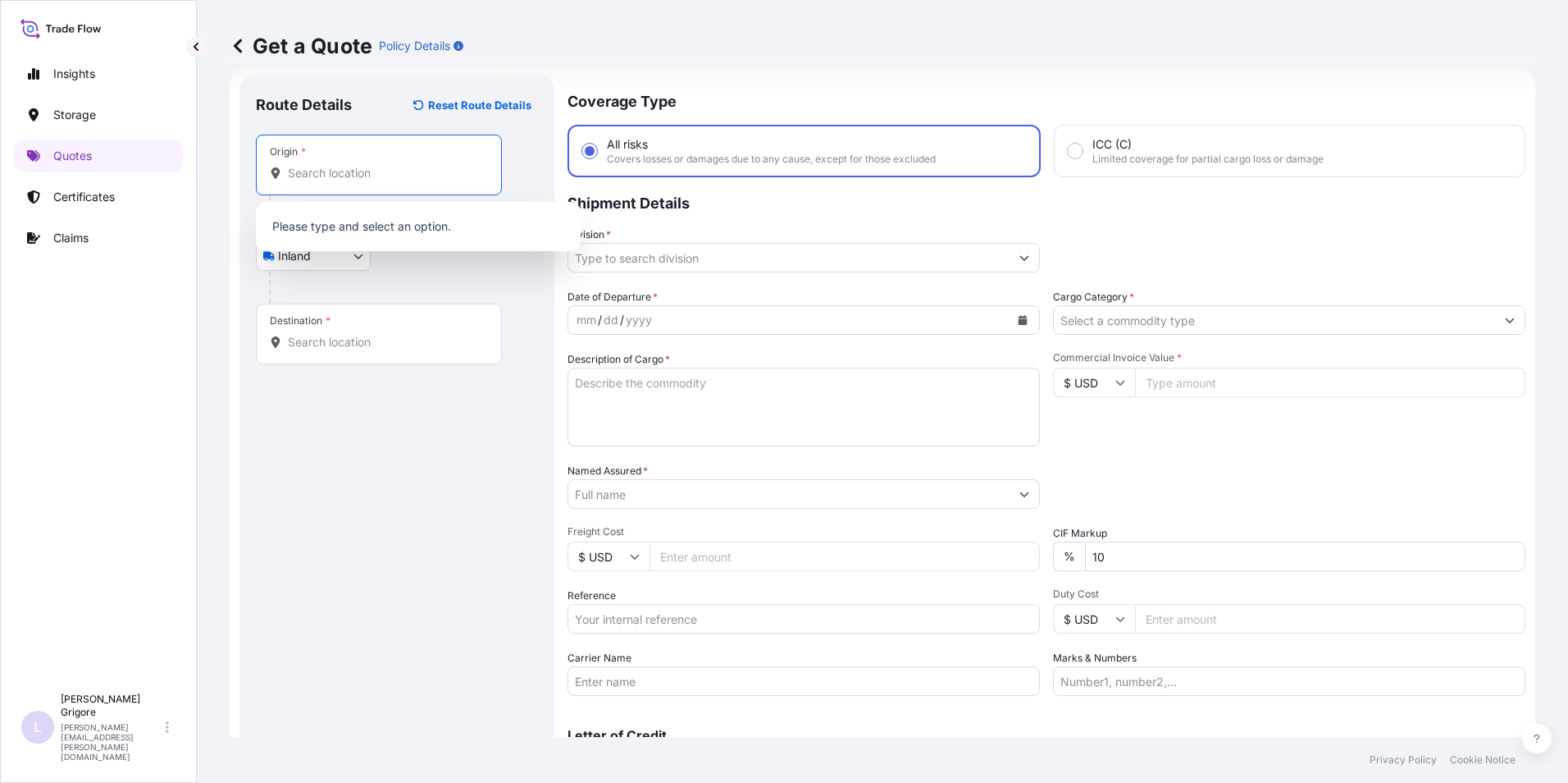
click at [328, 170] on input "Origin *" at bounding box center [384, 173] width 193 height 17
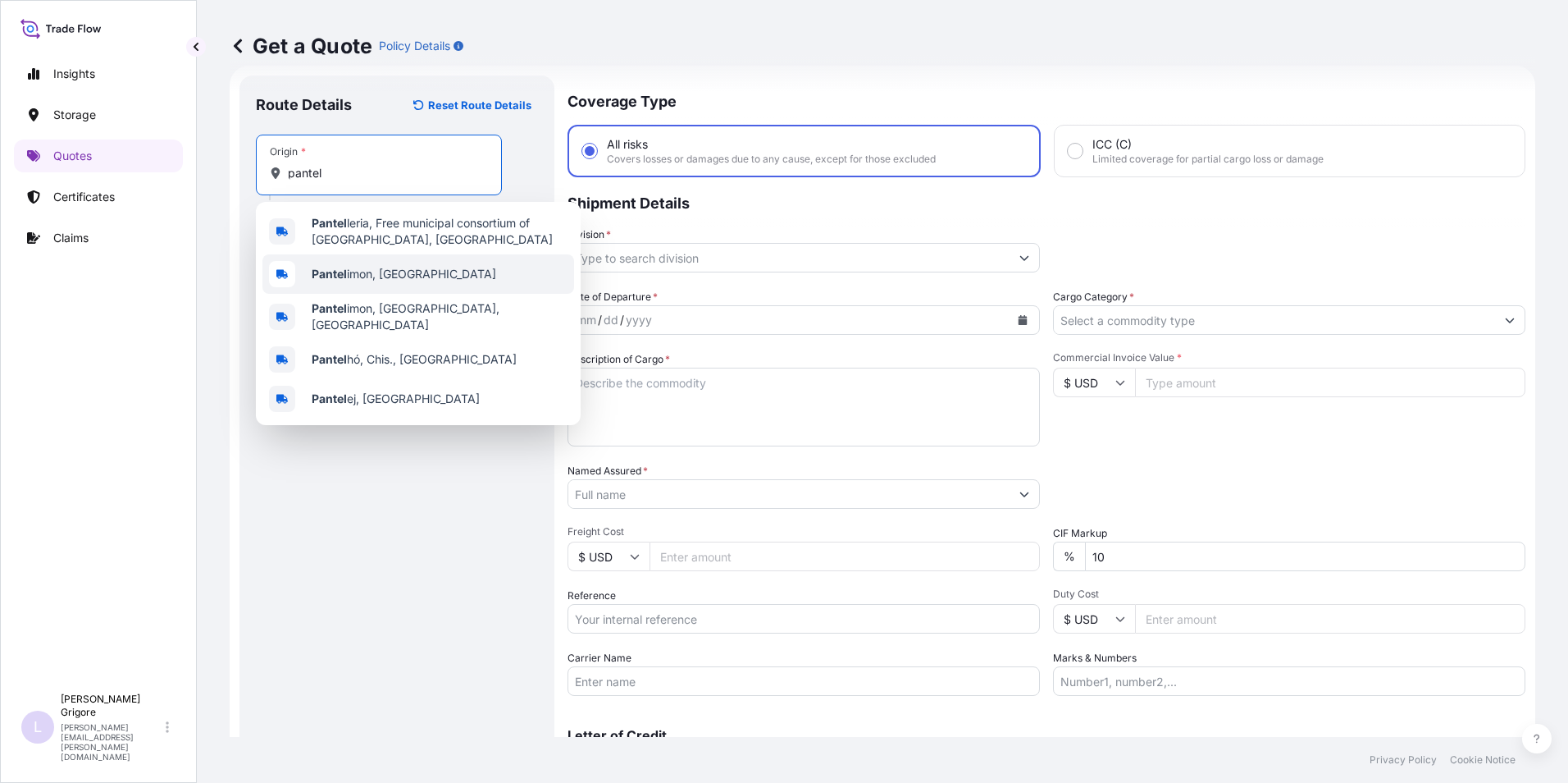
click at [371, 274] on span "[PERSON_NAME], [GEOGRAPHIC_DATA]" at bounding box center [403, 274] width 184 height 17
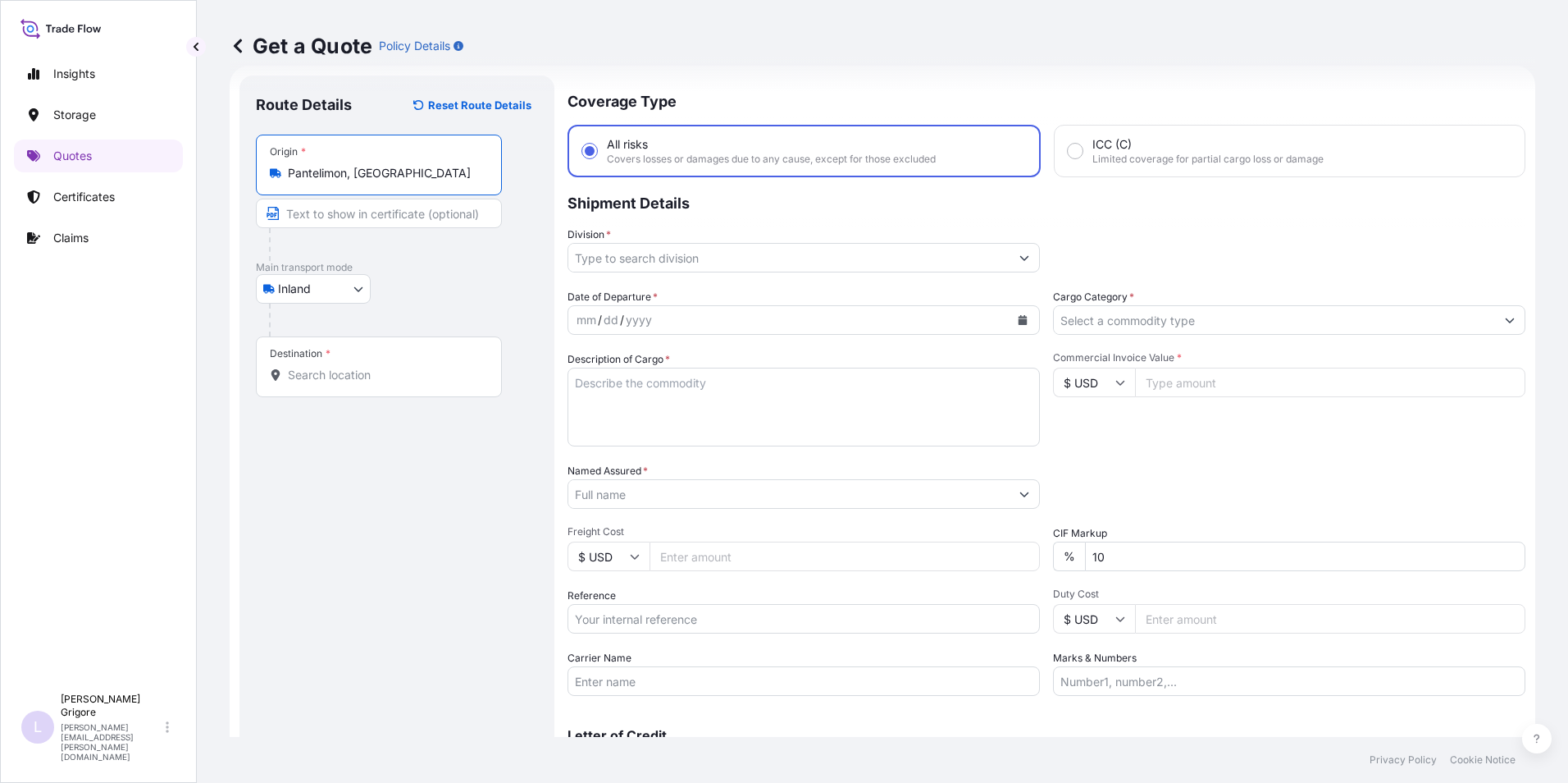
type input "Pantelimon, [GEOGRAPHIC_DATA]"
click at [308, 201] on input "Text to appear on certificate" at bounding box center [379, 213] width 246 height 29
type input "Pantelimon-Ruse (BG)"
click at [327, 377] on input "Destination *" at bounding box center [384, 374] width 193 height 17
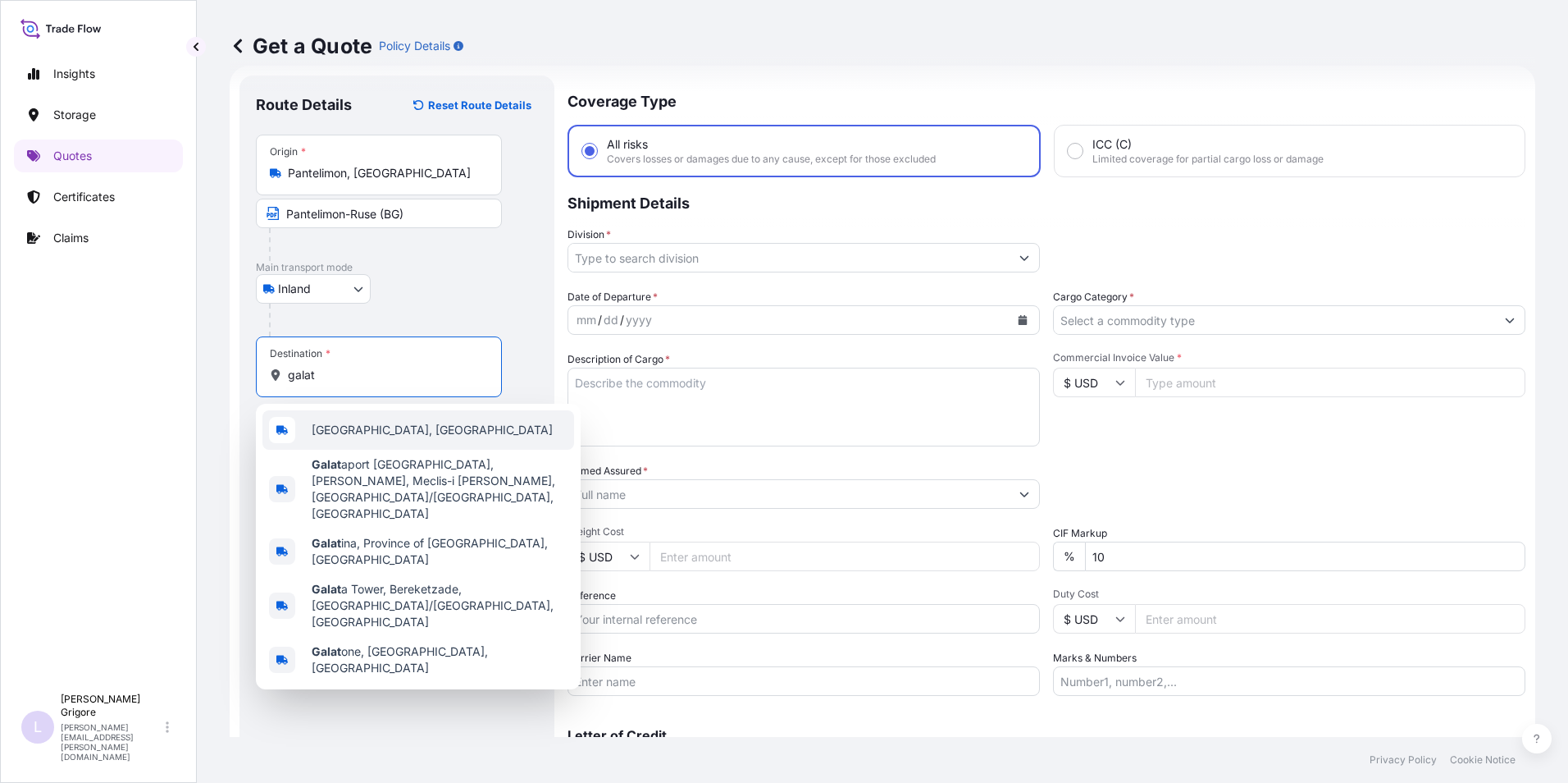
click at [352, 424] on span "[GEOGRAPHIC_DATA], [GEOGRAPHIC_DATA]" at bounding box center [431, 430] width 241 height 17
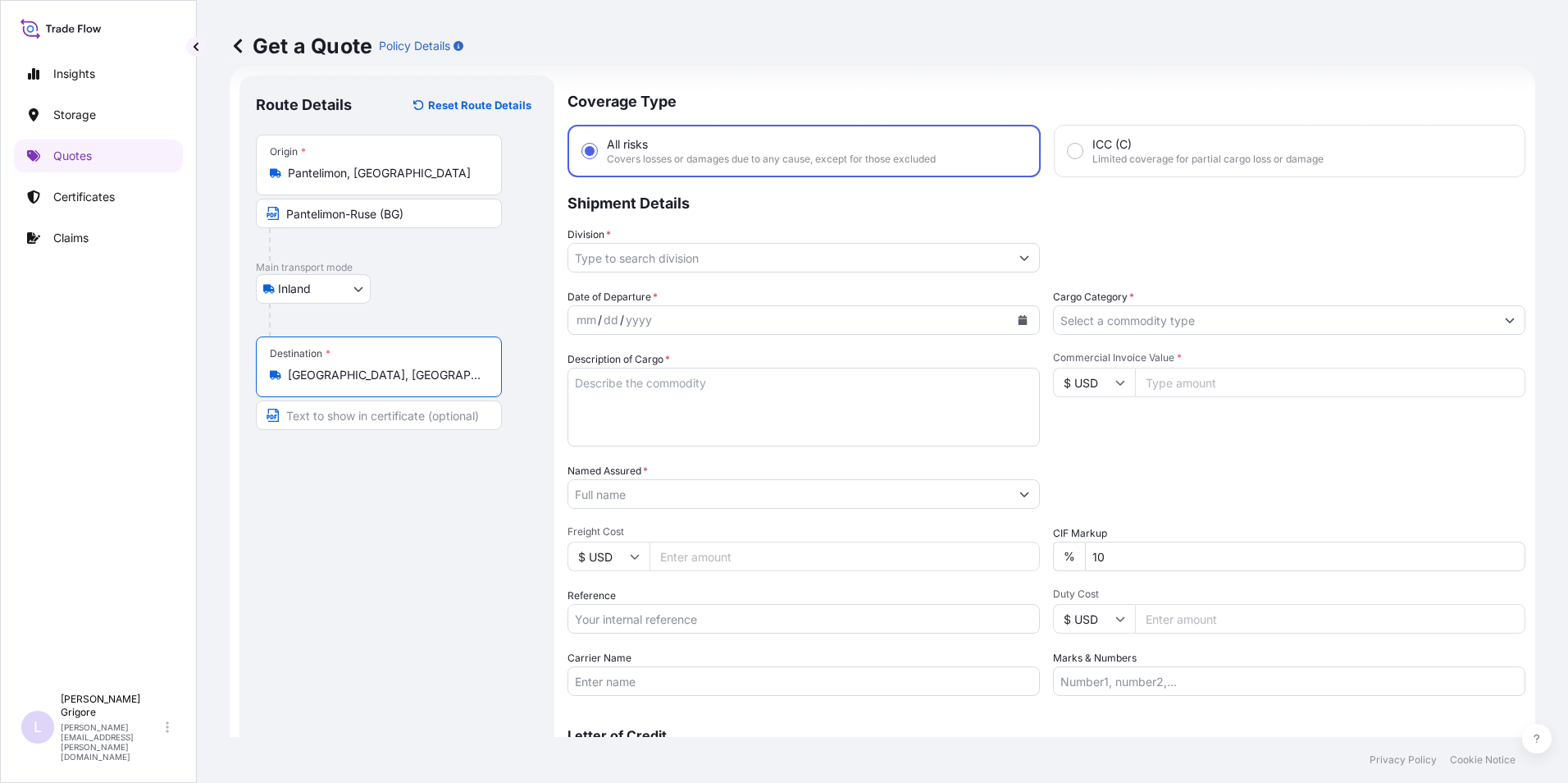
type input "[GEOGRAPHIC_DATA], [GEOGRAPHIC_DATA]"
click at [656, 273] on div "Coverage Type All risks Covers losses or damages due to any cause, except for t…" at bounding box center [1046, 446] width 957 height 742
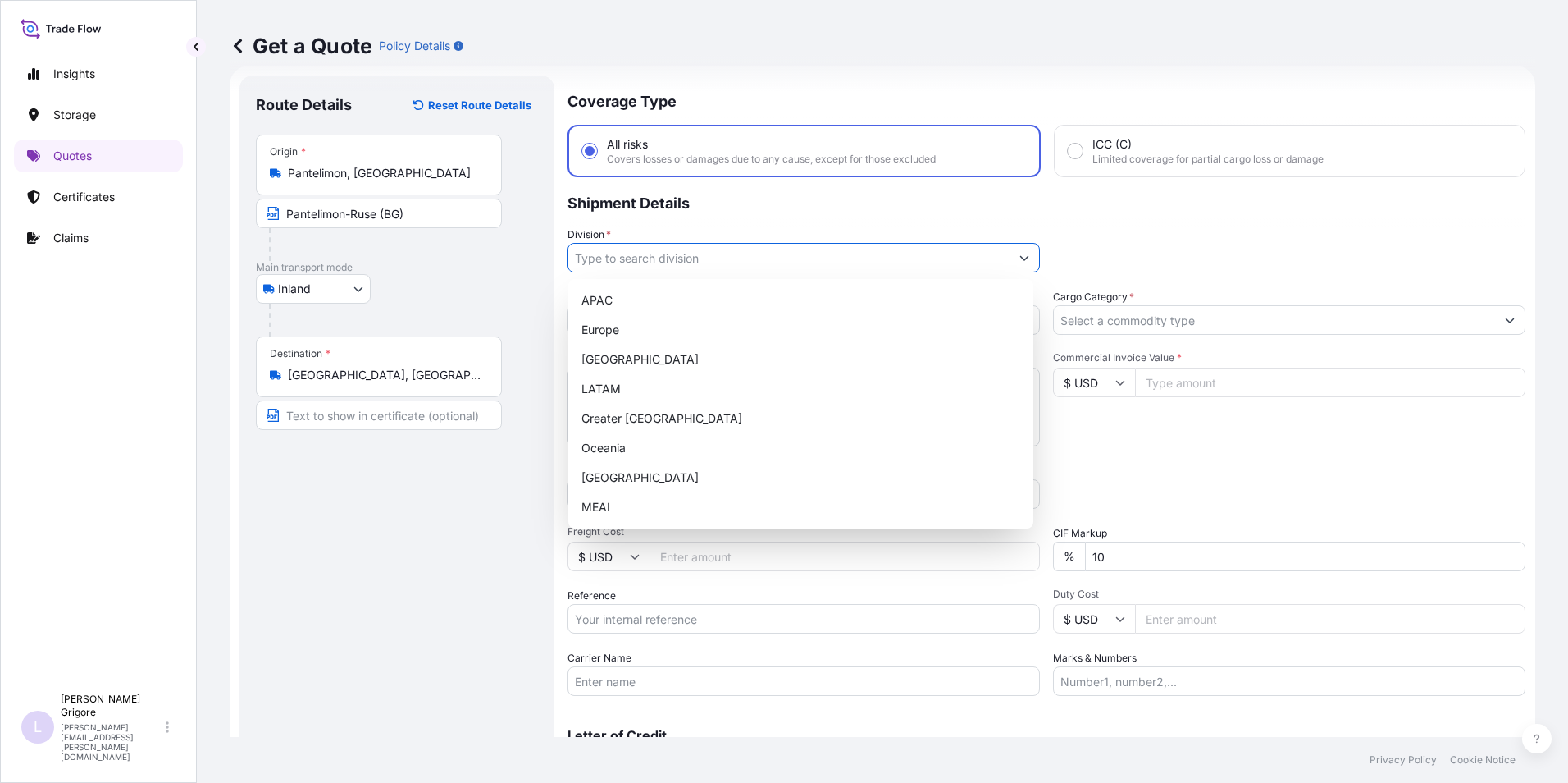
click at [656, 260] on input "Division *" at bounding box center [789, 257] width 441 height 29
click at [638, 331] on div "Europe" at bounding box center [800, 329] width 452 height 29
type input "Europe"
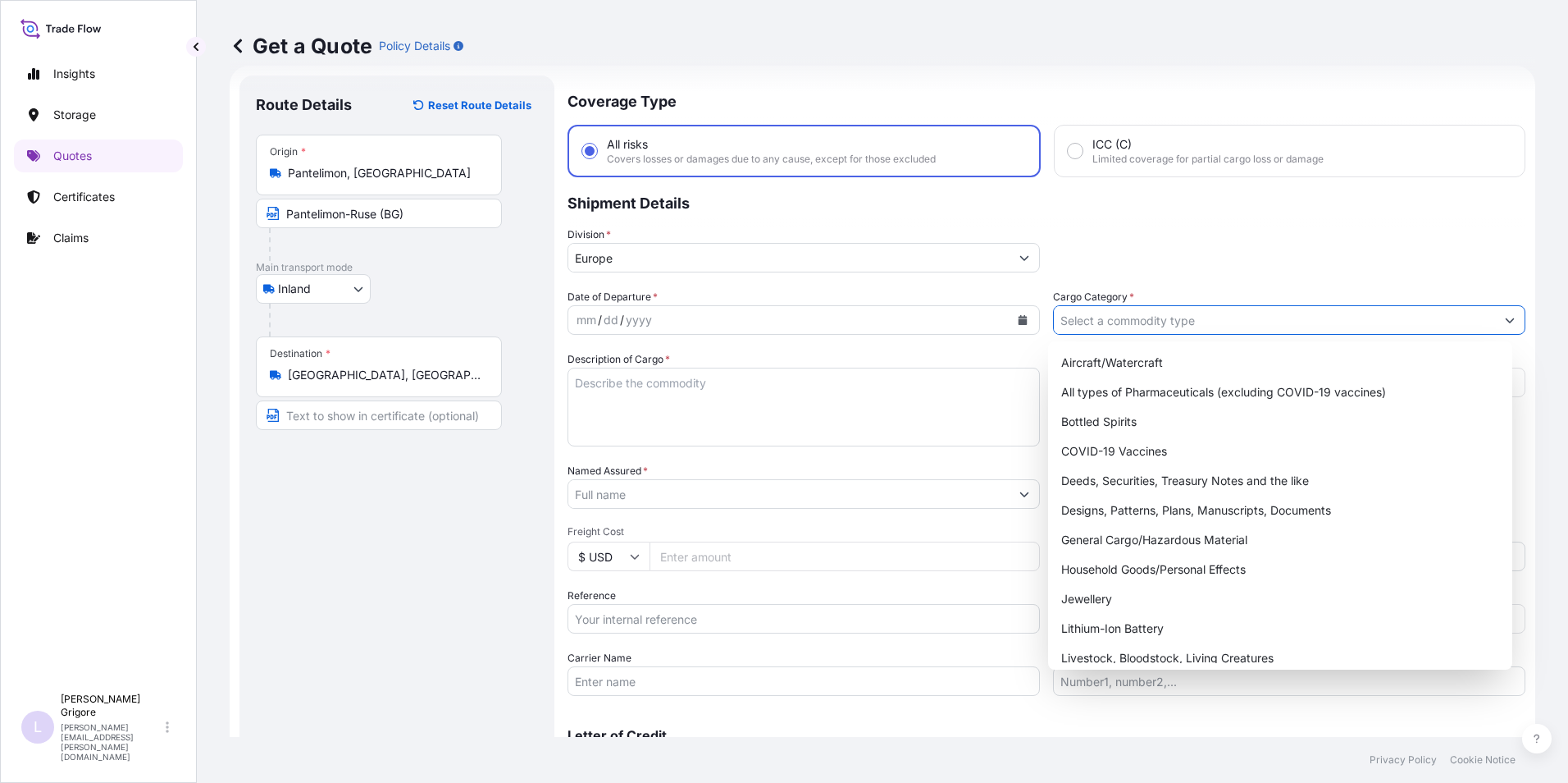
drag, startPoint x: 1125, startPoint y: 311, endPoint x: 1120, endPoint y: 343, distance: 32.4
click at [1124, 311] on input "Cargo Category *" at bounding box center [1274, 320] width 441 height 29
click at [1143, 541] on div "General Cargo/Hazardous Material" at bounding box center [1280, 539] width 452 height 29
type input "General Cargo/Hazardous Material"
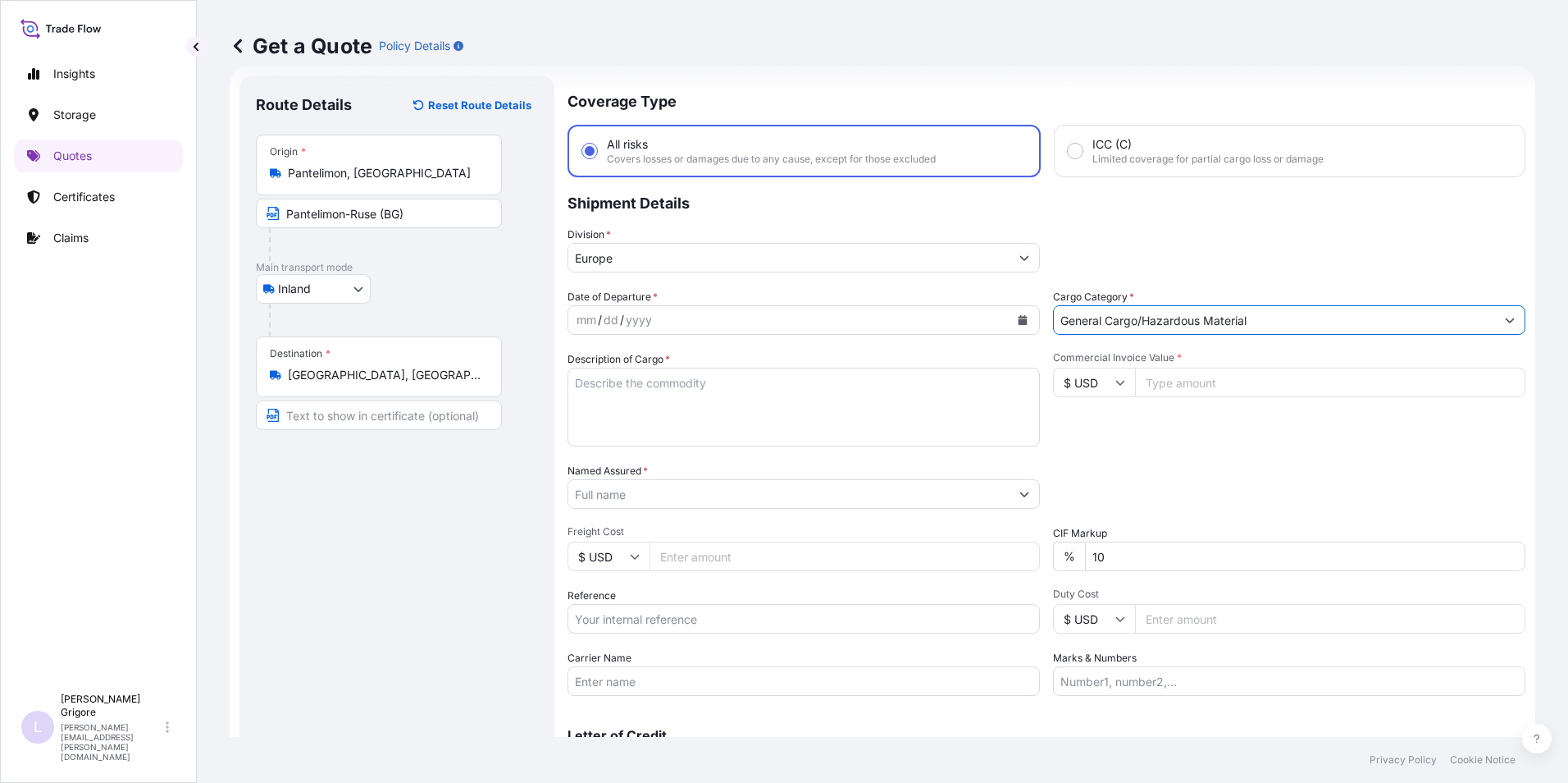
click at [678, 303] on div "Date of Departure * mm / dd / yyyy" at bounding box center [803, 312] width 472 height 46
click at [1021, 320] on icon "Calendar" at bounding box center [1022, 320] width 10 height 10
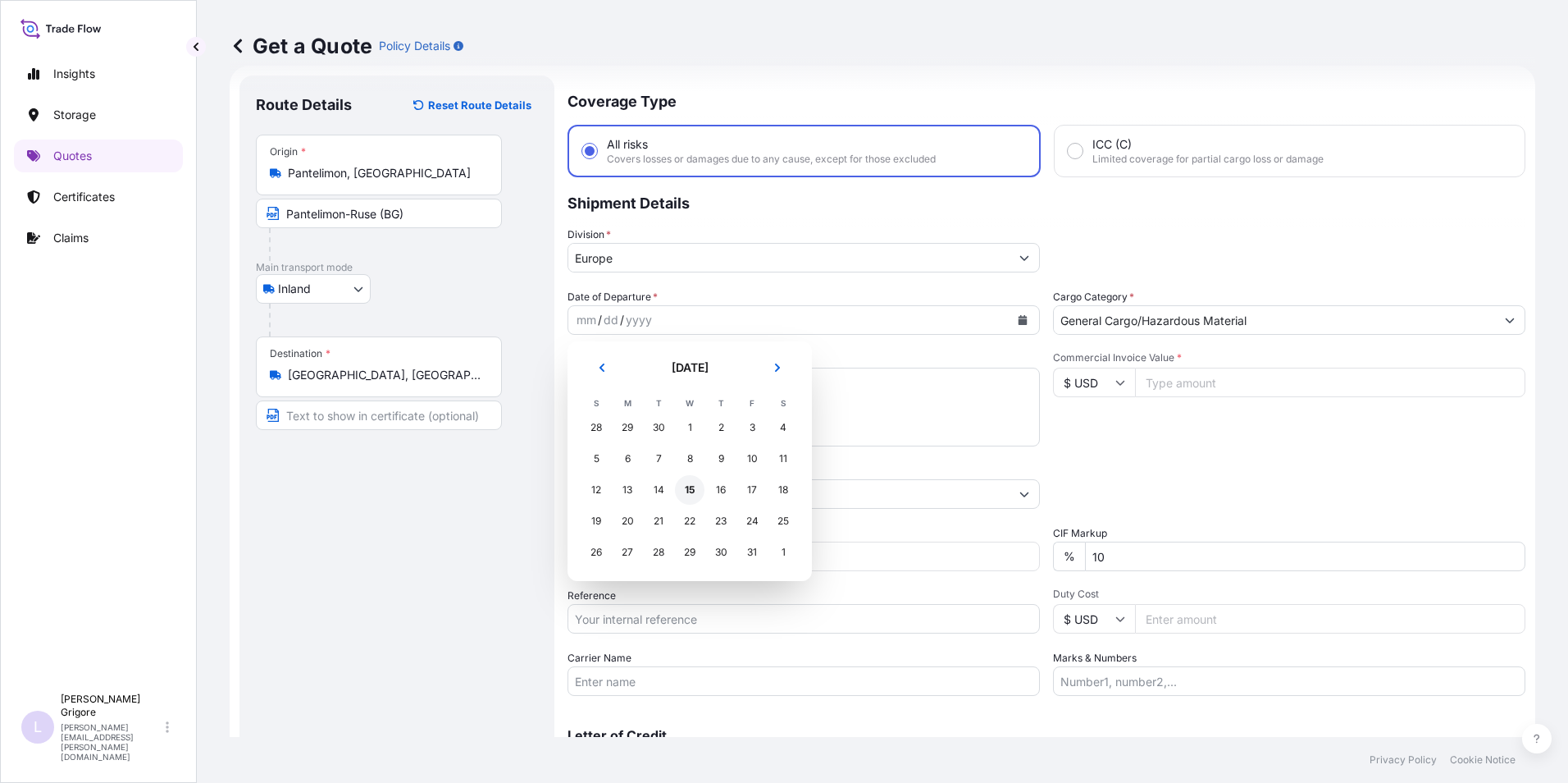
click at [688, 486] on div "15" at bounding box center [689, 489] width 29 height 29
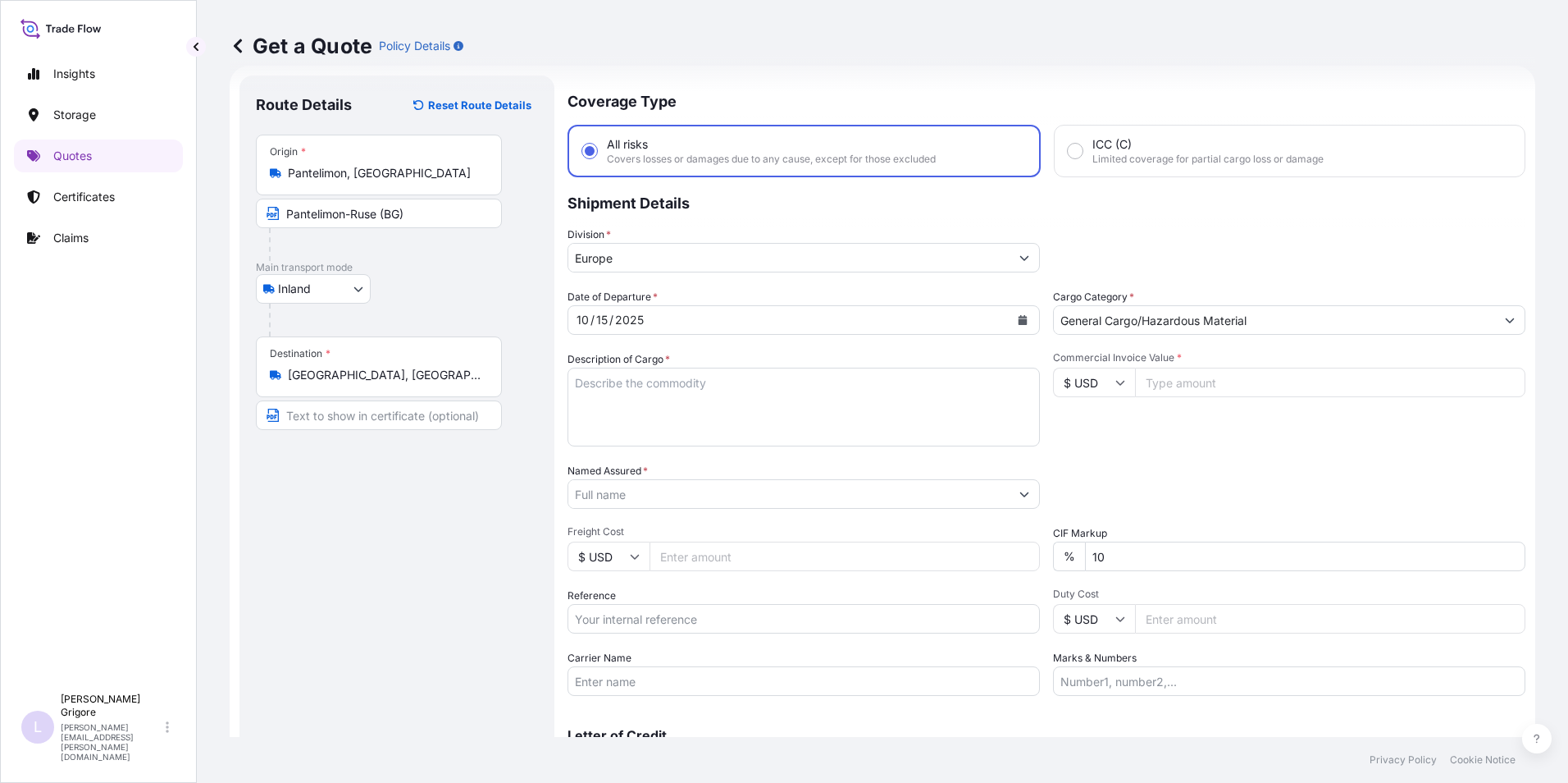
click at [667, 407] on textarea "Description of Cargo *" at bounding box center [803, 406] width 472 height 79
paste textarea "84411070; 847989997 EPSON SURECOLOR; MASA DE TAIERE SUMMA; CUTTER CU TAIERE TAN…"
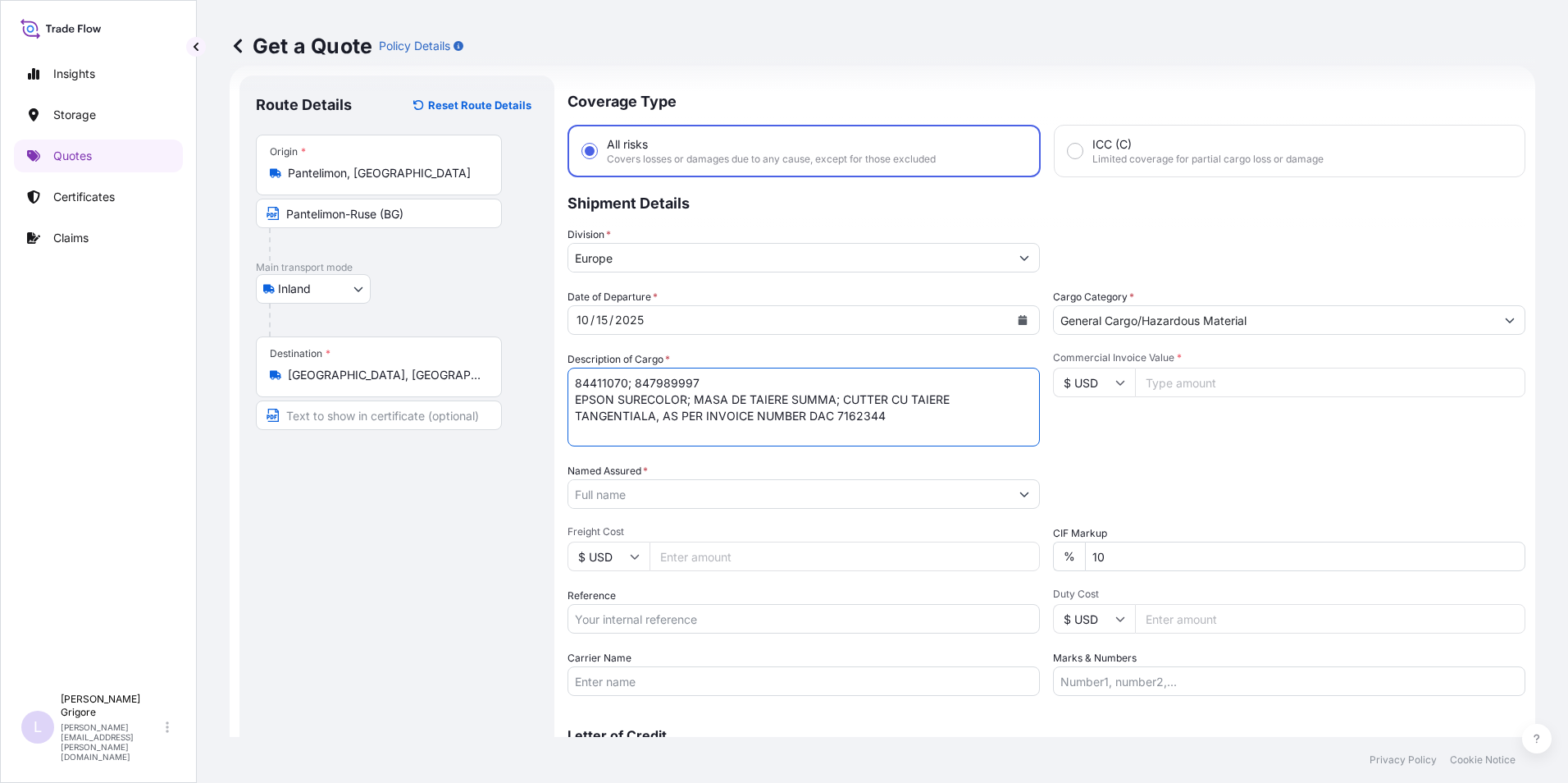
type textarea "84411070; 847989997 EPSON SURECOLOR; MASA DE TAIERE SUMMA; CUTTER CU TAIERE TAN…"
click at [1122, 385] on input "$ USD" at bounding box center [1093, 381] width 82 height 29
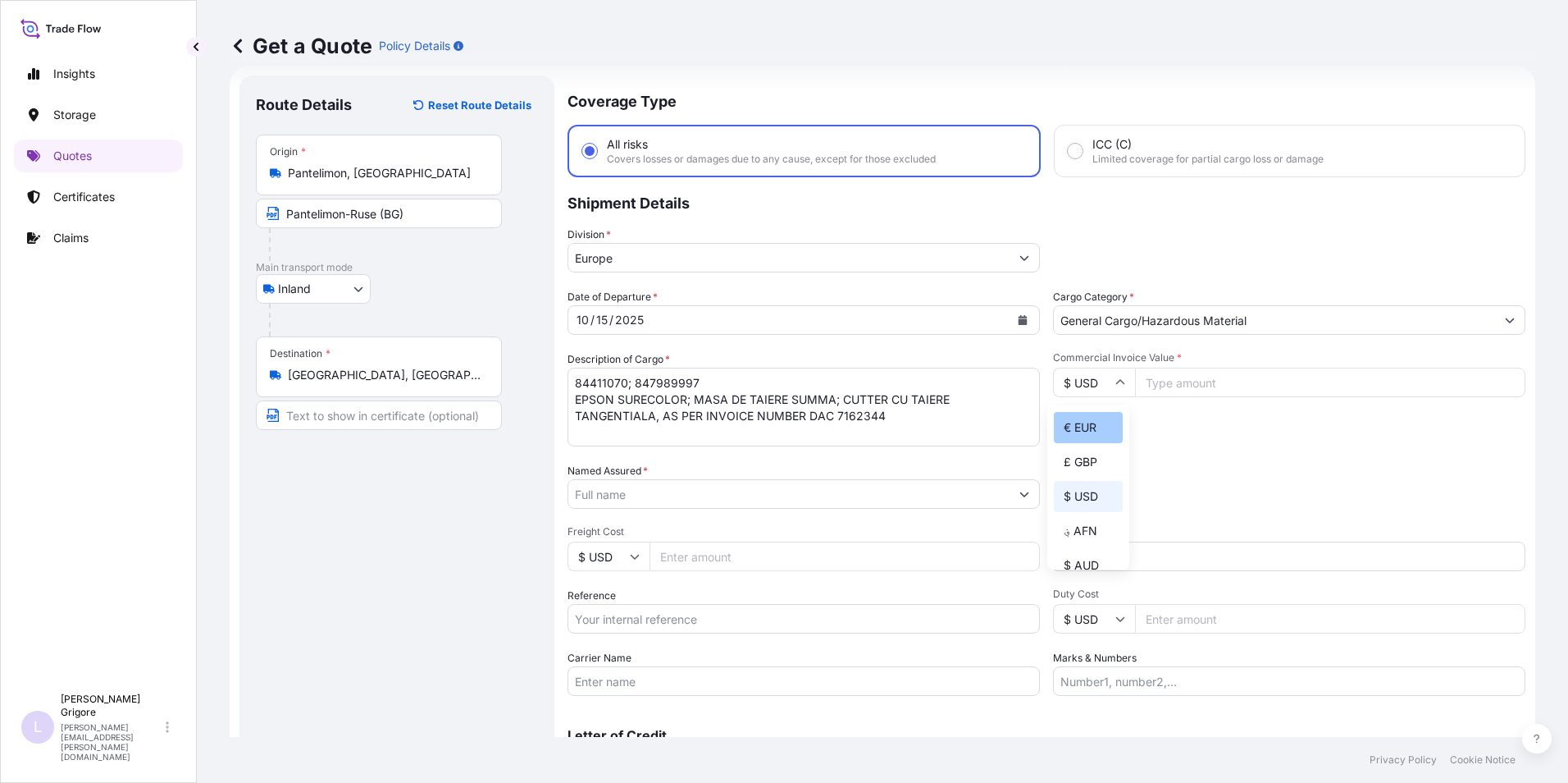
click at [1089, 427] on div "€ EUR" at bounding box center [1088, 427] width 69 height 31
type input "€ EUR"
click at [1174, 387] on input "Commercial Invoice Value *" at bounding box center [1330, 381] width 390 height 29
paste input "162420"
type input "162420"
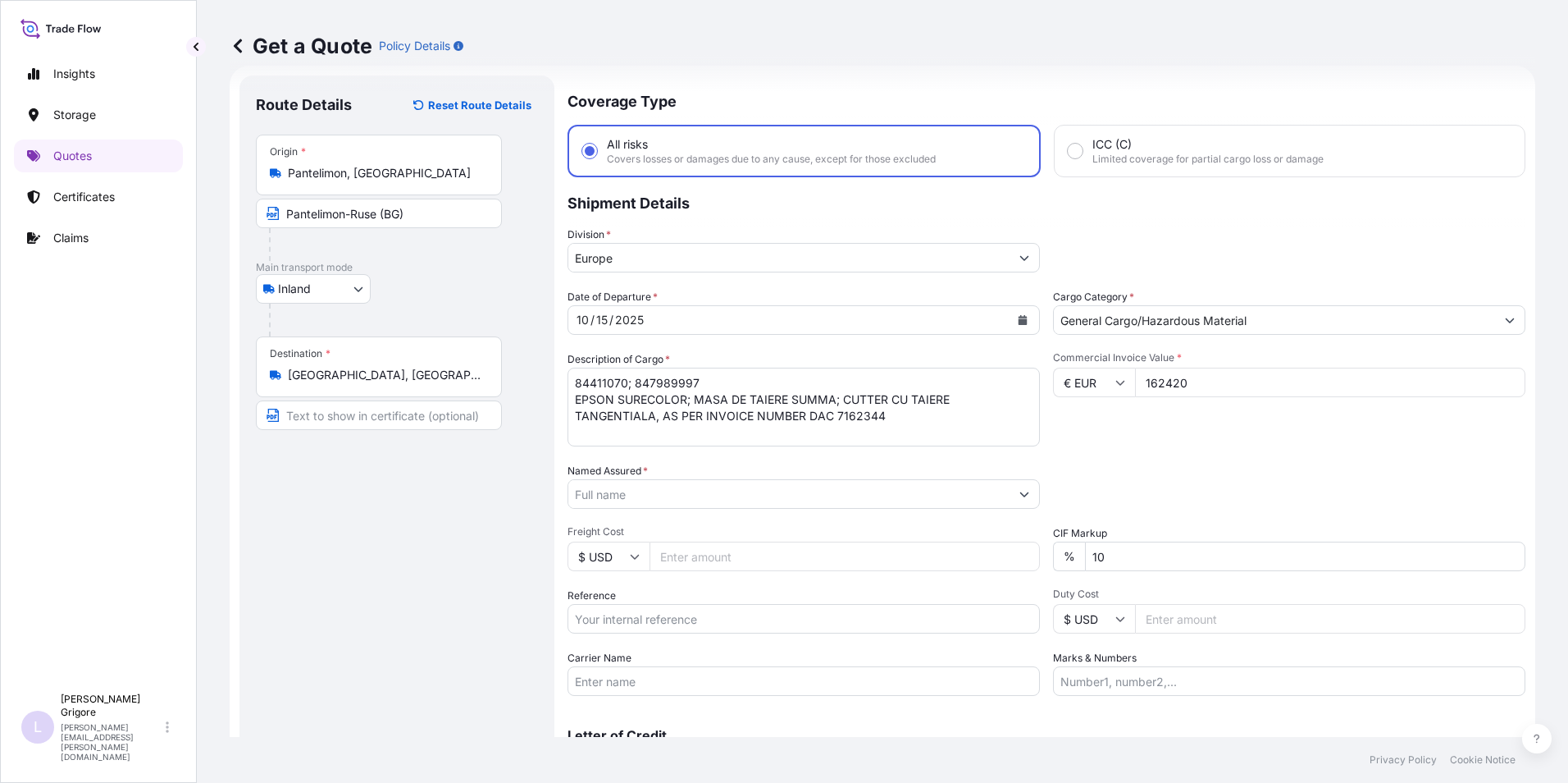
click at [640, 548] on input "$ USD" at bounding box center [608, 555] width 82 height 29
click at [606, 606] on div "€ EUR" at bounding box center [609, 601] width 69 height 31
type input "€ EUR"
click at [711, 564] on input "Freight Cost" at bounding box center [844, 555] width 390 height 29
type input "900"
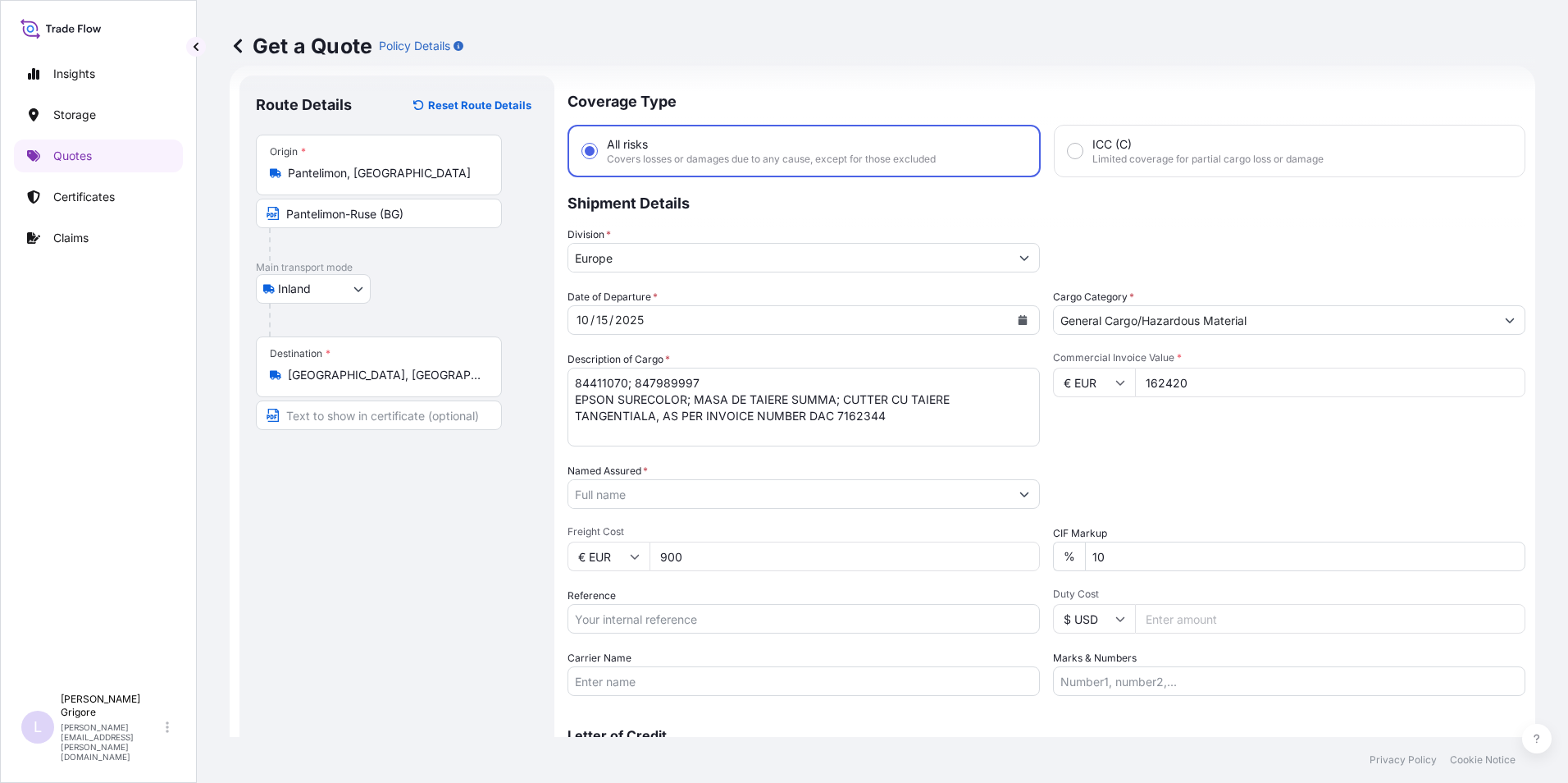
scroll to position [117, 0]
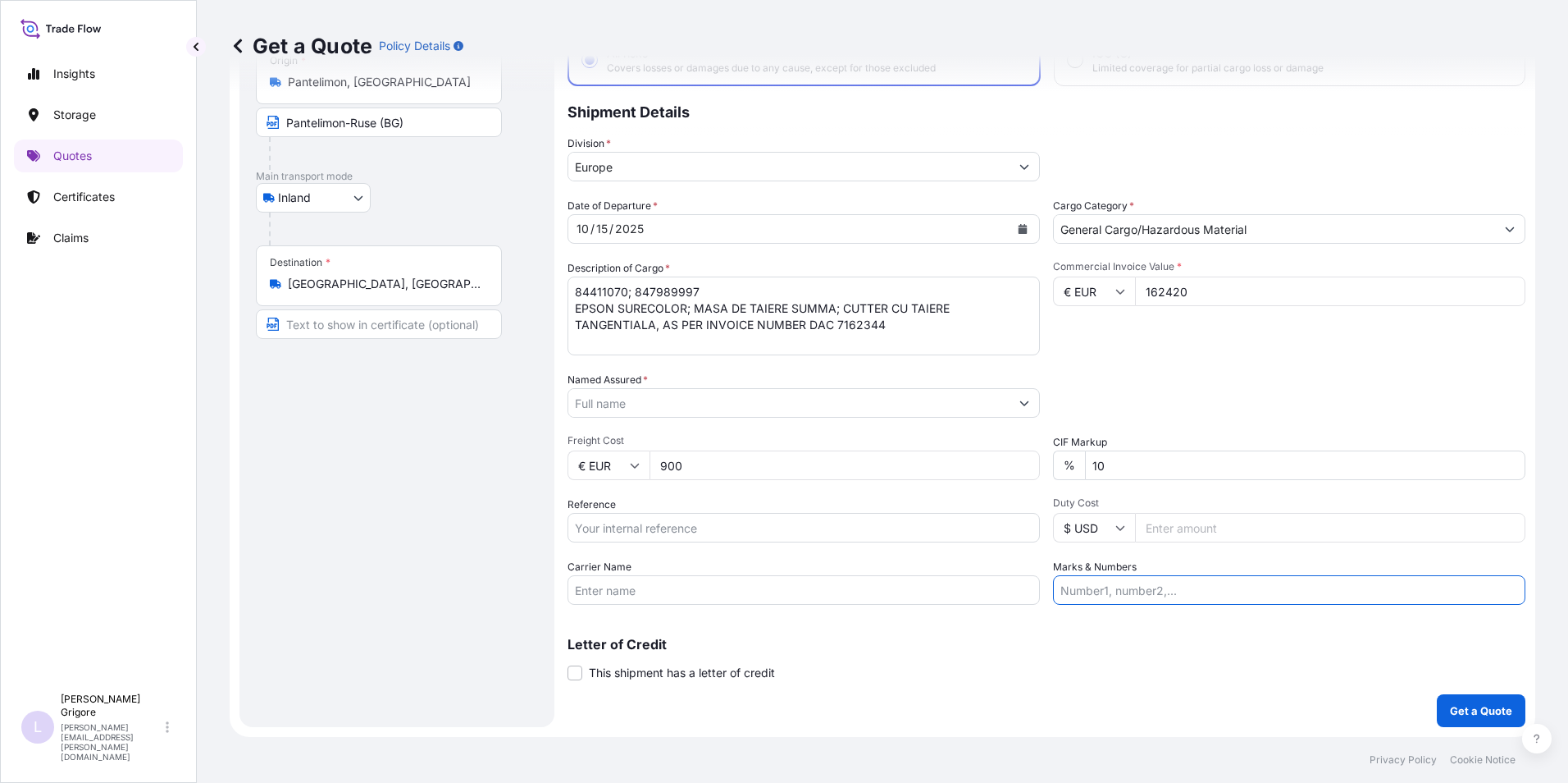
click at [1144, 595] on input "Marks & Numbers" at bounding box center [1288, 589] width 472 height 29
paste input "AUTO: B108ATG / B288RGA"
type input "AUTO: B108ATG / B288RGA"
click at [642, 595] on input "Carrier Name" at bounding box center [803, 589] width 472 height 29
paste input "ANDREEA TRANS GOLD C & A S.R.L."
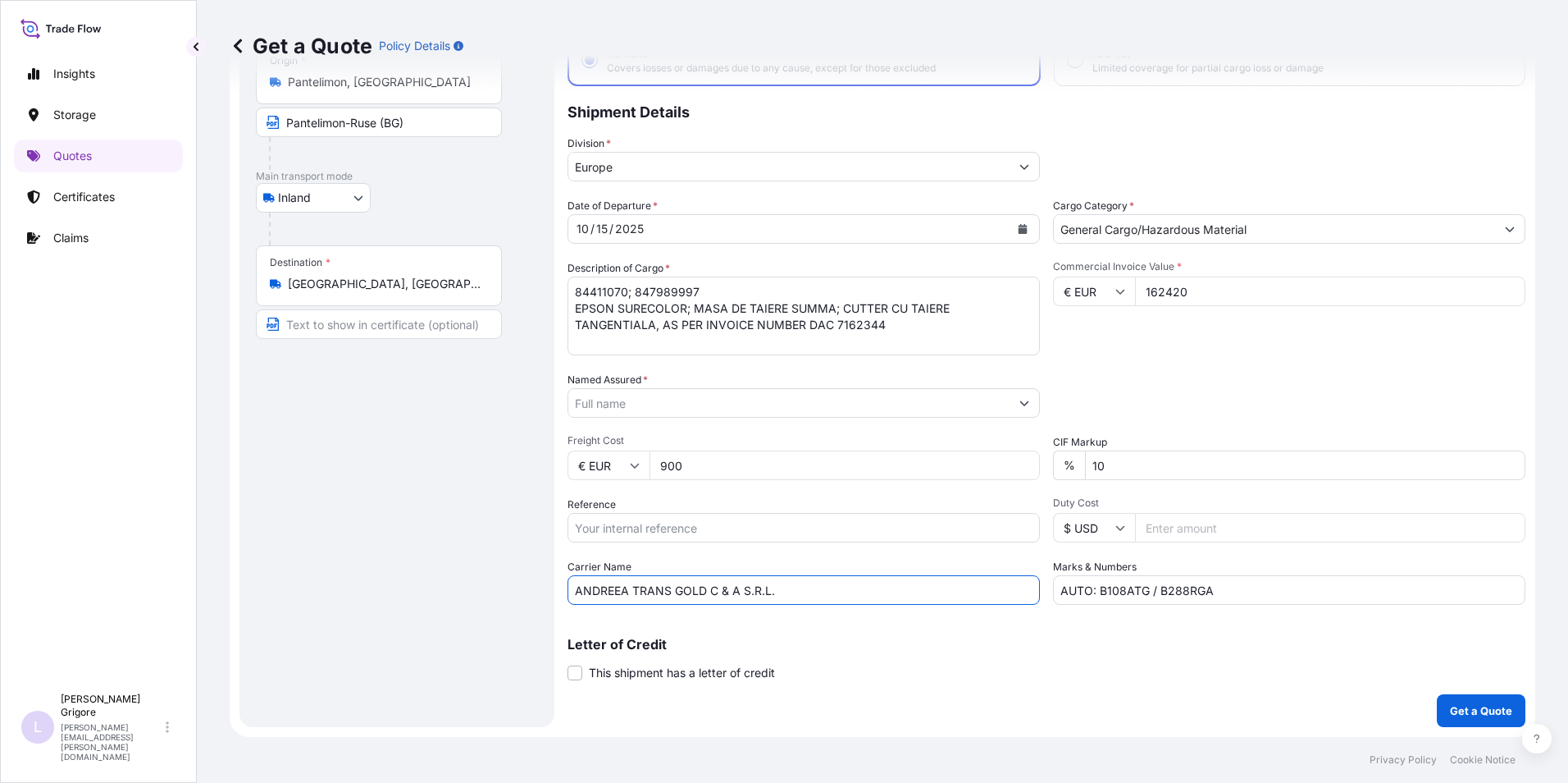
type input "ANDREEA TRANS GOLD C & A S.R.L."
click at [690, 520] on input "Reference" at bounding box center [803, 527] width 472 height 29
paste input "RO1011001840"
type input "RO1011001840"
click at [670, 395] on input "Named Assured *" at bounding box center [789, 403] width 441 height 29
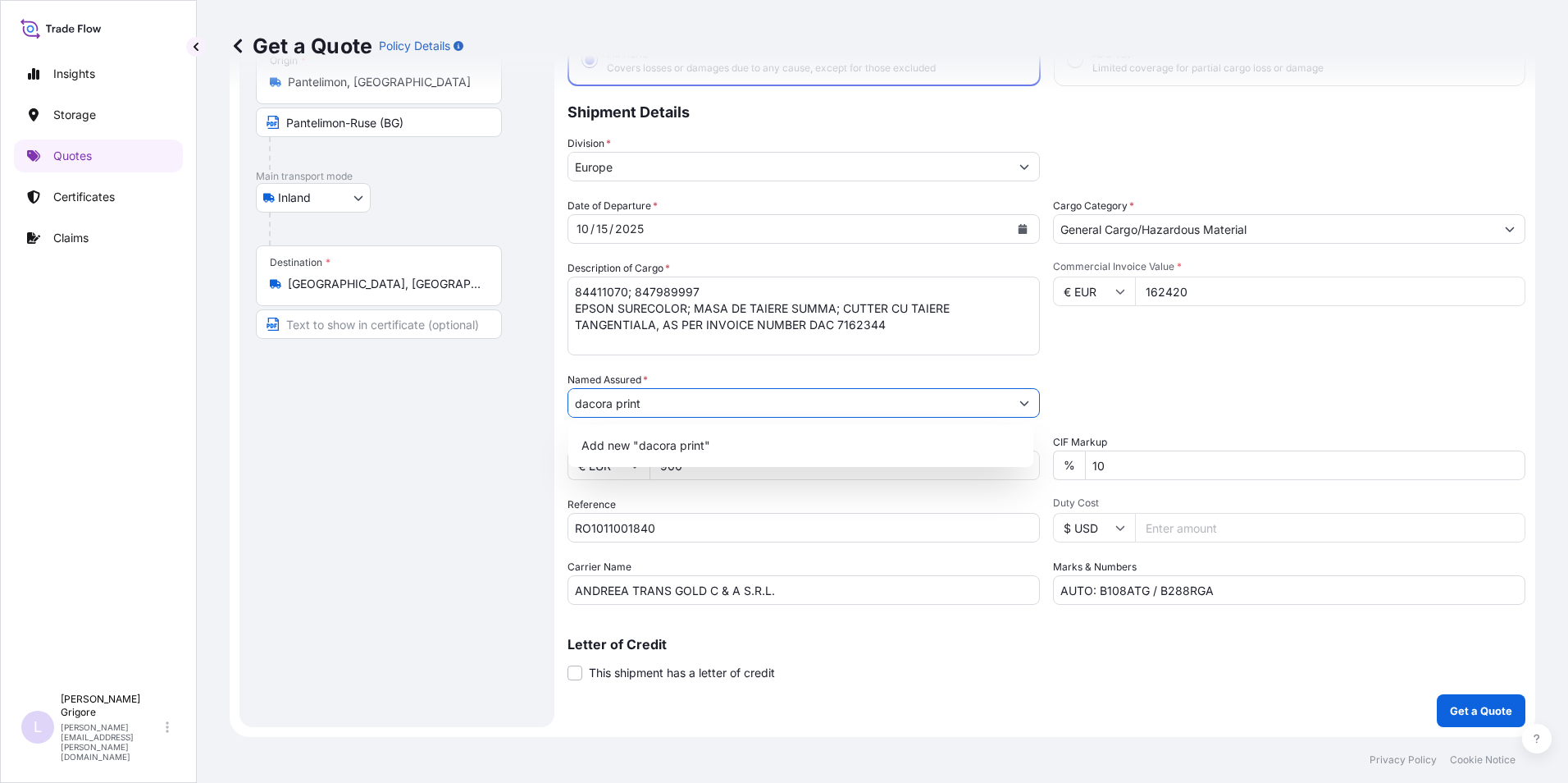
click at [581, 403] on input "dacora print" at bounding box center [789, 403] width 441 height 29
click at [701, 446] on span "Add new "Dacora Print"" at bounding box center [646, 445] width 130 height 17
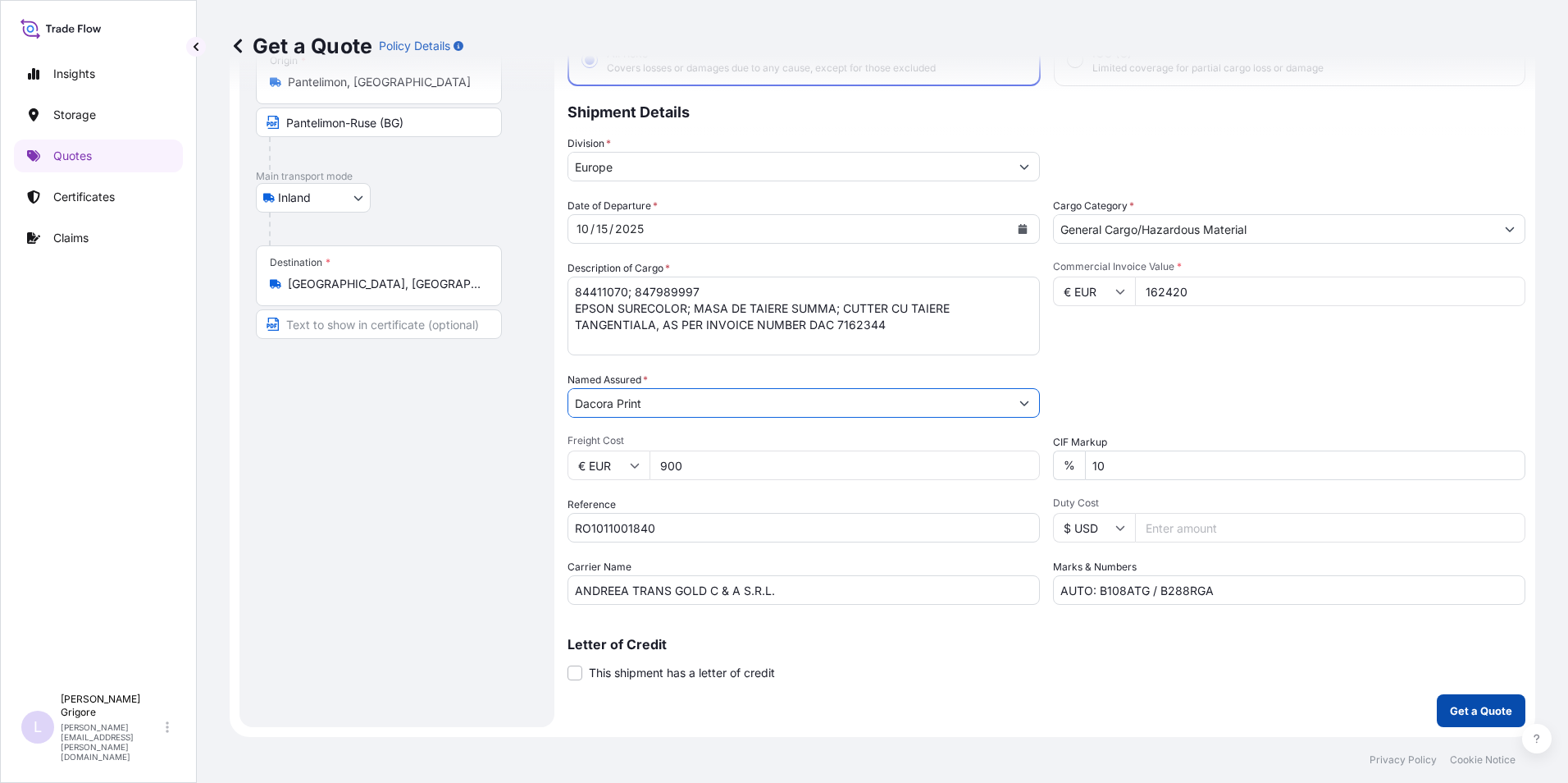
type input "Dacora Print"
click at [1468, 714] on p "Get a Quote" at bounding box center [1481, 710] width 63 height 17
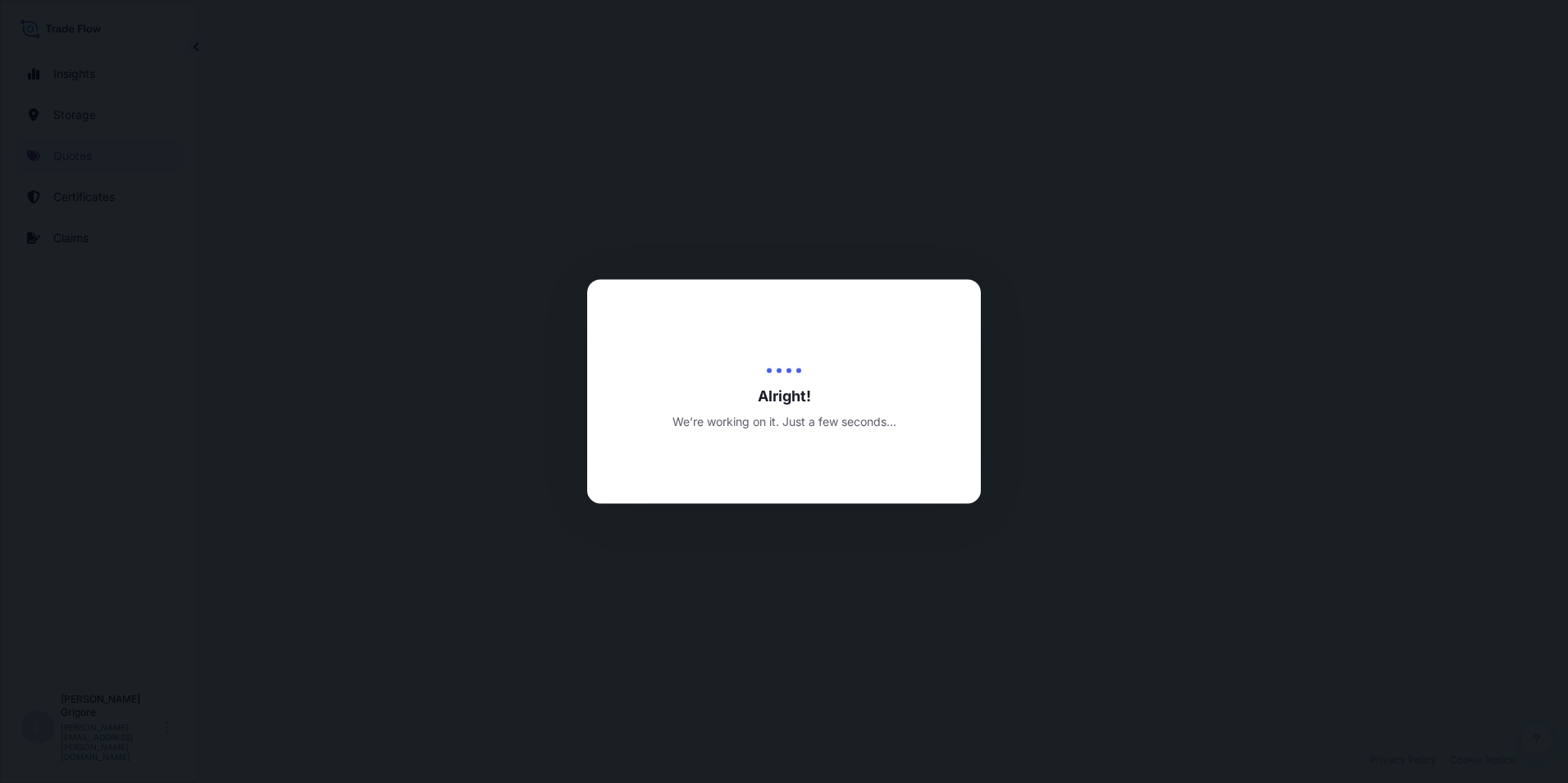
select select "Inland"
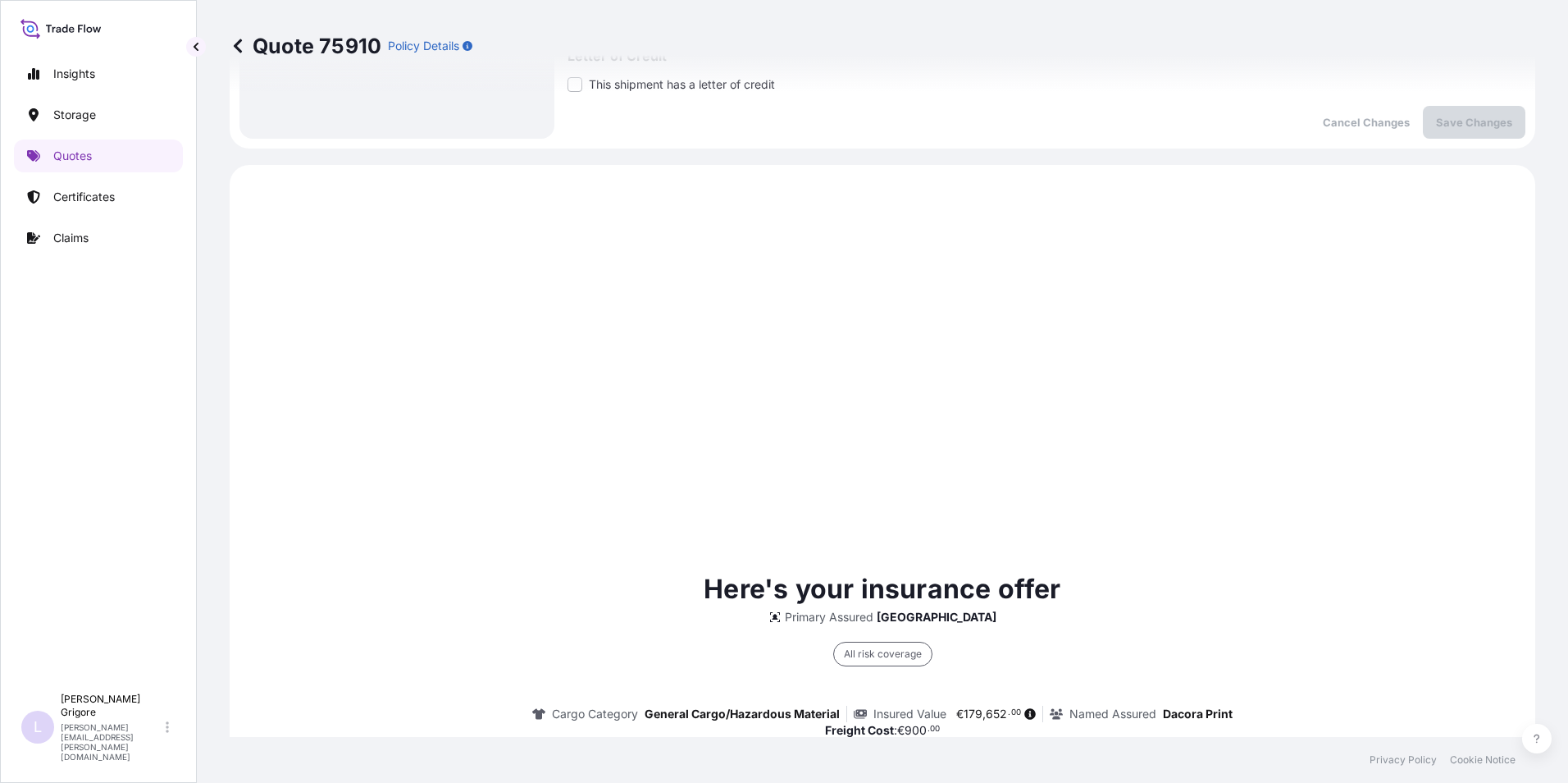
scroll to position [788, 0]
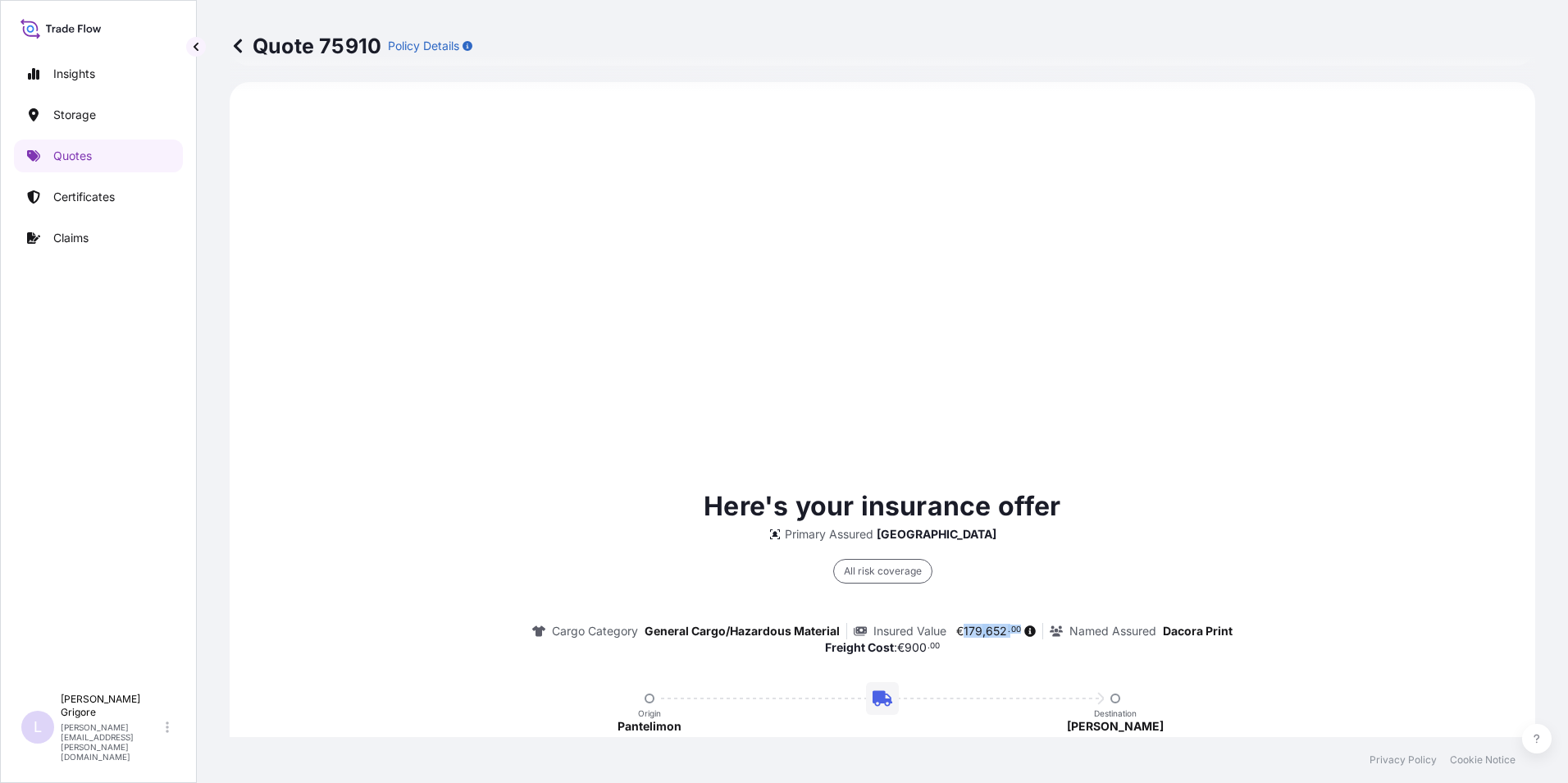
drag, startPoint x: 958, startPoint y: 629, endPoint x: 1015, endPoint y: 632, distance: 57.1
click at [1015, 632] on span "€ 179 , 652 . 00" at bounding box center [994, 630] width 83 height 11
drag, startPoint x: 1015, startPoint y: 632, endPoint x: 1002, endPoint y: 655, distance: 26.4
click at [997, 654] on div "All risk coverage Cargo Category General Cargo/Hazardous Material Insured Value…" at bounding box center [882, 599] width 701 height 113
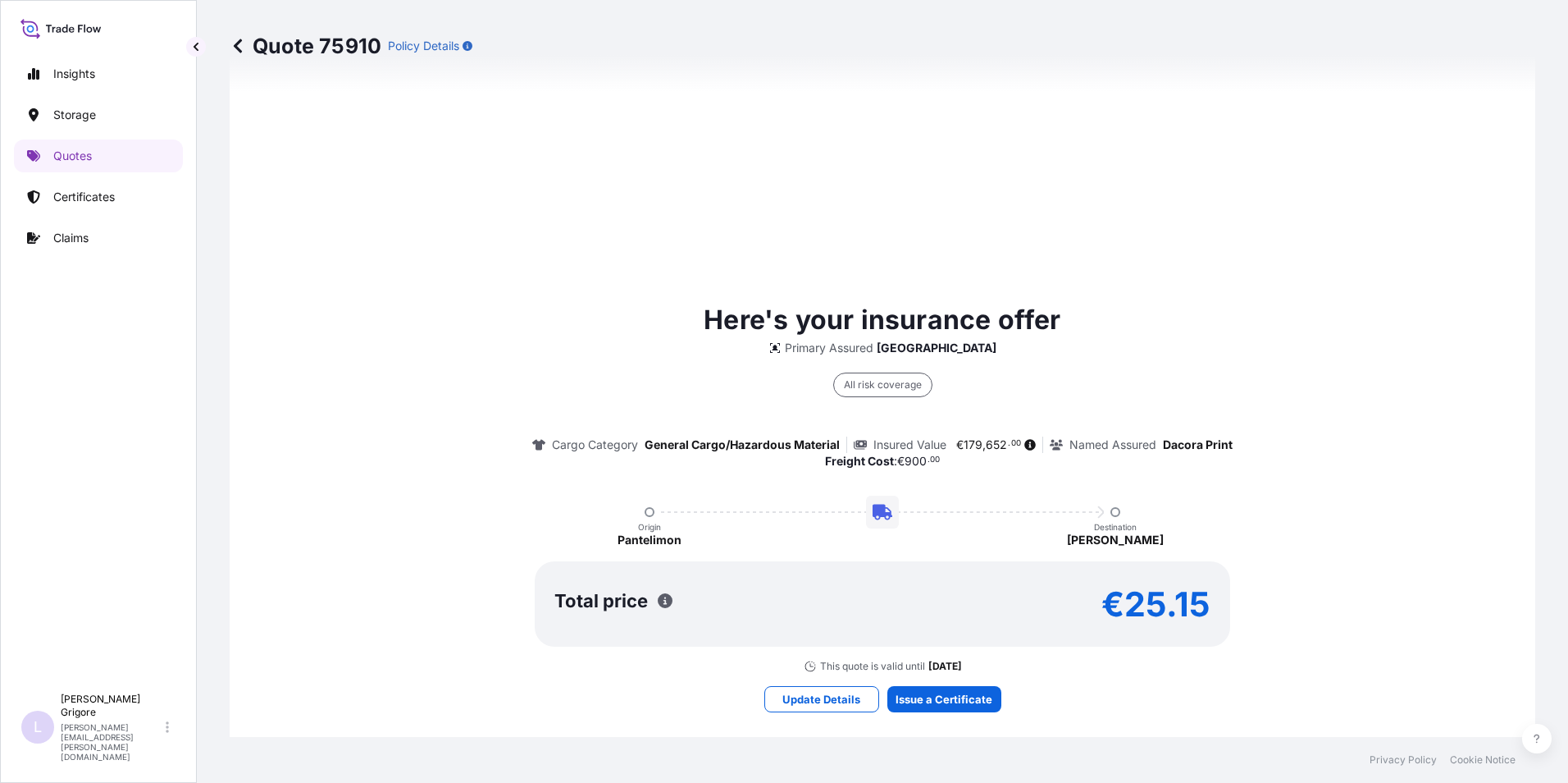
scroll to position [1050, 0]
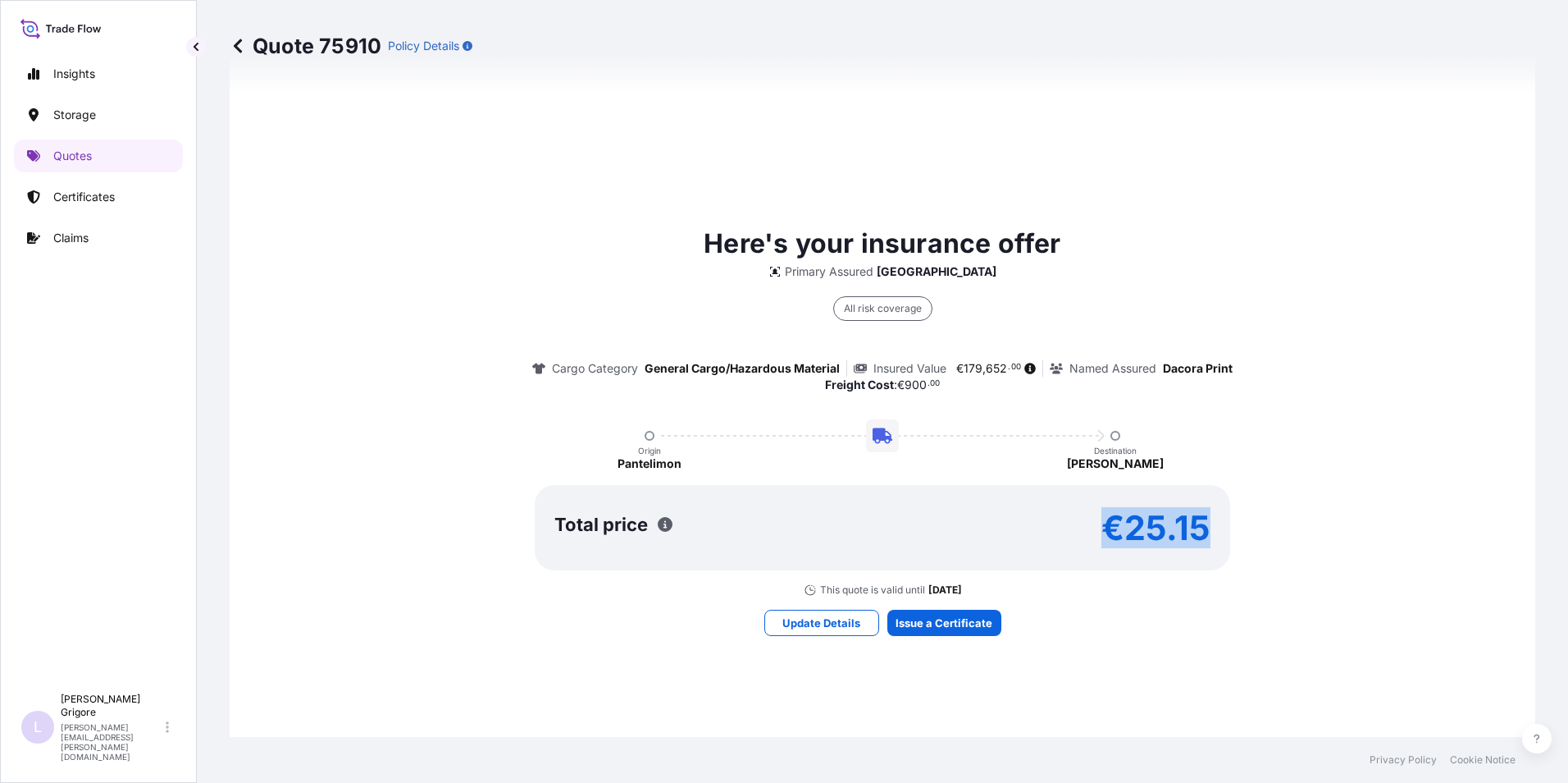
drag, startPoint x: 1092, startPoint y: 523, endPoint x: 1217, endPoint y: 526, distance: 125.0
click at [1217, 526] on div "Total price €25.15" at bounding box center [882, 527] width 695 height 86
copy p "€25.15"
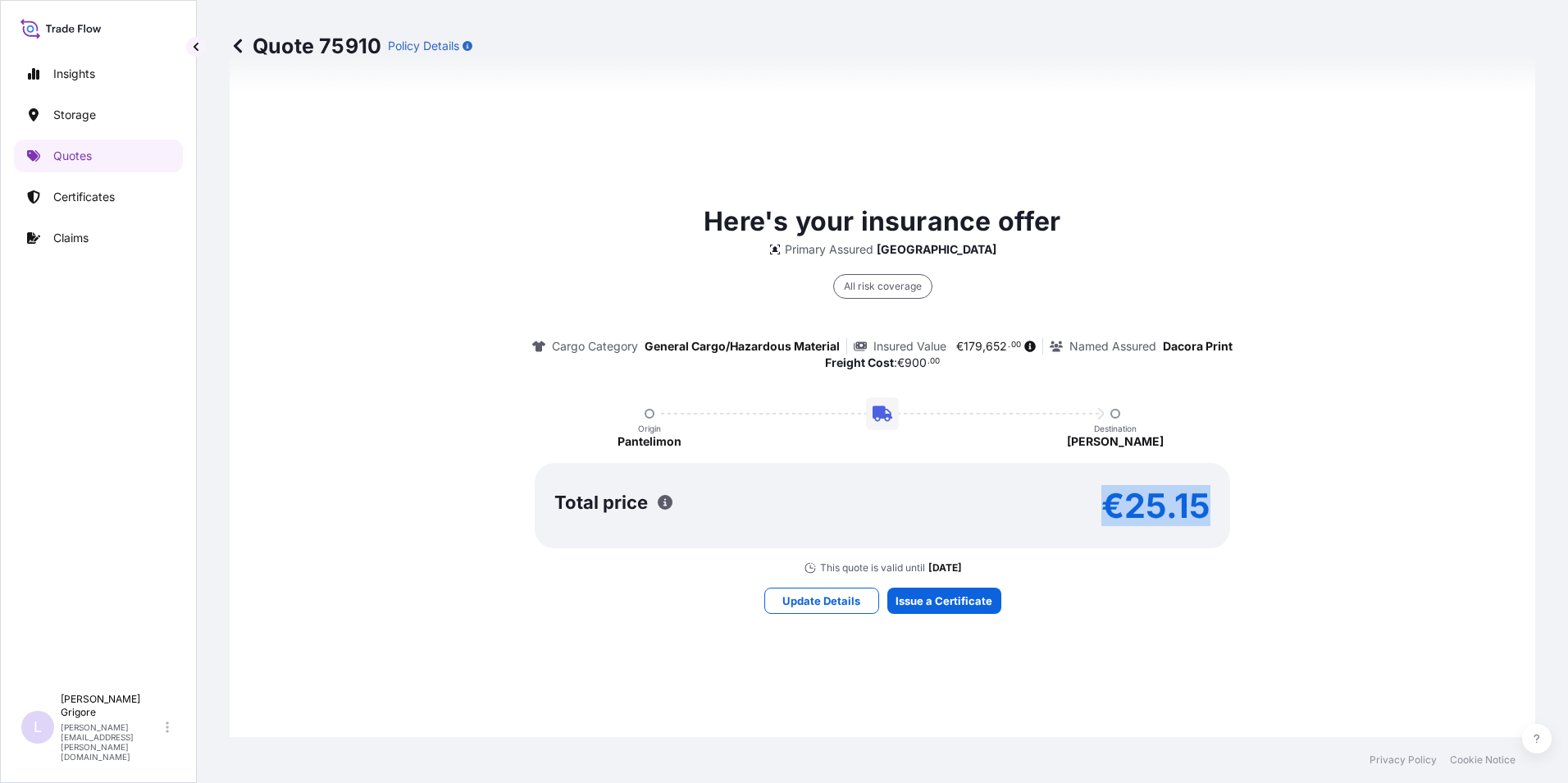
scroll to position [1093, 0]
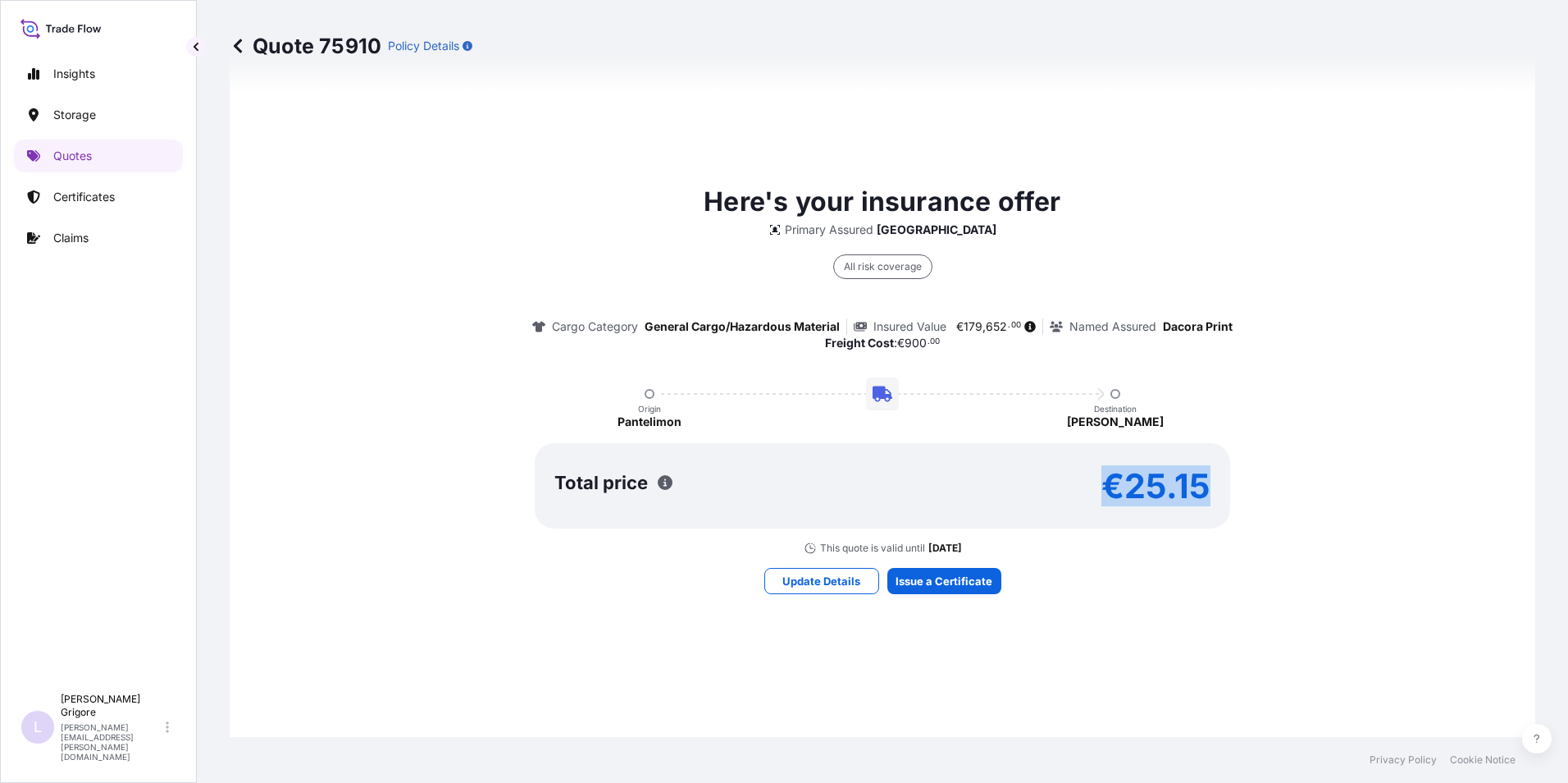
click at [1132, 609] on div "Here's your insurance offer Primary Assured [GEOGRAPHIC_DATA] All risk coverage…" at bounding box center [882, 388] width 1259 height 1174
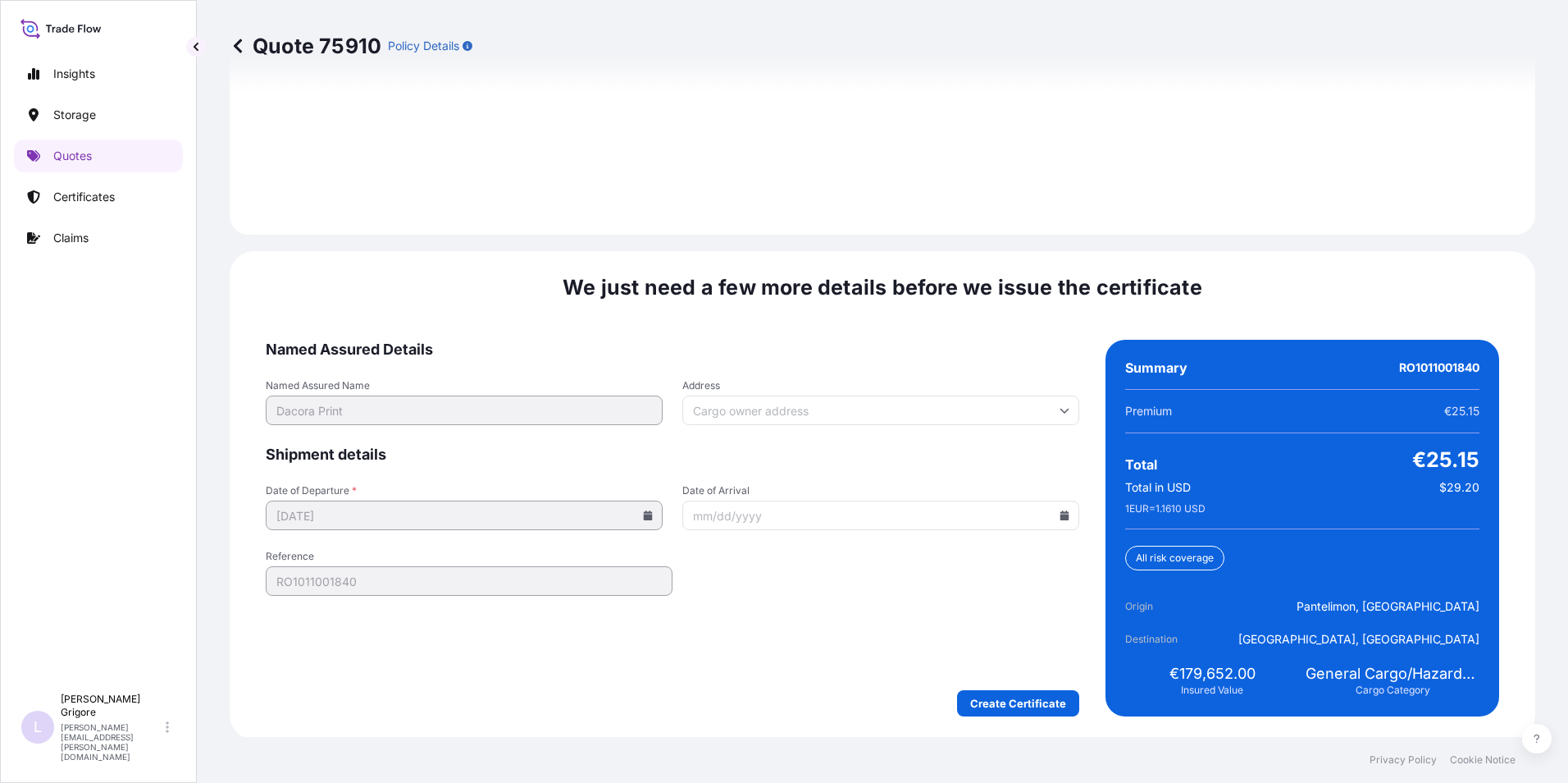
scroll to position [2362, 0]
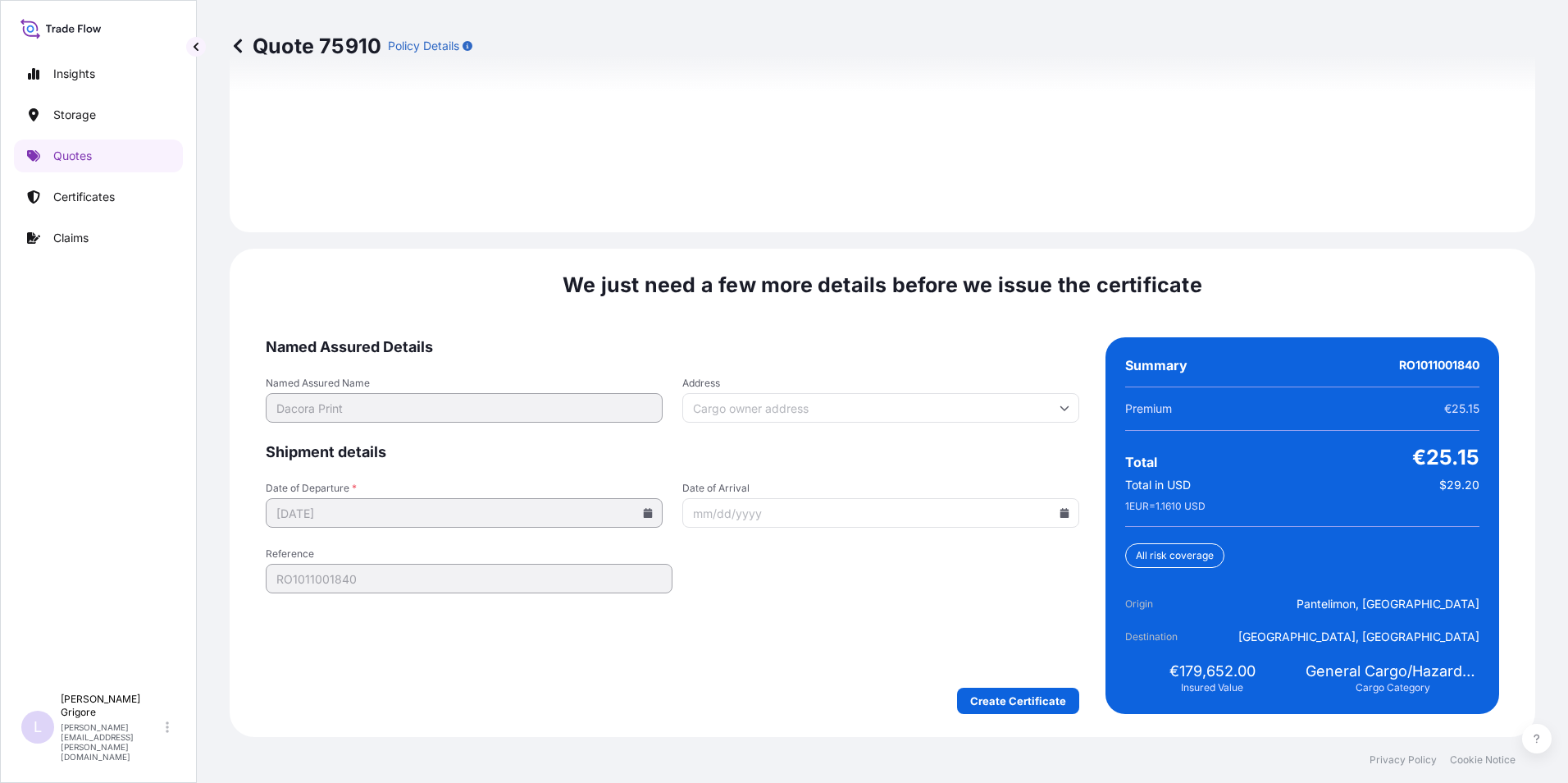
click at [726, 508] on input "Date of Arrival" at bounding box center [881, 512] width 397 height 29
click at [1060, 512] on icon at bounding box center [1064, 512] width 10 height 10
click at [871, 365] on button "16" at bounding box center [875, 367] width 26 height 26
type input "[DATE]"
click at [784, 402] on input "Address" at bounding box center [881, 407] width 397 height 29
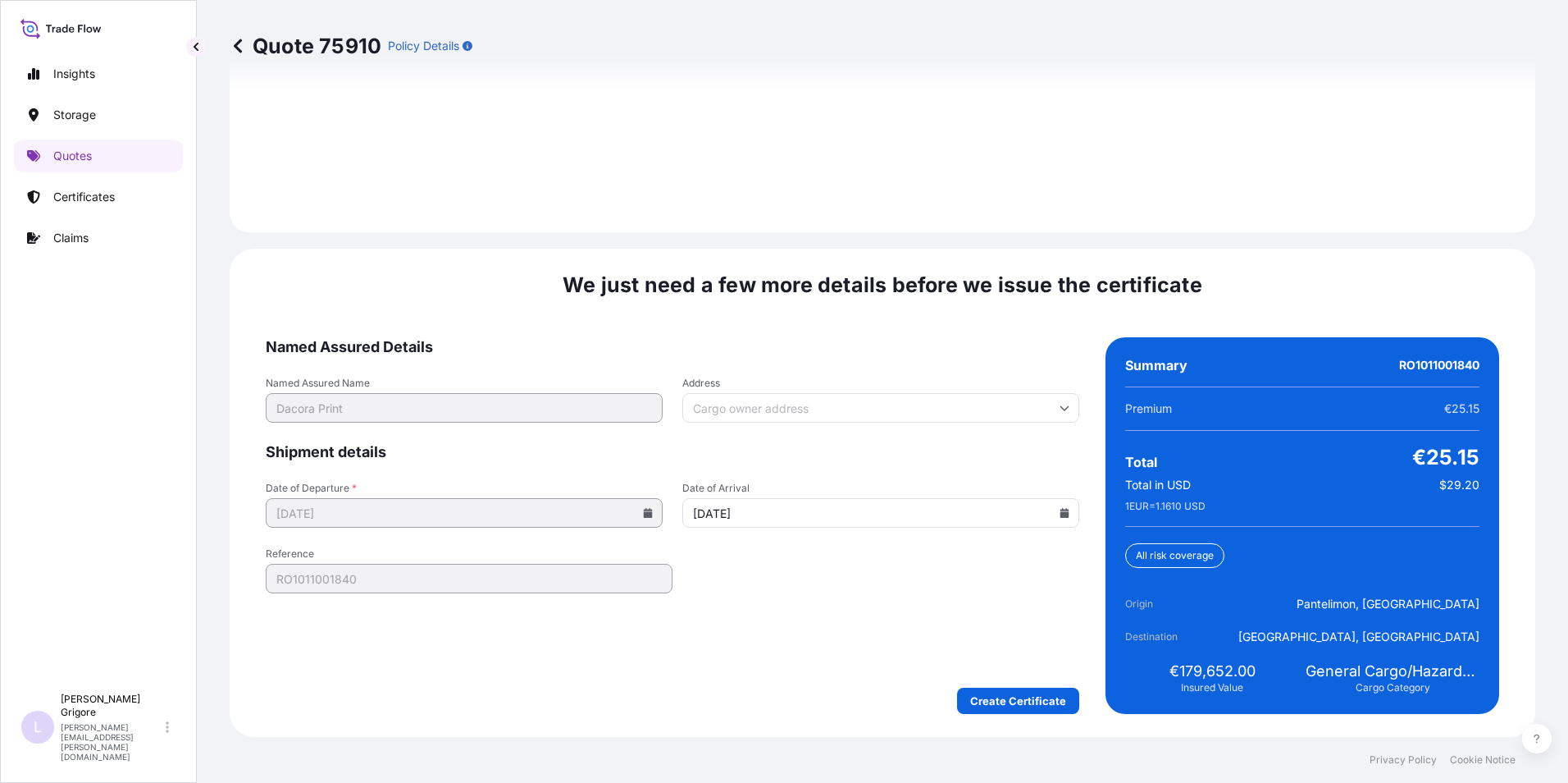
click at [792, 410] on input "Address" at bounding box center [881, 407] width 397 height 29
click at [804, 441] on div "Please type and select an option" at bounding box center [874, 455] width 379 height 41
click at [797, 424] on form "Named Assured Details Named Assured Name Dacora Print Address Shipment details …" at bounding box center [672, 525] width 814 height 377
click at [796, 415] on input "Address" at bounding box center [881, 407] width 397 height 29
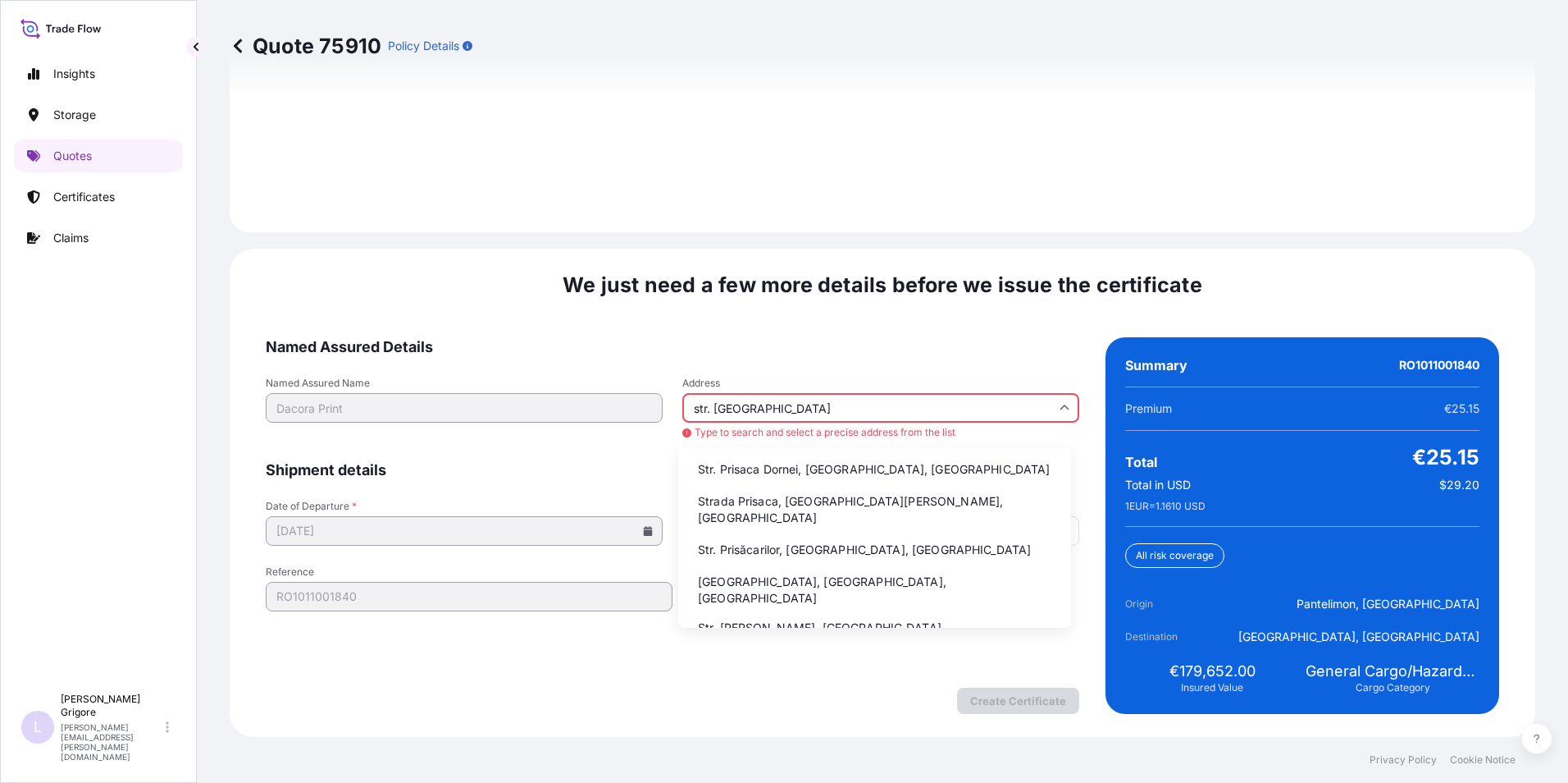
click at [806, 464] on li "Str. Prisaca Dornei, [GEOGRAPHIC_DATA], [GEOGRAPHIC_DATA]" at bounding box center [874, 469] width 379 height 31
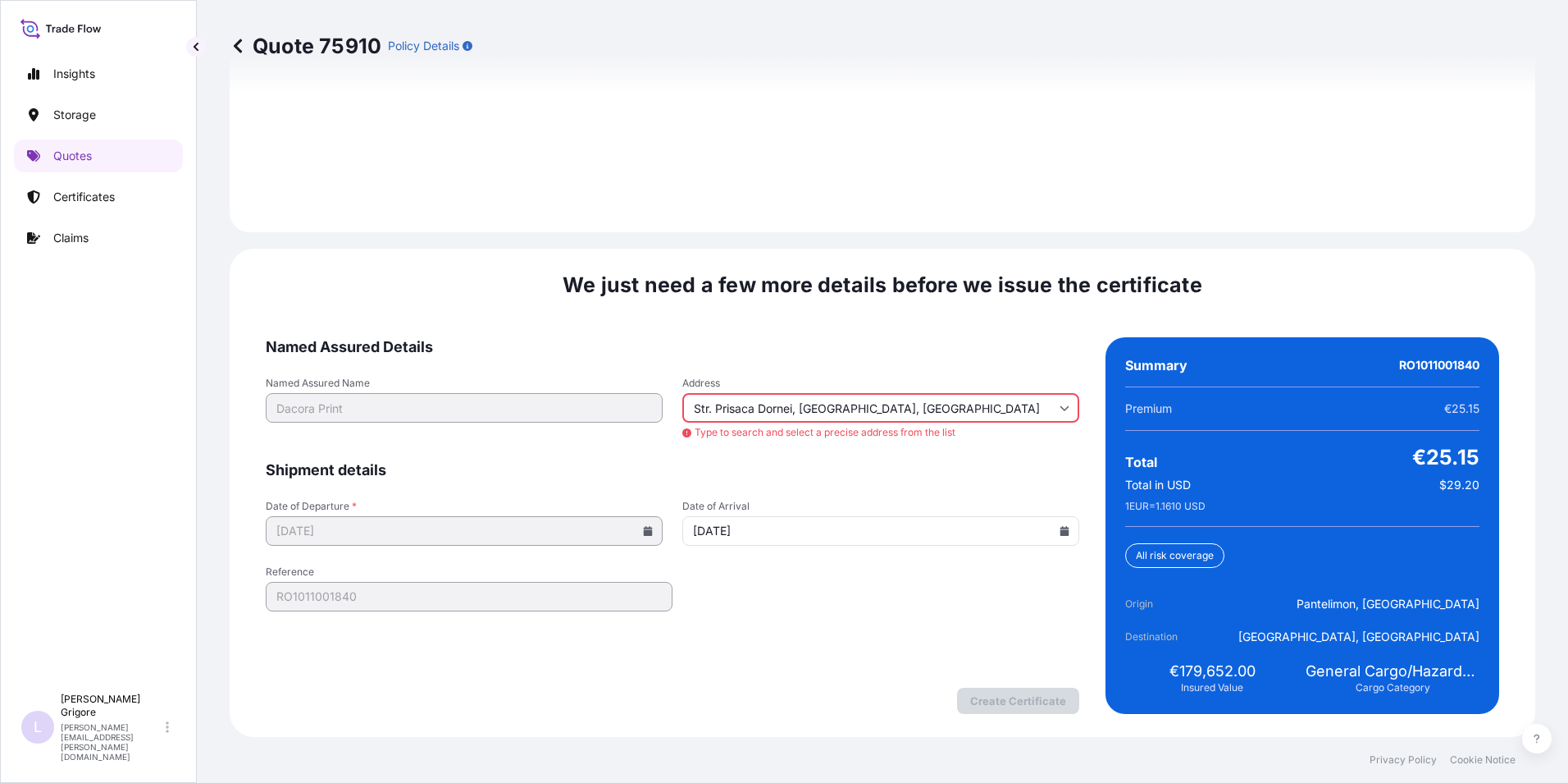
type input "Str. Prisaca Dornei, [GEOGRAPHIC_DATA], [GEOGRAPHIC_DATA]"
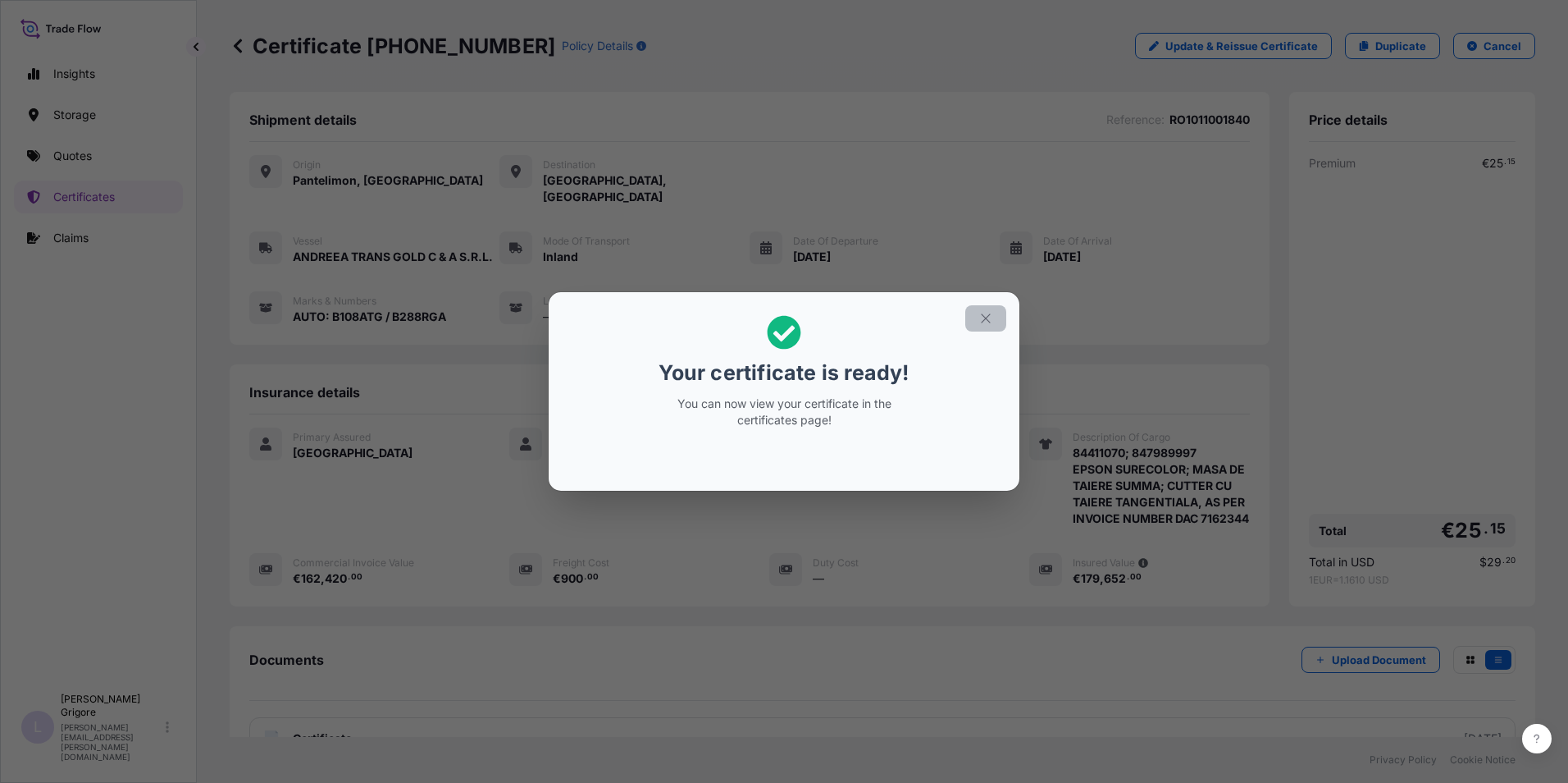
click at [983, 320] on icon "button" at bounding box center [986, 318] width 15 height 15
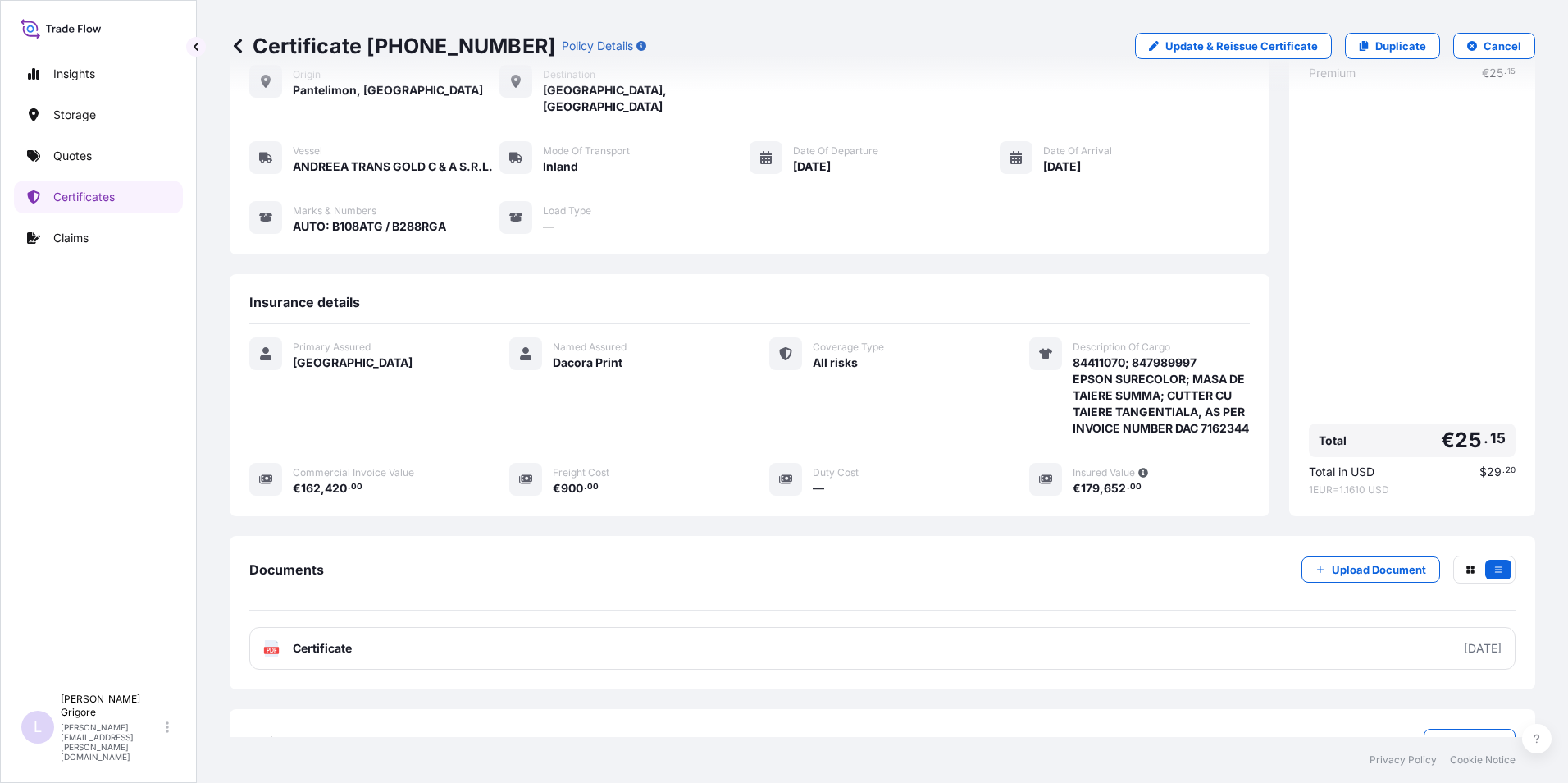
scroll to position [145, 0]
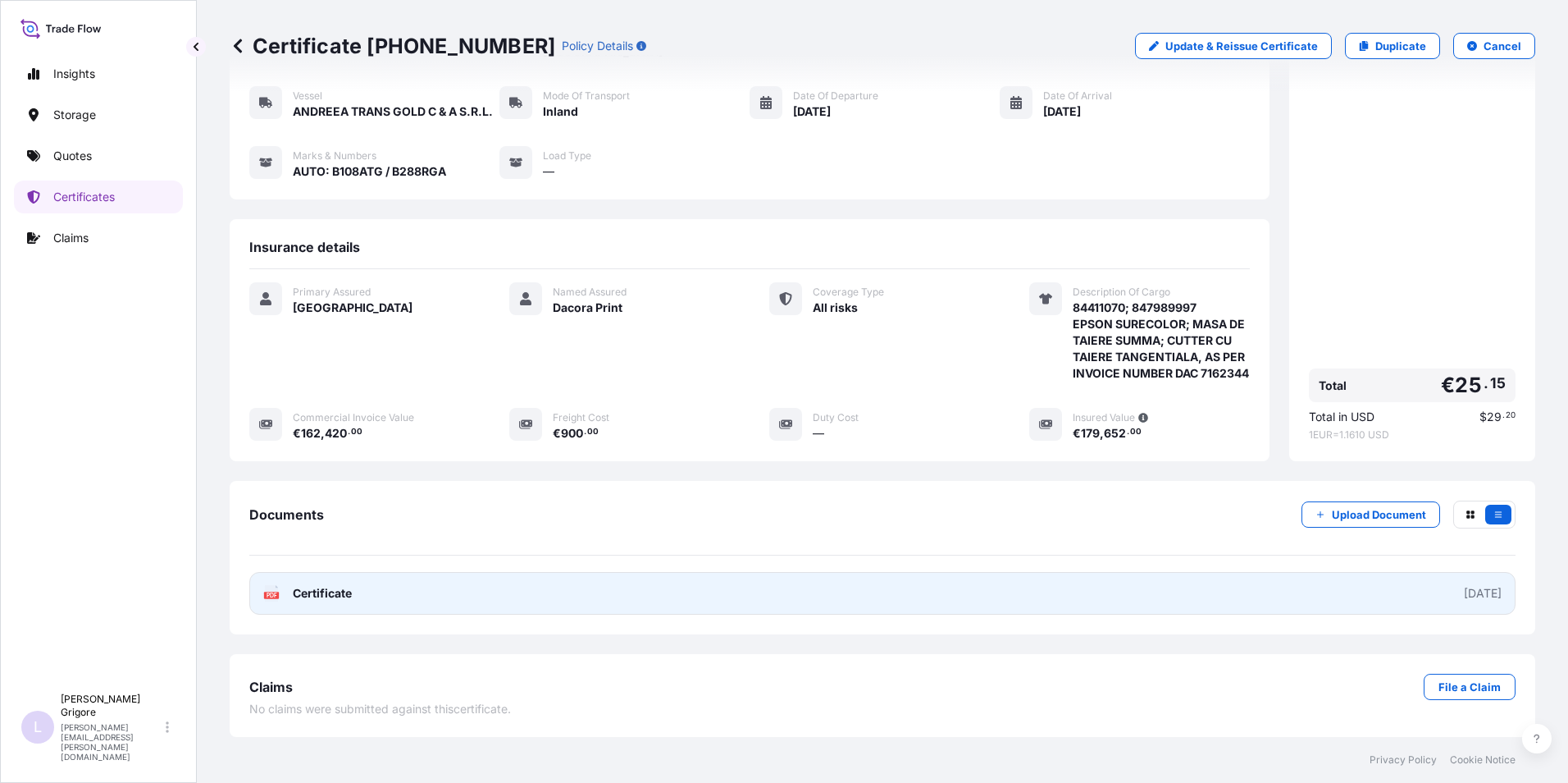
click at [1479, 596] on div "[DATE]" at bounding box center [1482, 593] width 38 height 17
